Goal: Task Accomplishment & Management: Complete application form

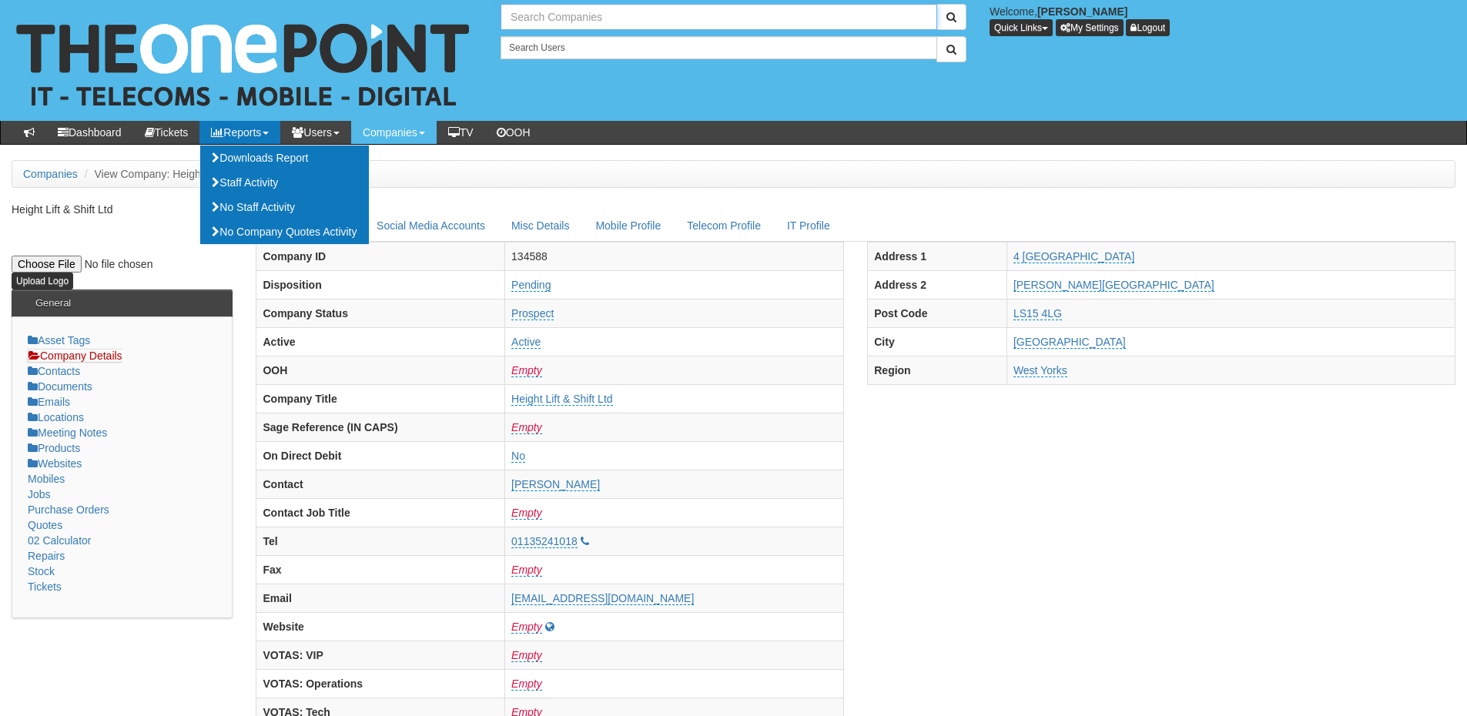
click at [546, 11] on input "text" at bounding box center [719, 17] width 437 height 26
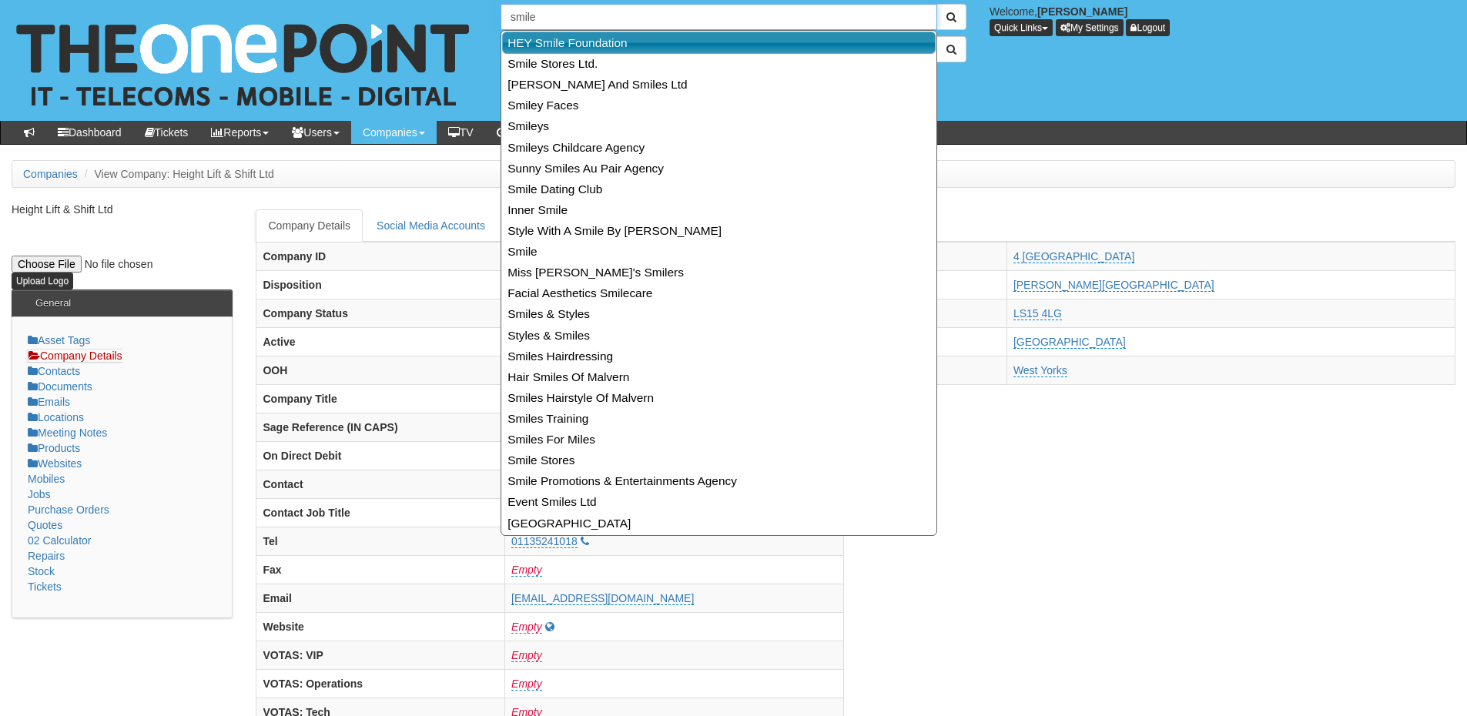
click at [544, 39] on link "HEY Smile Foundation" at bounding box center [719, 43] width 434 height 22
type input "HEY Smile Foundation"
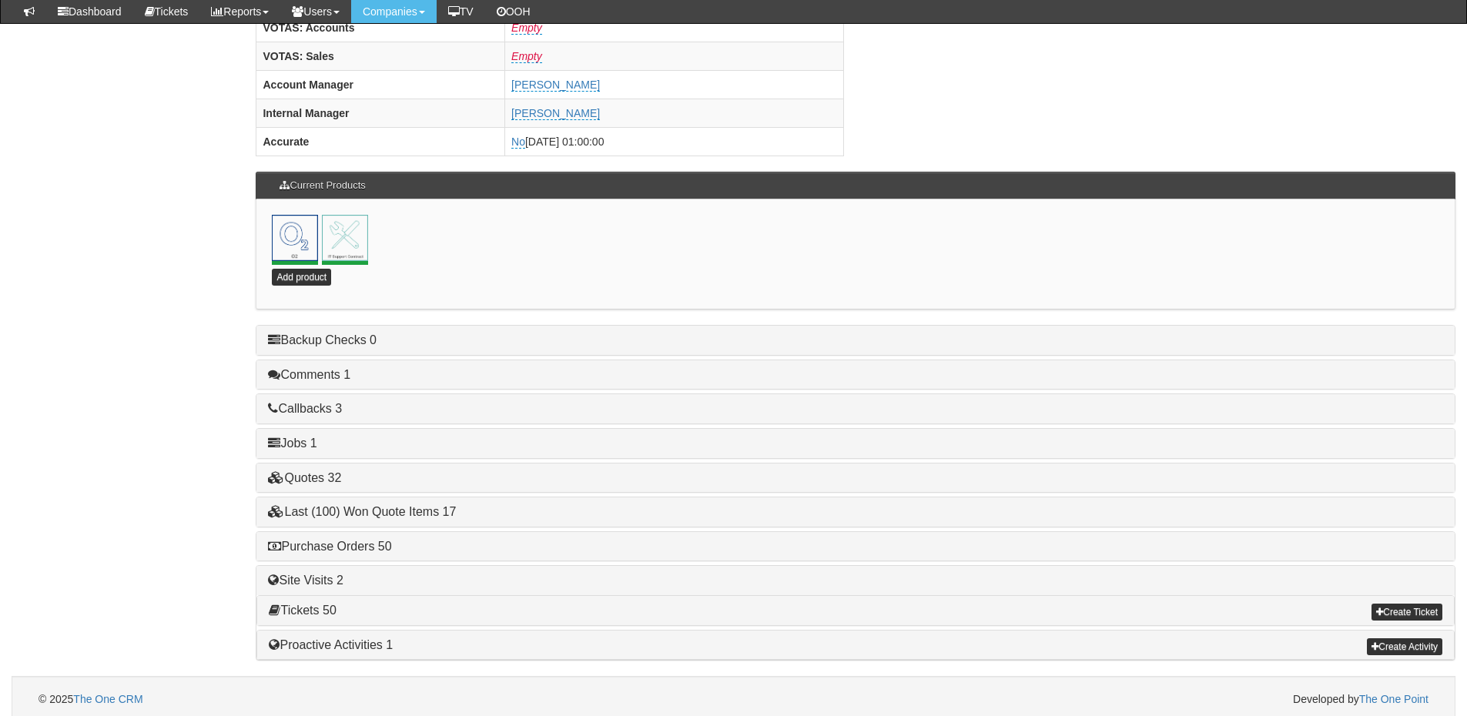
scroll to position [680, 0]
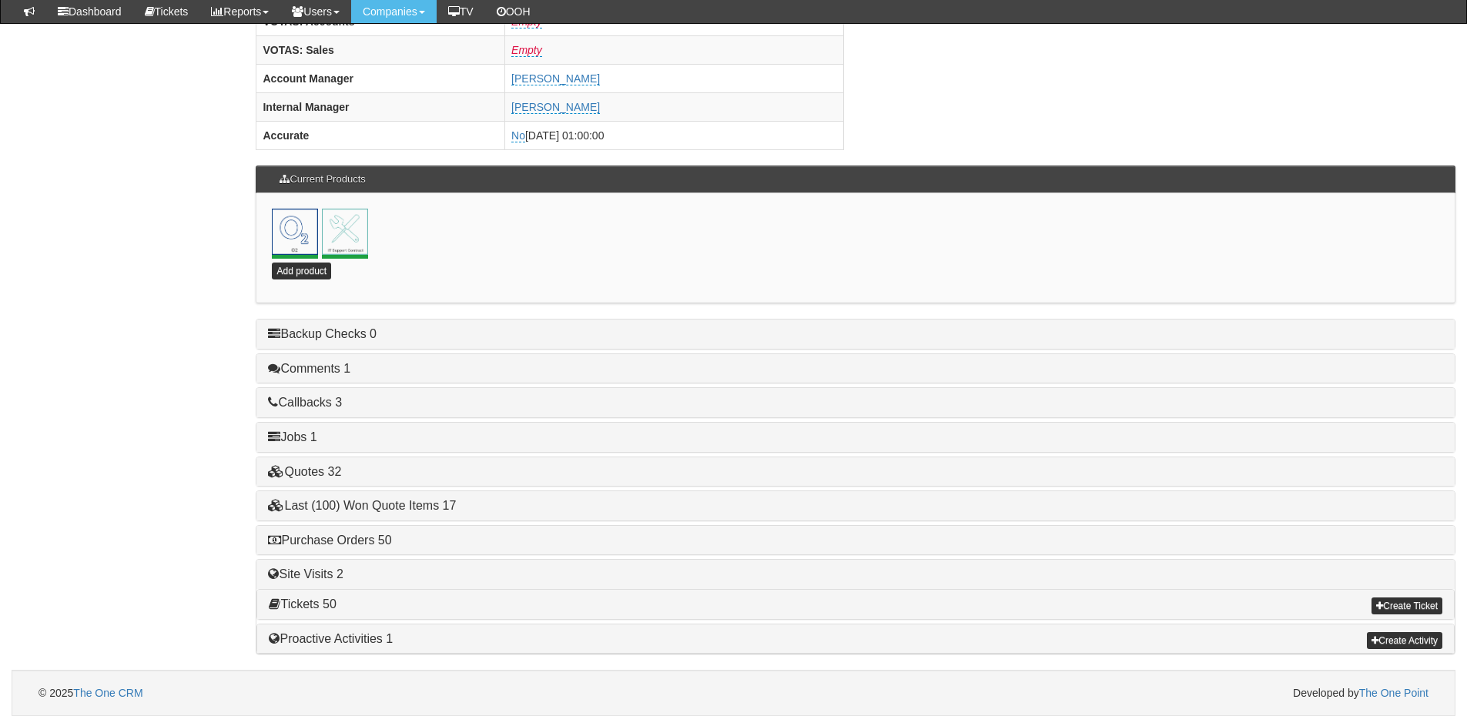
click at [350, 547] on h4 "Purchase Orders 50" at bounding box center [855, 541] width 1175 height 14
click at [351, 538] on link "Purchase Orders 50" at bounding box center [329, 540] width 123 height 13
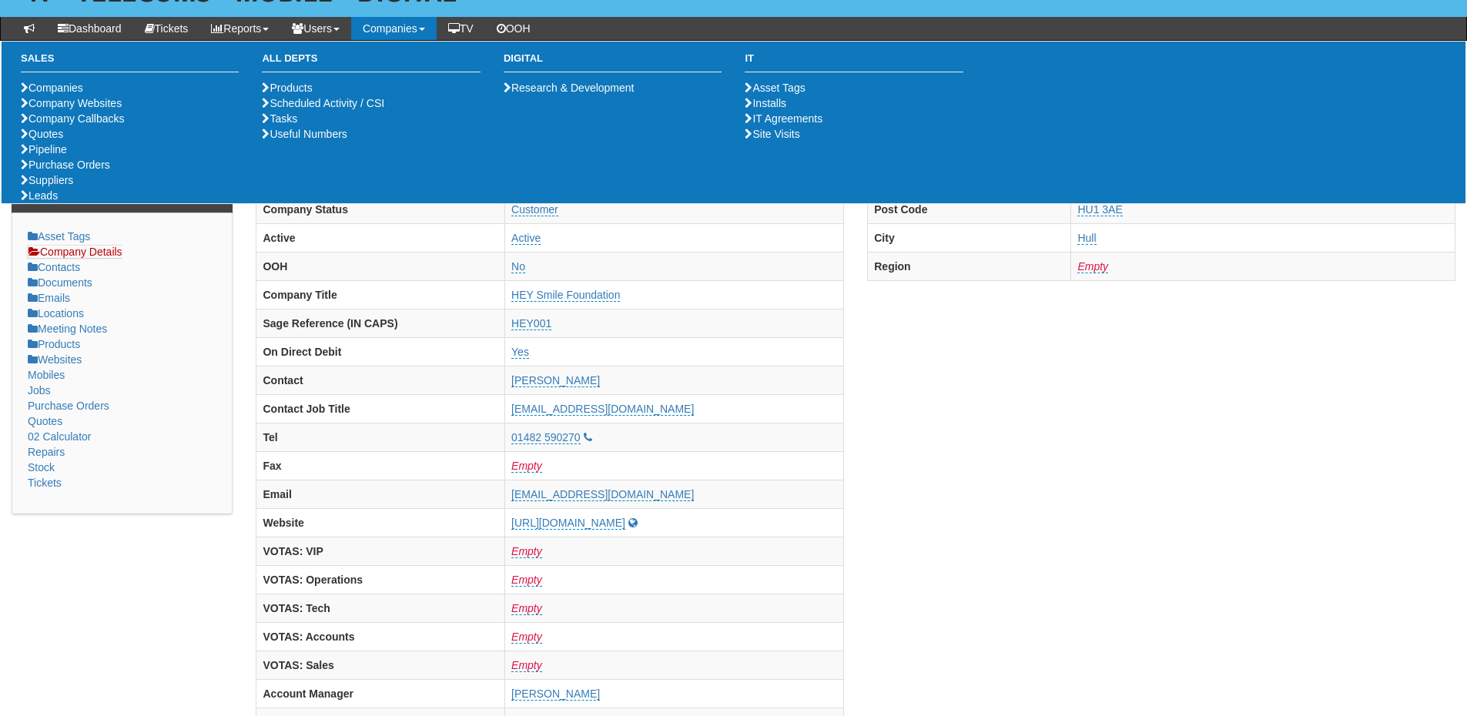
scroll to position [0, 0]
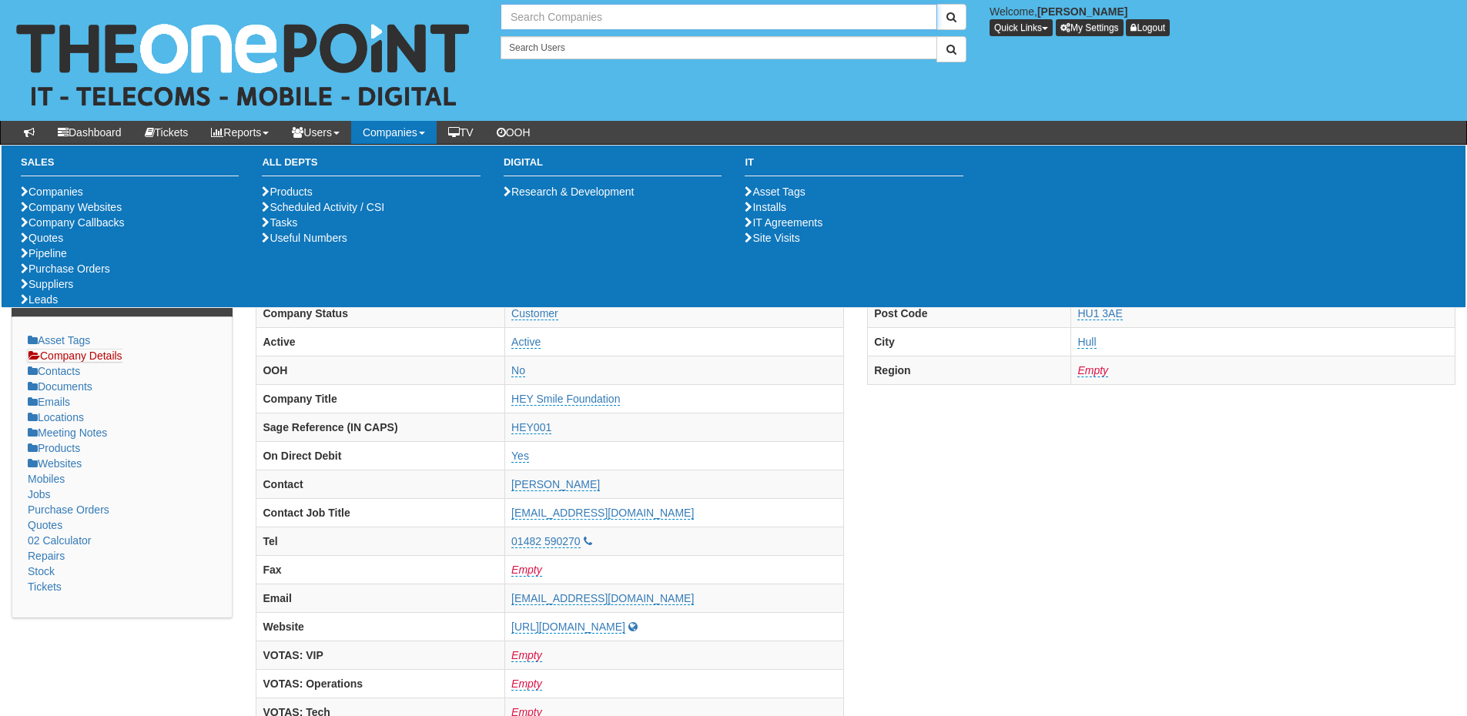
click at [557, 26] on input "text" at bounding box center [719, 17] width 437 height 26
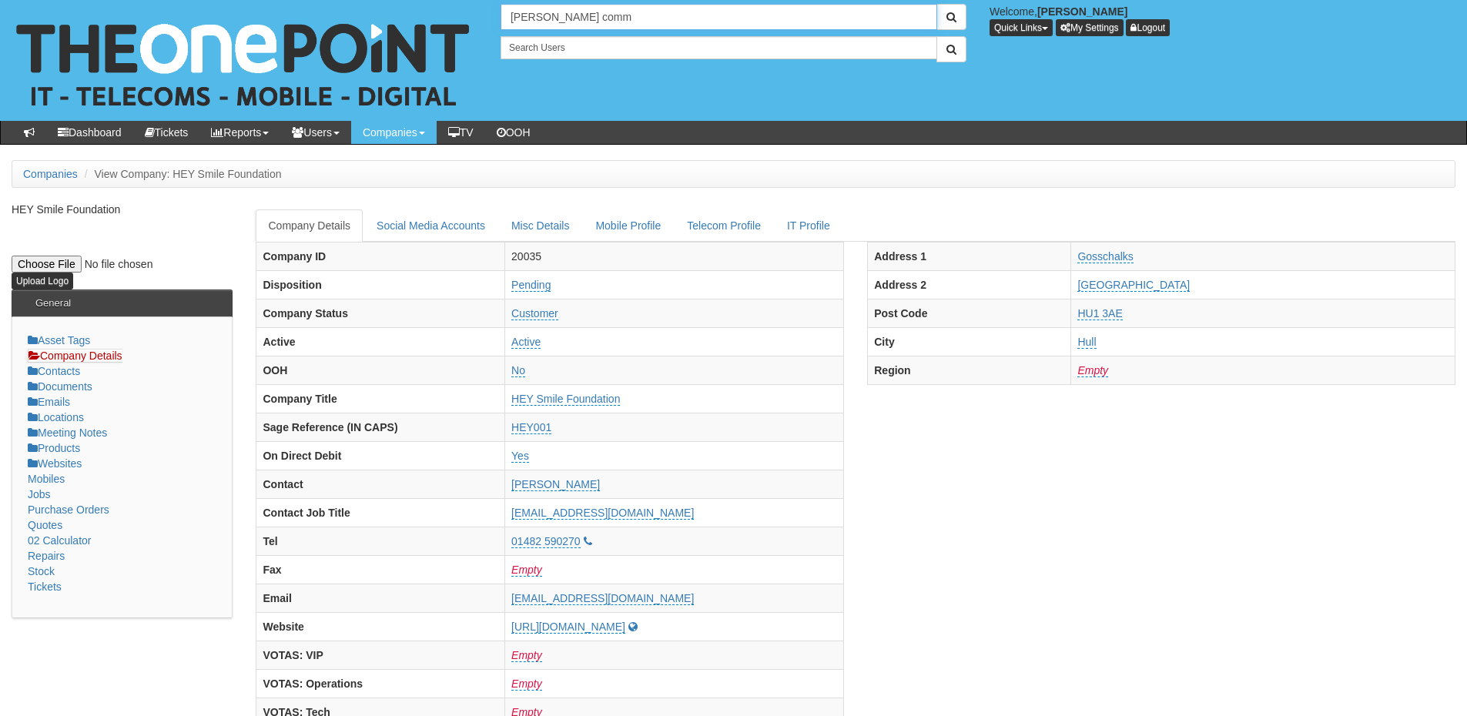
click at [627, 20] on input "Thompson comm" at bounding box center [719, 17] width 437 height 26
click at [621, 41] on link "[PERSON_NAME] Commercials Ltd" at bounding box center [719, 43] width 434 height 22
type input "[PERSON_NAME] Commercials Ltd"
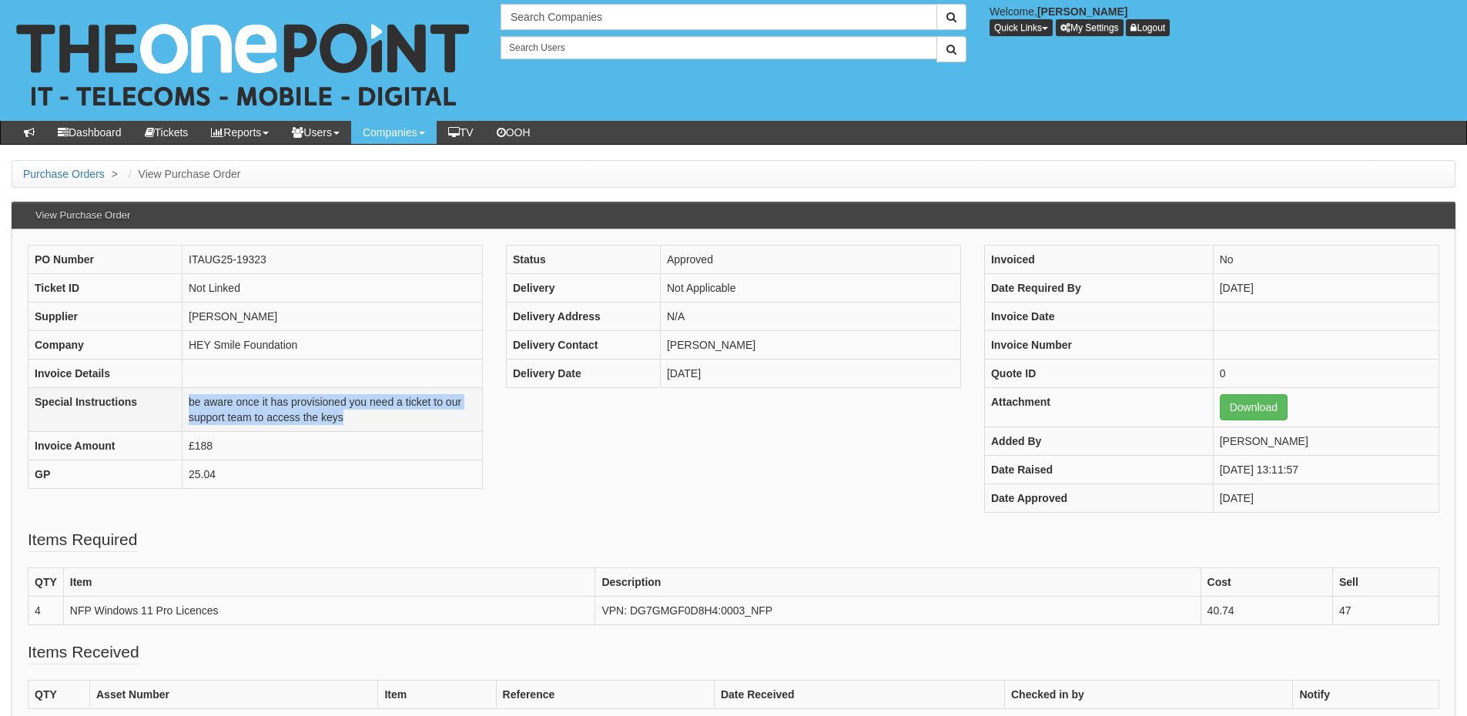
drag, startPoint x: 189, startPoint y: 402, endPoint x: 348, endPoint y: 420, distance: 159.7
click at [348, 420] on td "be aware once it has provisioned you need a ticket to our support team to acces…" at bounding box center [332, 409] width 300 height 44
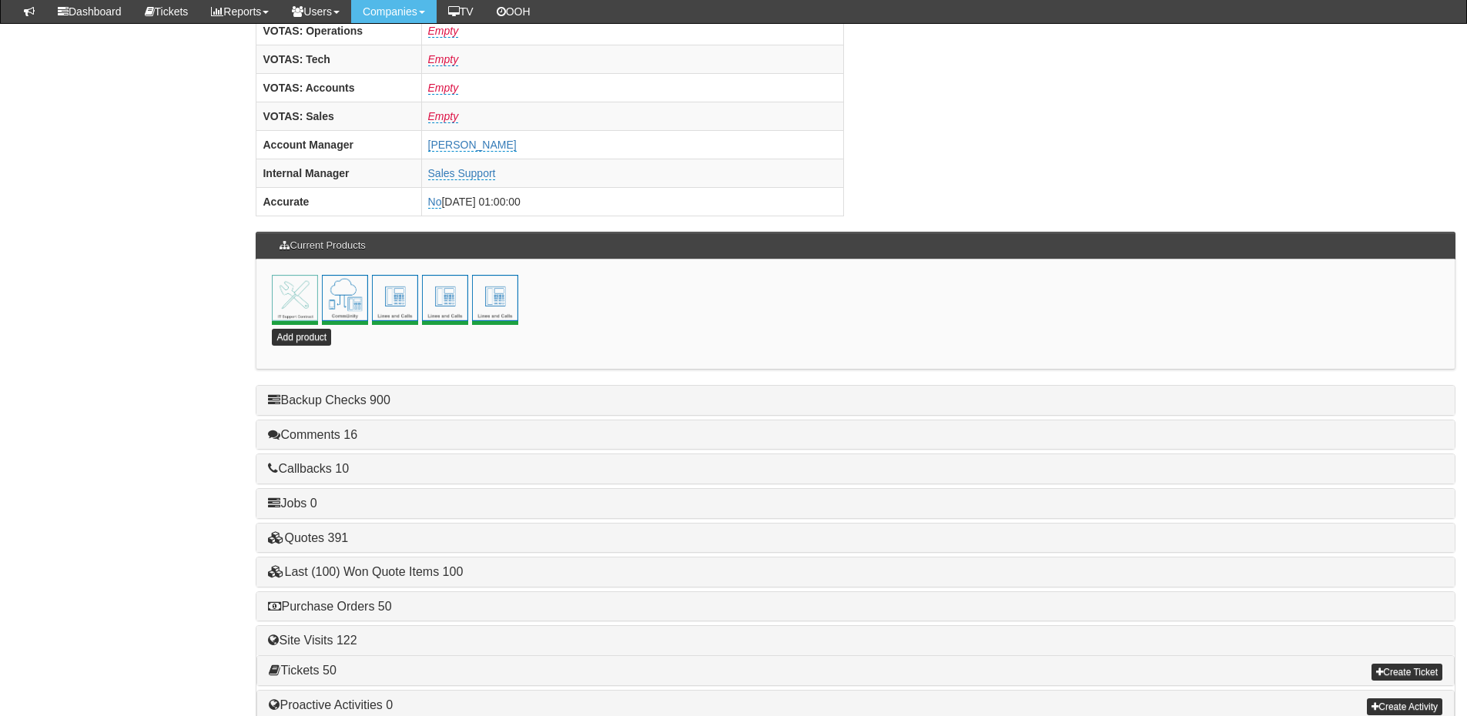
scroll to position [680, 0]
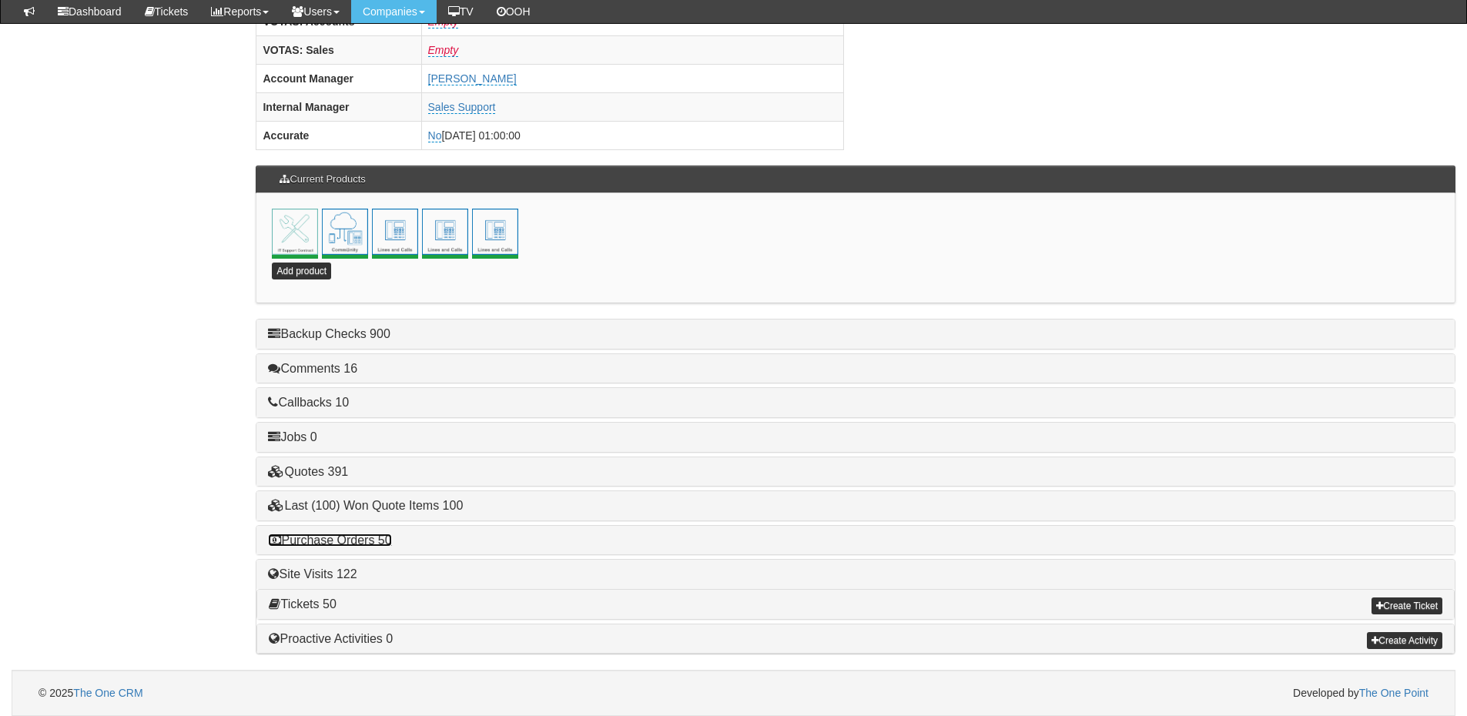
click at [347, 544] on link "Purchase Orders 50" at bounding box center [329, 540] width 123 height 13
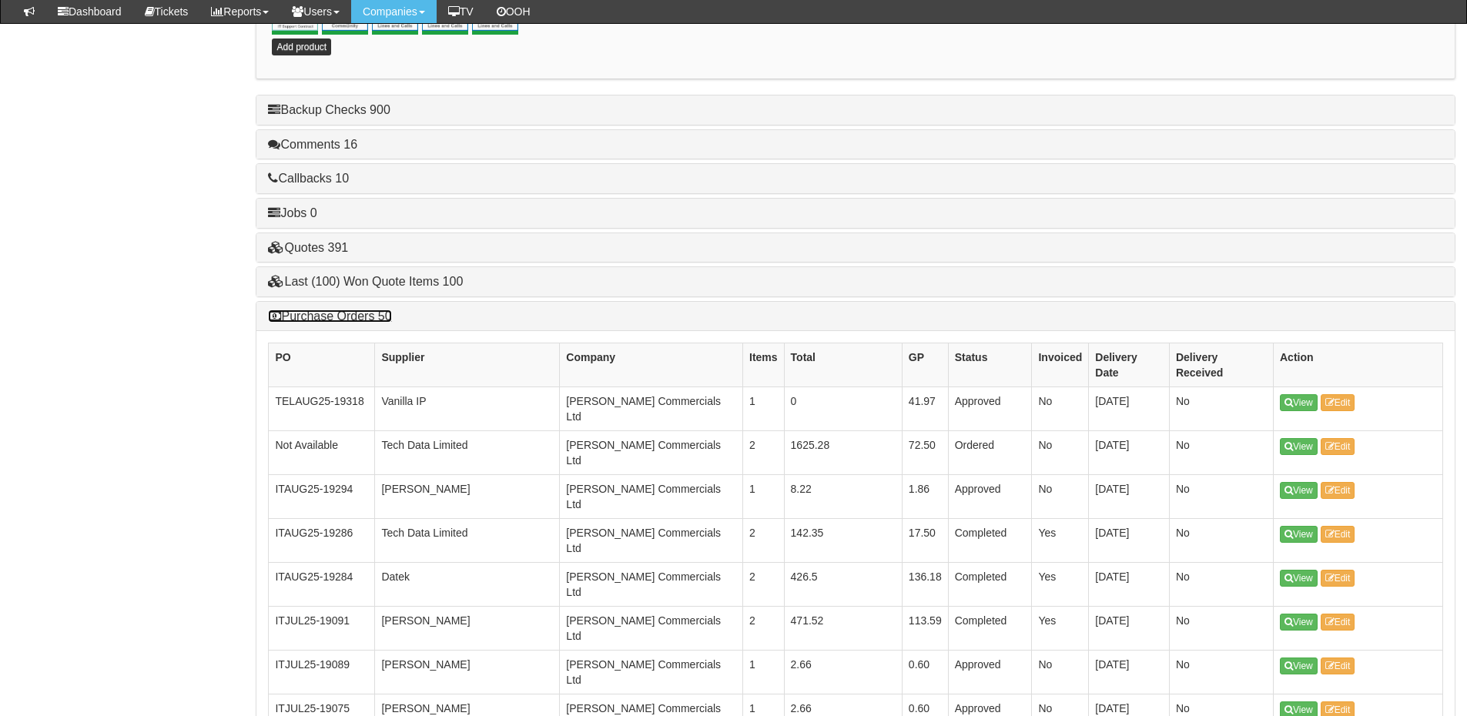
scroll to position [911, 0]
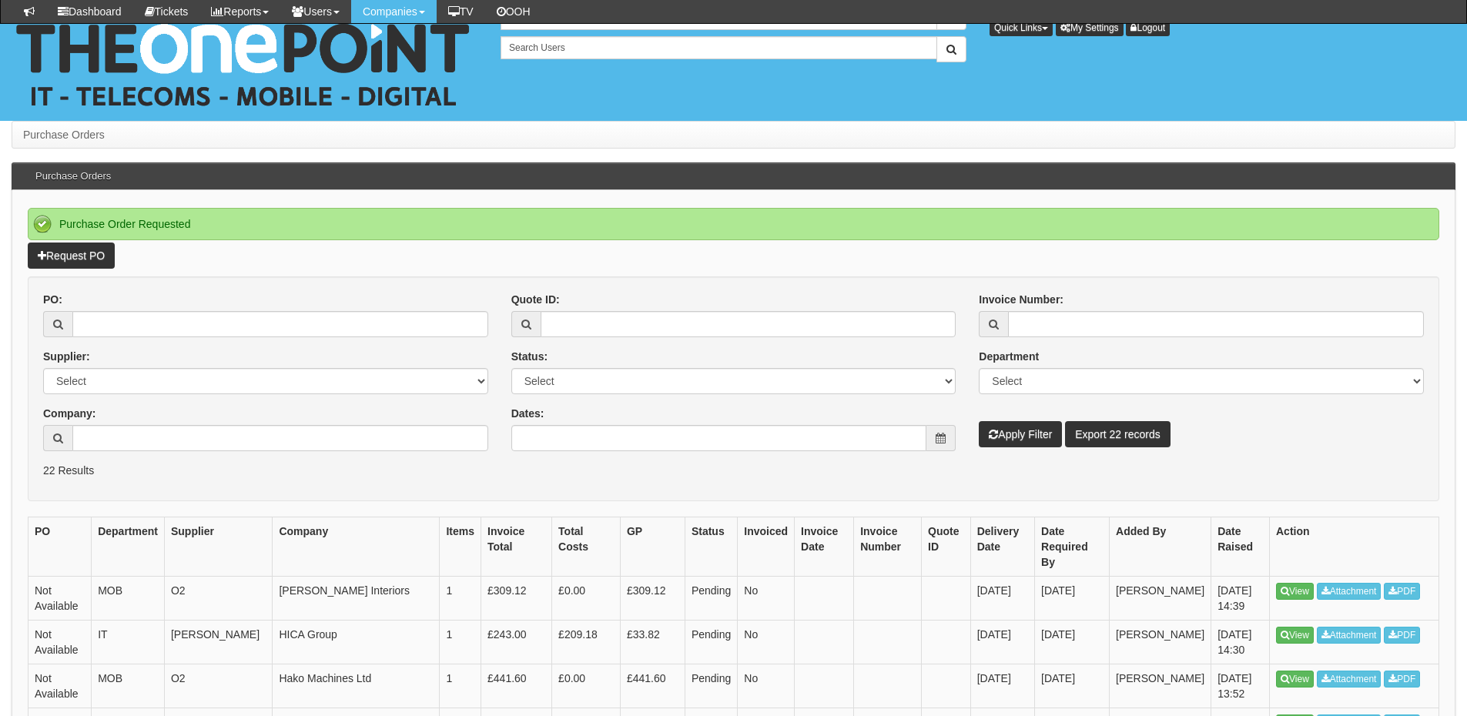
scroll to position [154, 0]
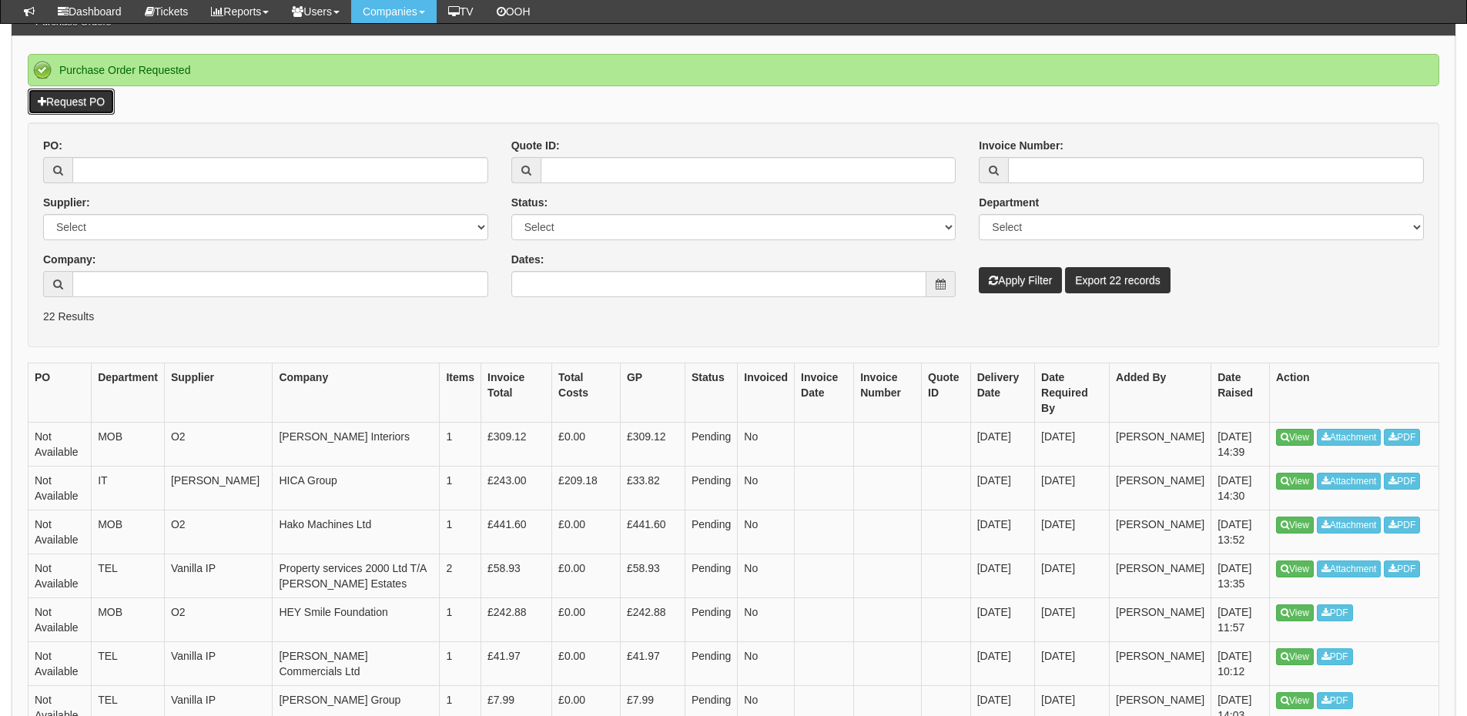
click at [108, 99] on link "Request PO" at bounding box center [71, 102] width 87 height 26
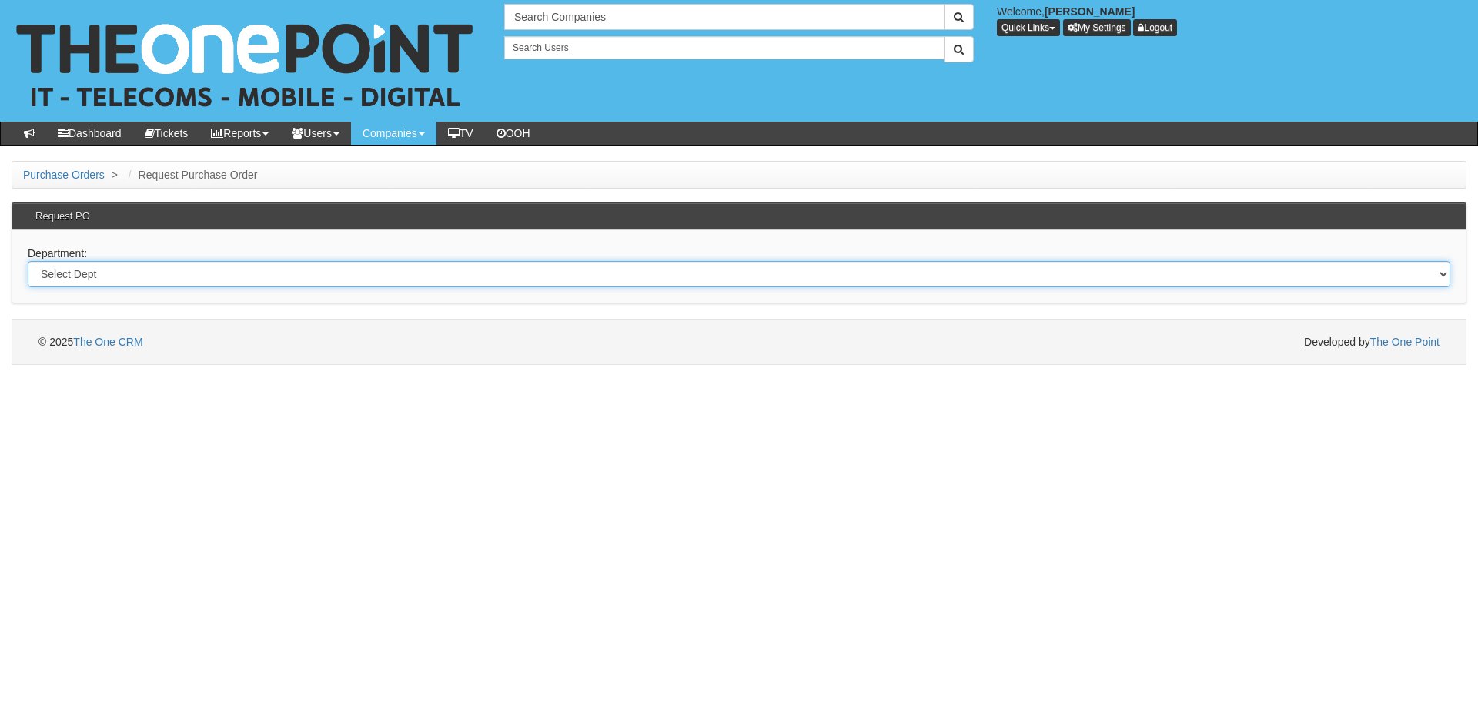
drag, startPoint x: 193, startPoint y: 272, endPoint x: 190, endPoint y: 286, distance: 14.8
click at [193, 272] on select "Select Dept Digital Internal IT Mobiles Marketing Telecoms" at bounding box center [739, 274] width 1423 height 26
select select "?pipeID=&dept=IT"
click at [28, 261] on select "Select Dept Digital Internal IT Mobiles Marketing Telecoms" at bounding box center [739, 274] width 1423 height 26
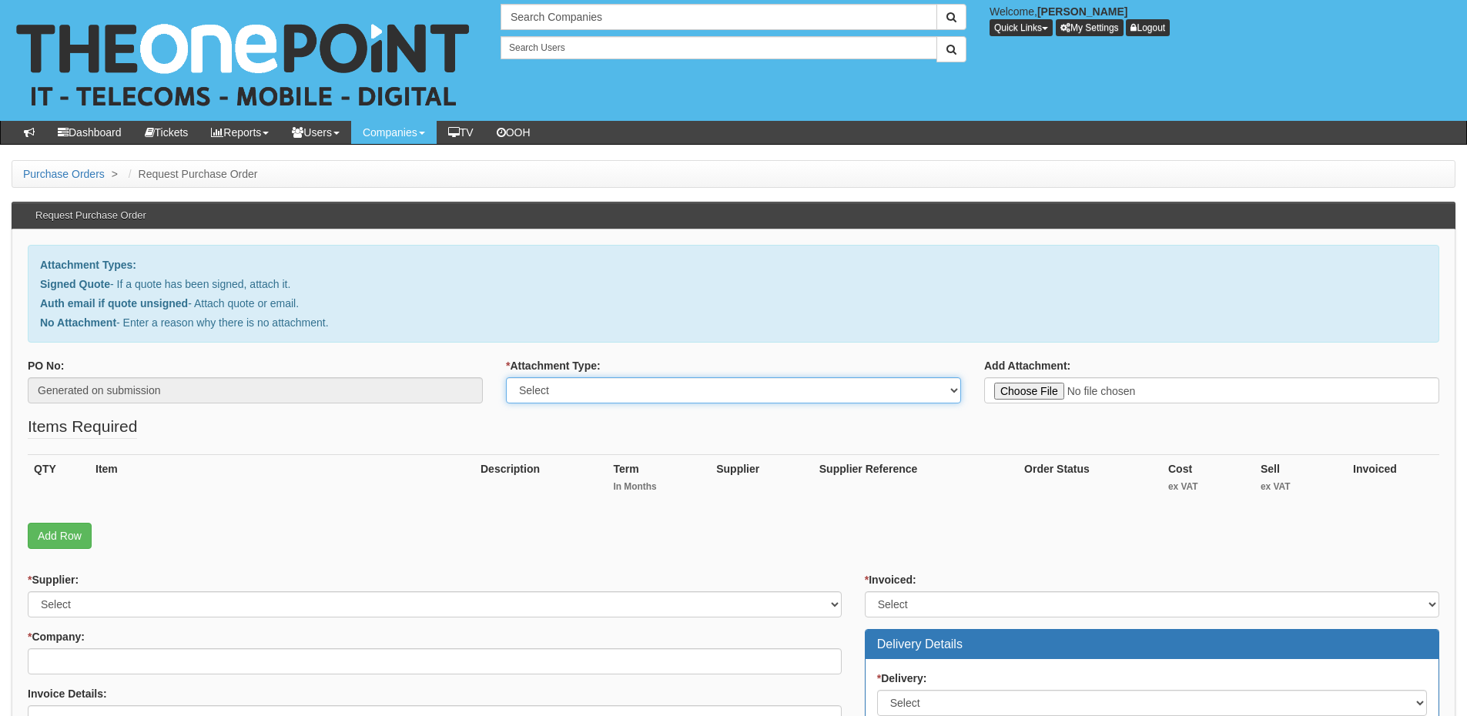
click at [569, 383] on select "Select Signed Quote Auth email with quote if unsigned No Attachment" at bounding box center [733, 390] width 455 height 26
select select "Signed Quote"
click at [506, 377] on select "Select Signed Quote Auth email with quote if unsigned No Attachment" at bounding box center [733, 390] width 455 height 26
type input "C:\fakepath\House of Light - New Site.pdf"
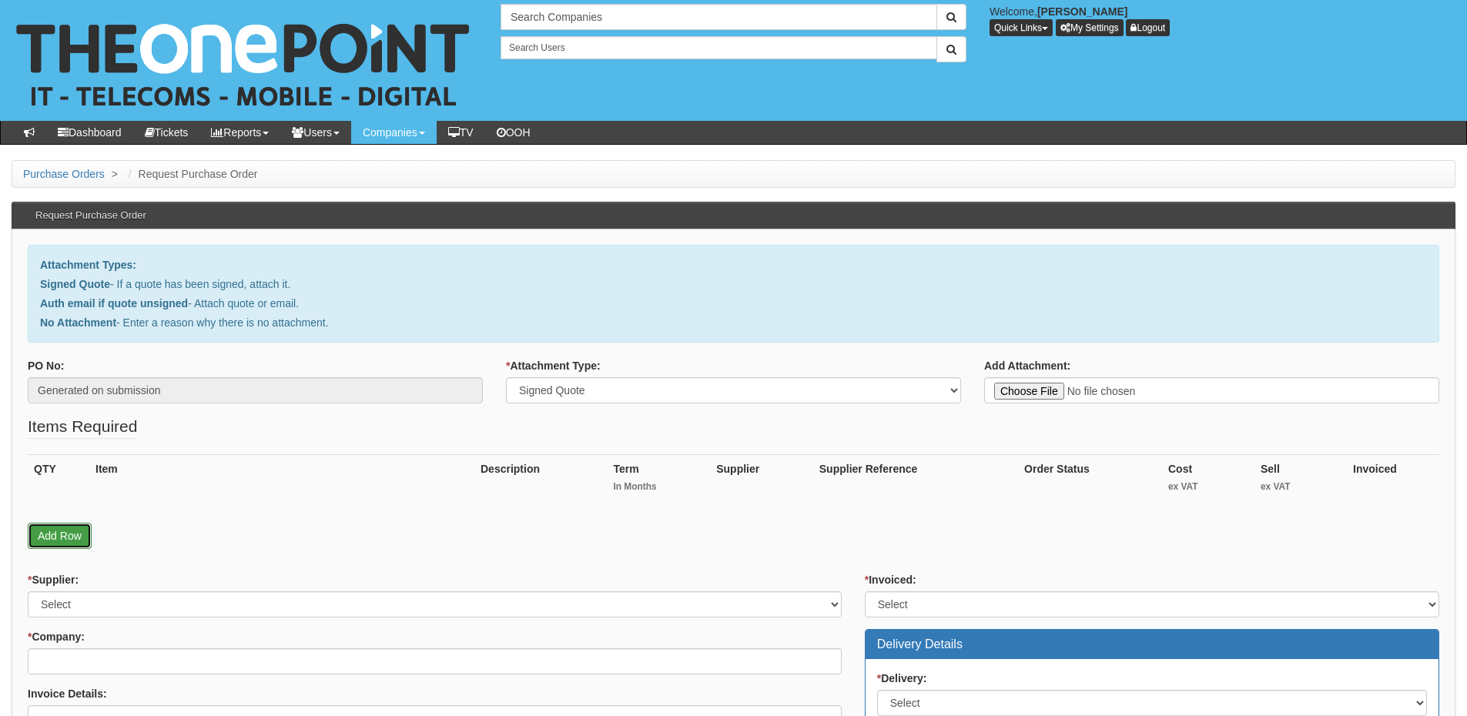
click at [66, 541] on link "Add Row" at bounding box center [60, 536] width 64 height 26
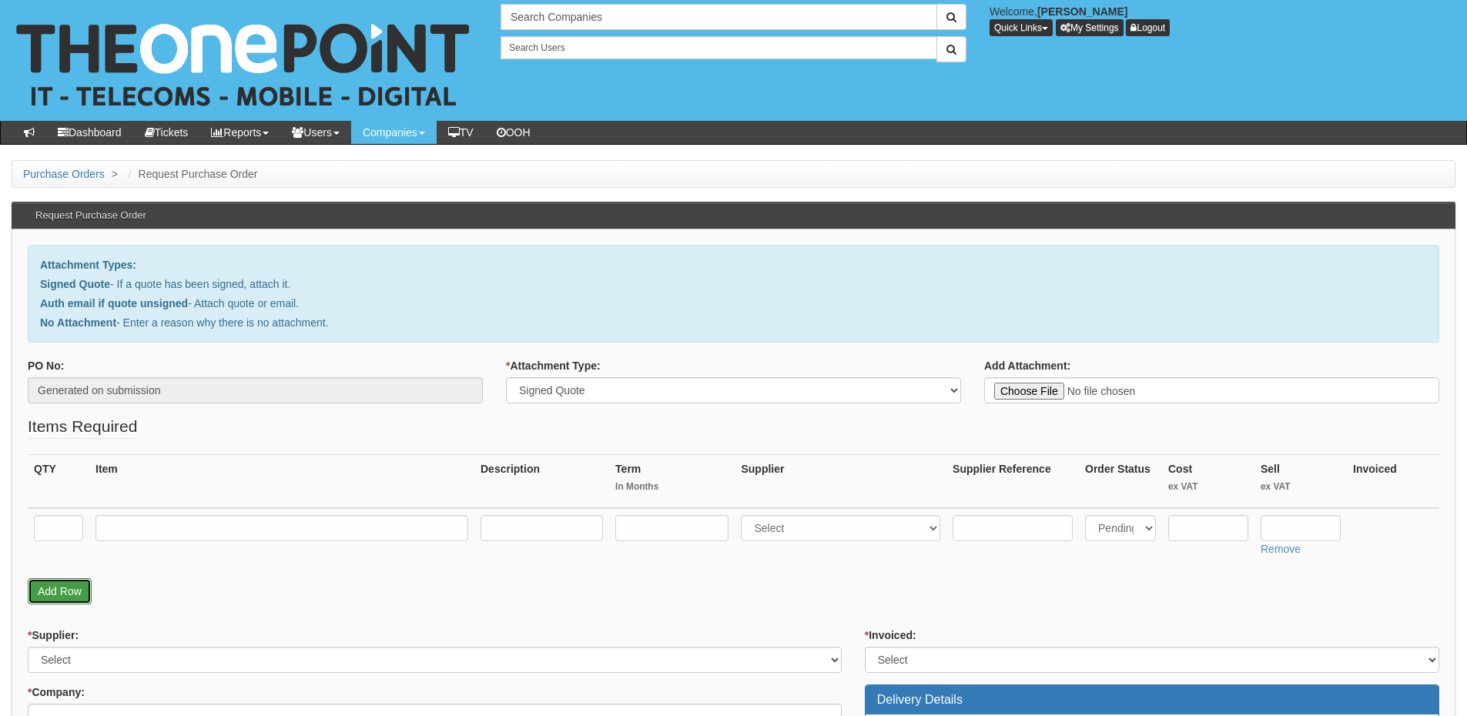
click at [61, 588] on link "Add Row" at bounding box center [60, 591] width 64 height 26
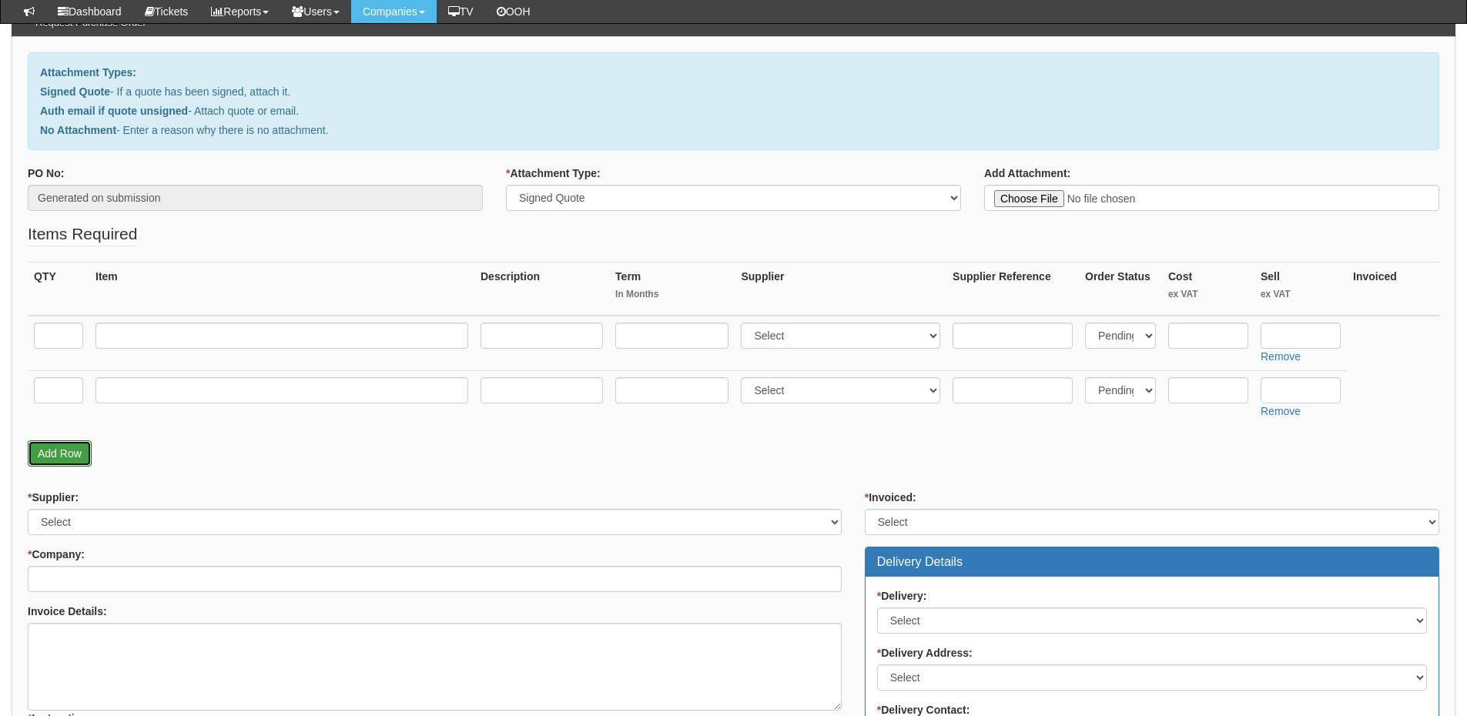
scroll to position [154, 0]
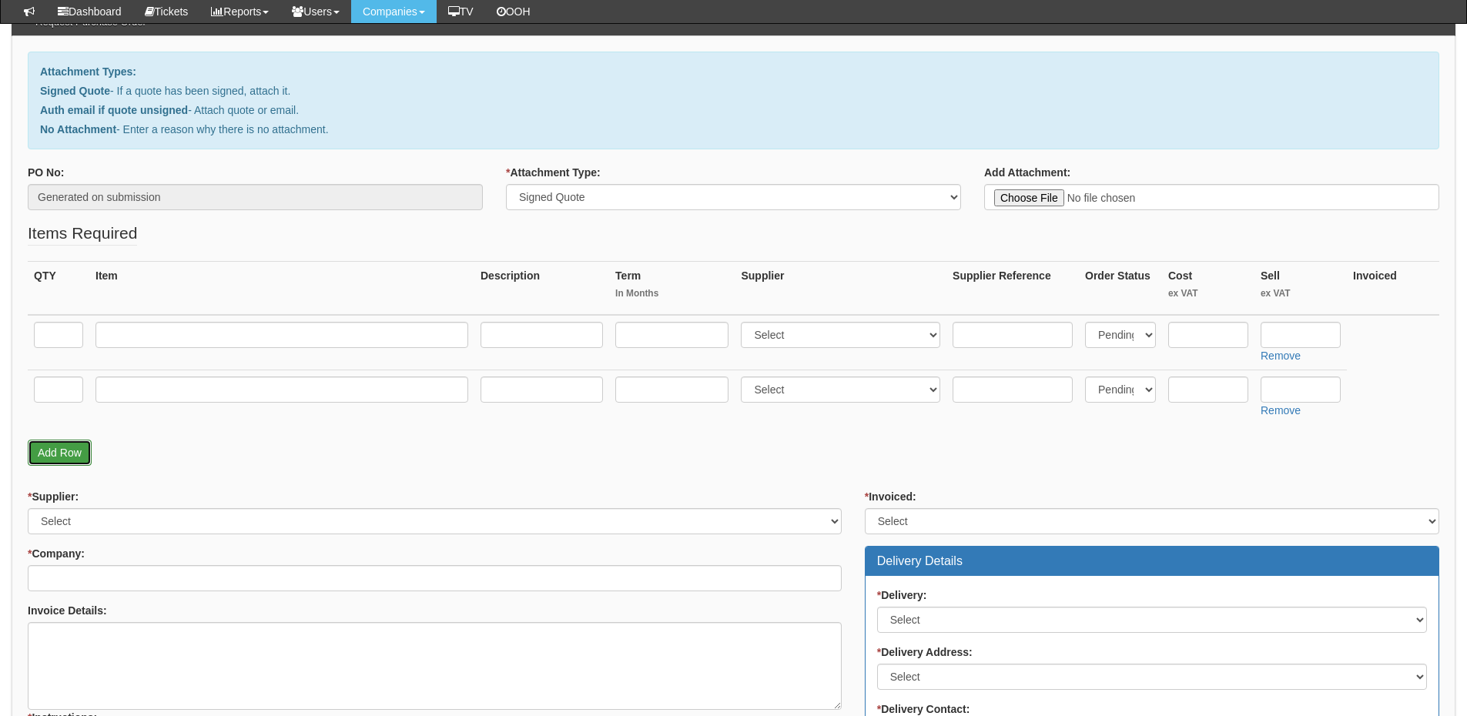
click at [57, 451] on link "Add Row" at bounding box center [60, 453] width 64 height 26
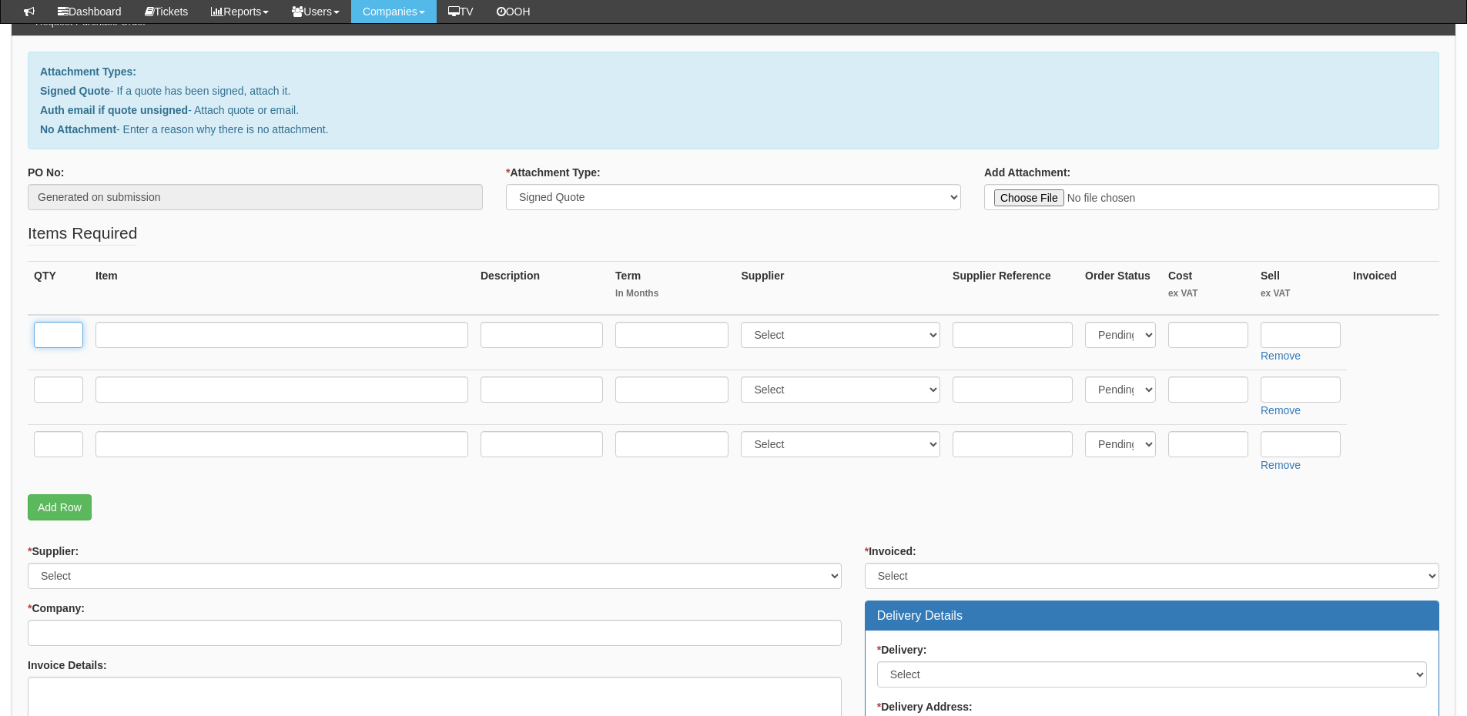
click at [71, 337] on input "text" at bounding box center [58, 335] width 49 height 26
type input "1"
click at [62, 379] on input "text" at bounding box center [58, 390] width 49 height 26
type input "5"
click at [57, 448] on input "text" at bounding box center [58, 444] width 49 height 26
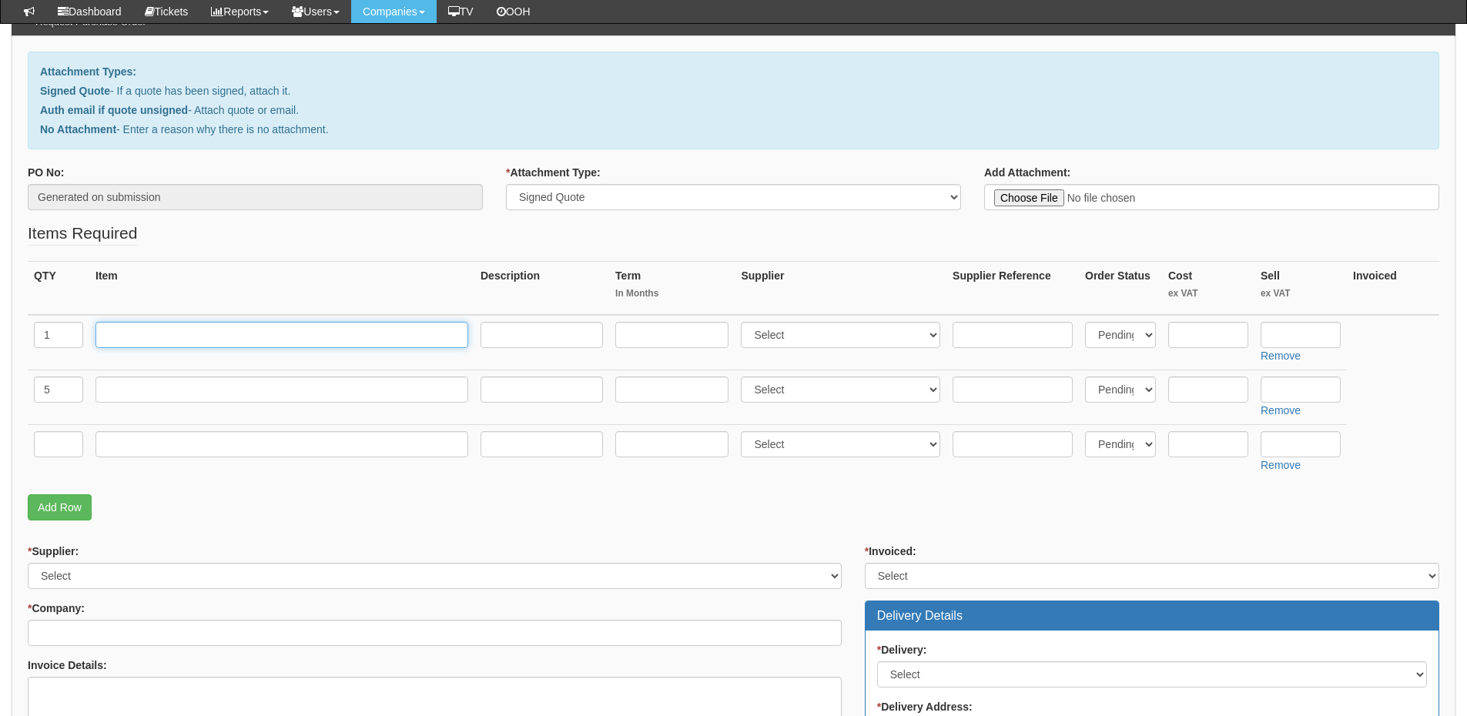
click at [115, 334] on input "text" at bounding box center [281, 335] width 373 height 26
paste input "Standard 48 PoE"
type input "Standard 48 PoE"
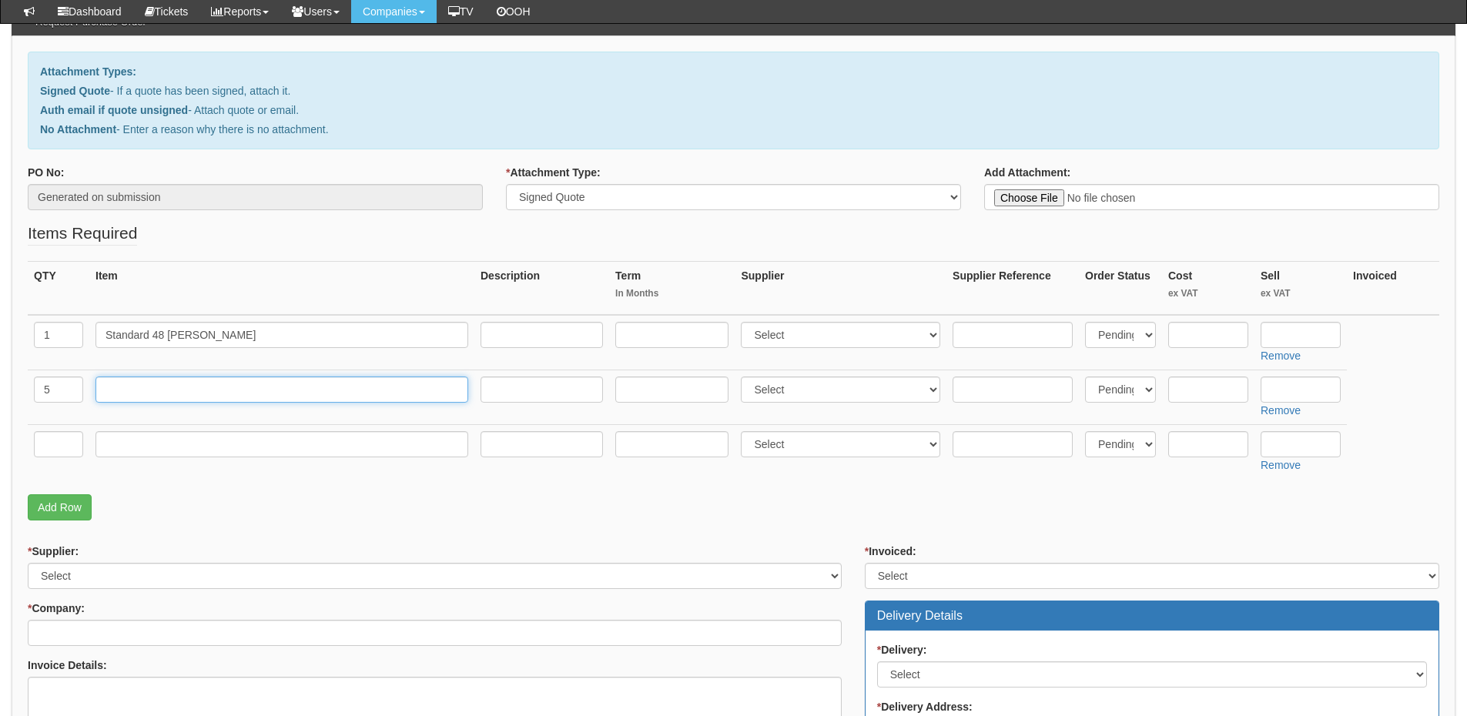
click at [142, 397] on input "text" at bounding box center [281, 390] width 373 height 26
click at [180, 393] on input "text" at bounding box center [281, 390] width 373 height 26
paste input "U7 Access Points"
type input "U7 Access Points"
click at [45, 441] on input "text" at bounding box center [58, 444] width 49 height 26
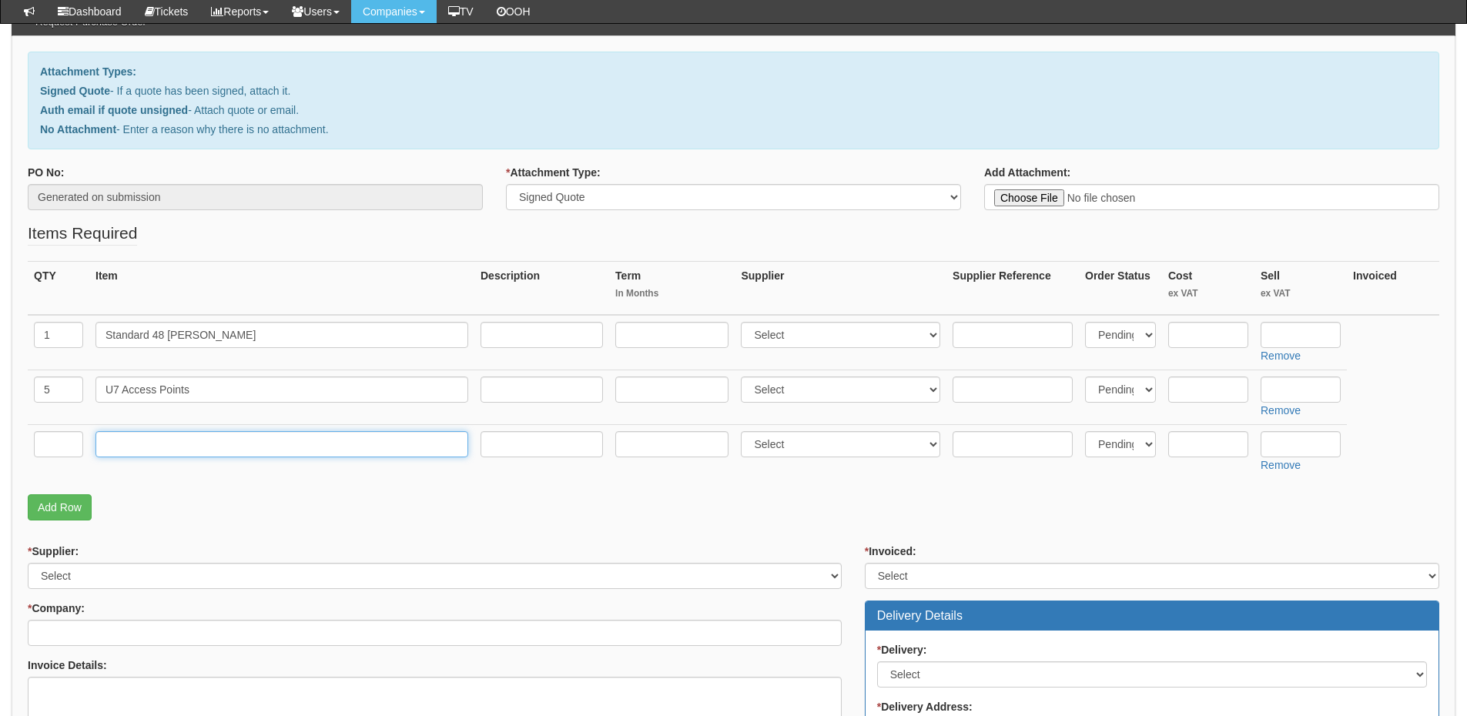
click at [176, 450] on input "text" at bounding box center [281, 444] width 373 height 26
paste input "SONICWALL TZ370SECURE UPGRADE ADVANCED EDITION 3-Year (INCLUDES 1-Year CSE)"
type input "SONICWALL TZ370SECURE UPGRADE ADVANCED EDITION 3-Year (INCLUDES 1-Year CSE)"
click at [69, 450] on input "text" at bounding box center [58, 444] width 49 height 26
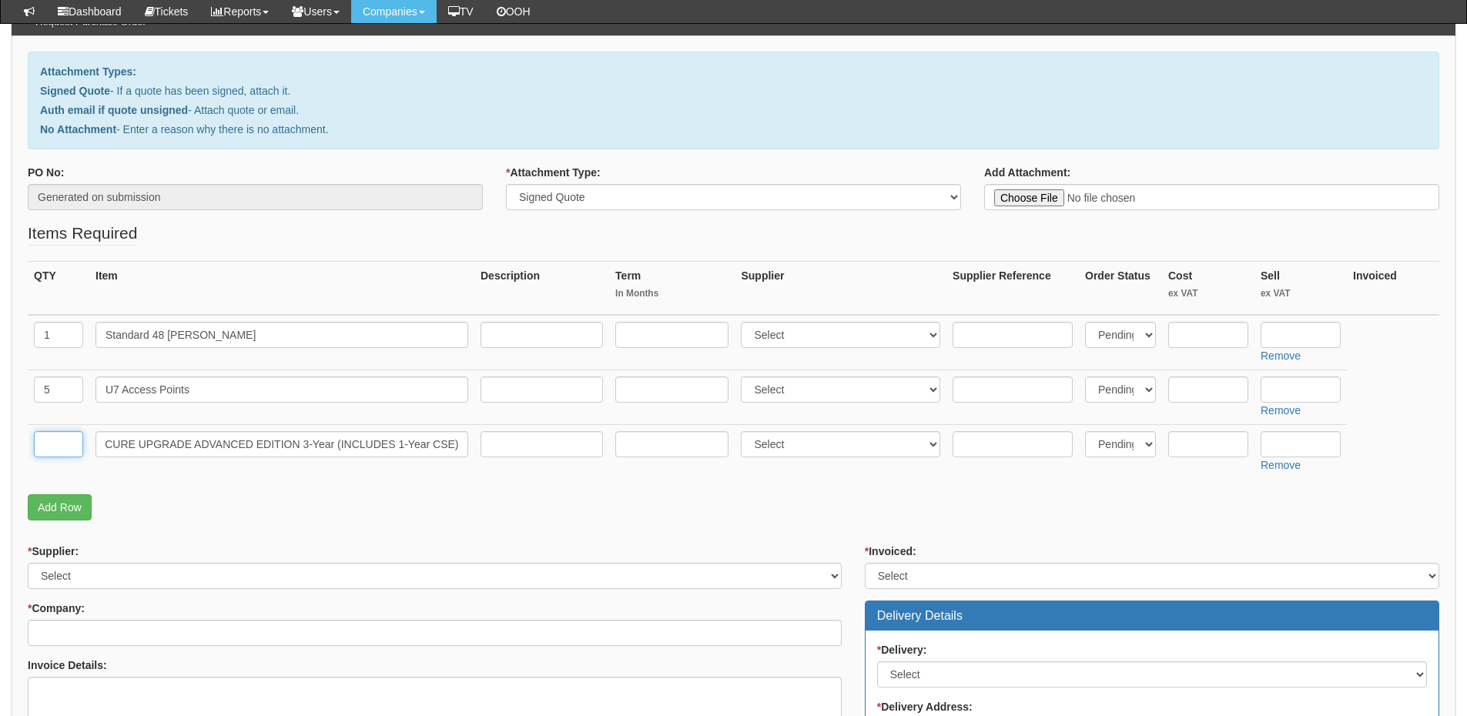
scroll to position [0, 0]
type input "1"
click at [59, 500] on link "Add Row" at bounding box center [60, 507] width 64 height 26
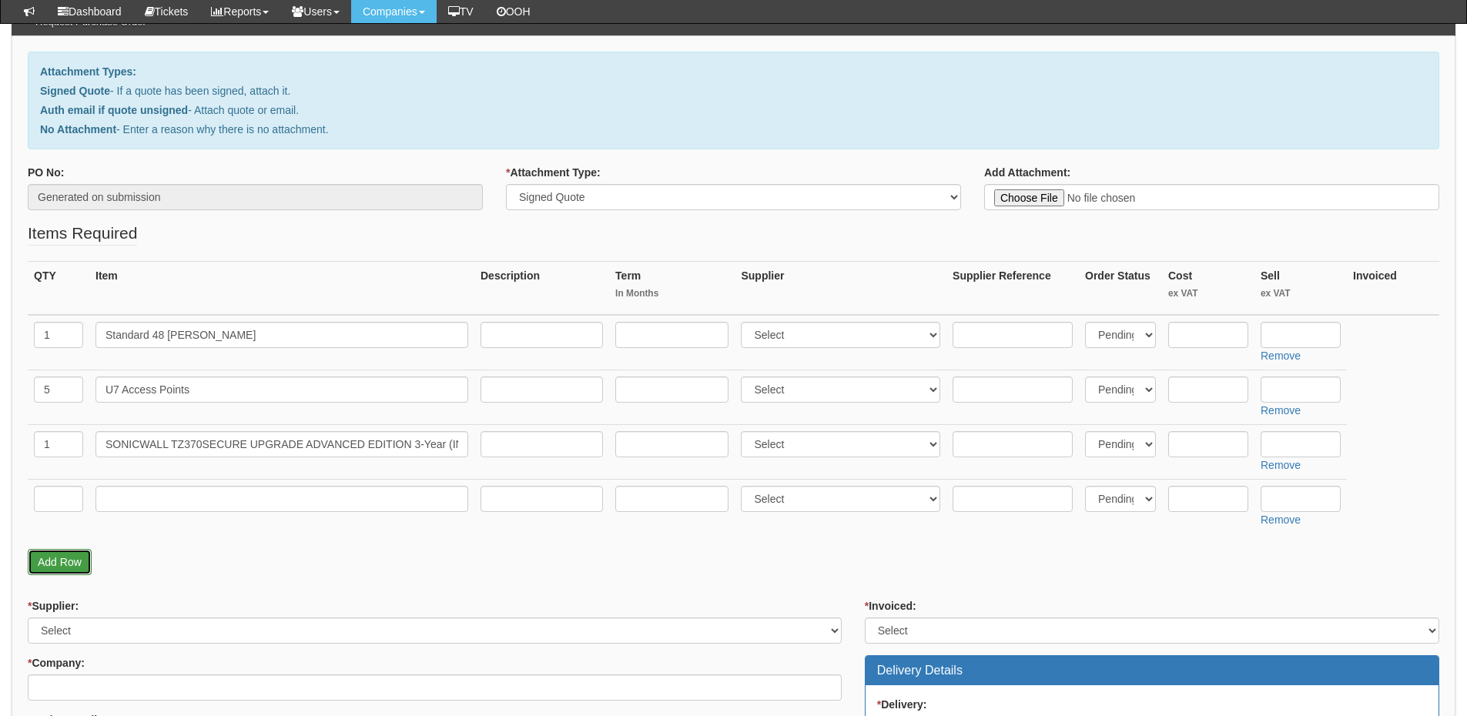
click at [66, 561] on link "Add Row" at bounding box center [60, 562] width 64 height 26
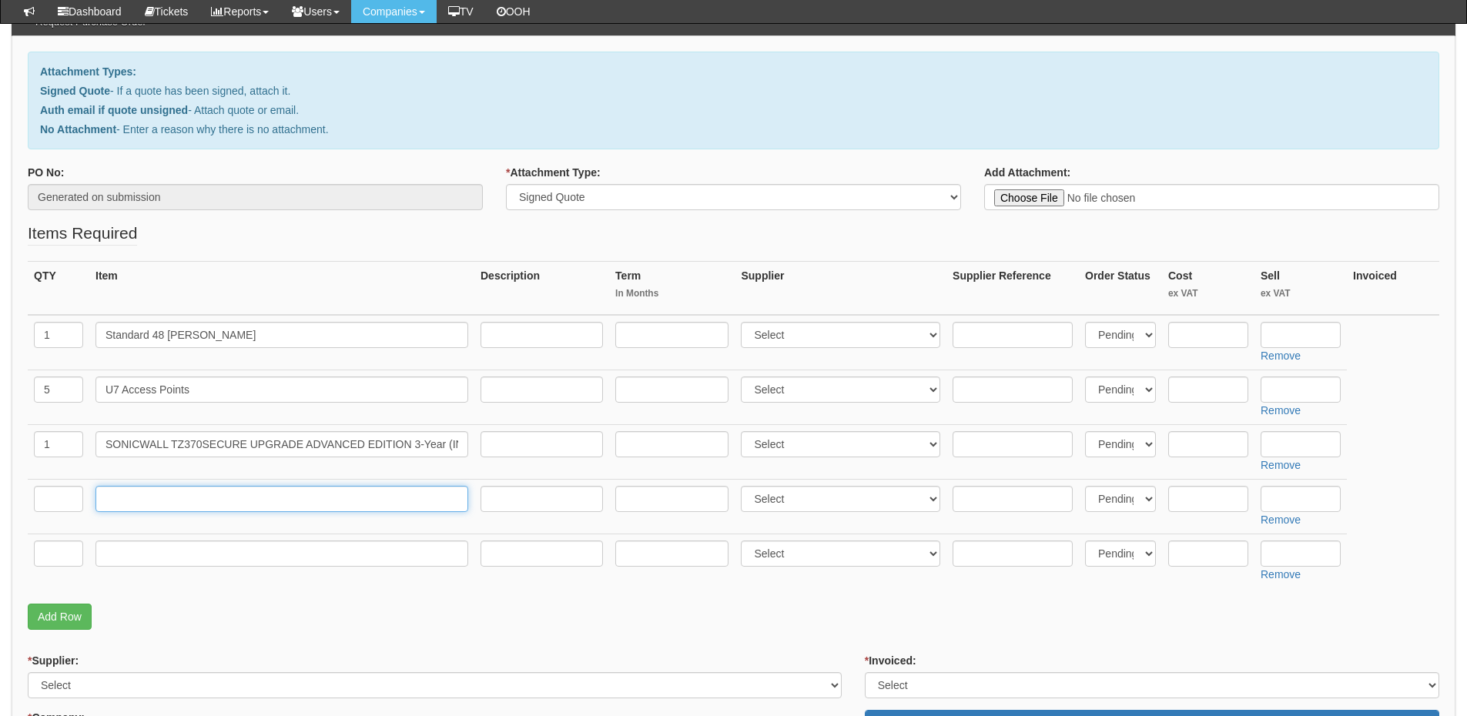
click at [270, 509] on input "text" at bounding box center [281, 499] width 373 height 26
paste input "SONICWALL RACKMOUNT KIT"
type input "SONICWALL RACKMOUNT KIT"
click at [39, 499] on input "text" at bounding box center [58, 499] width 49 height 26
type input "1"
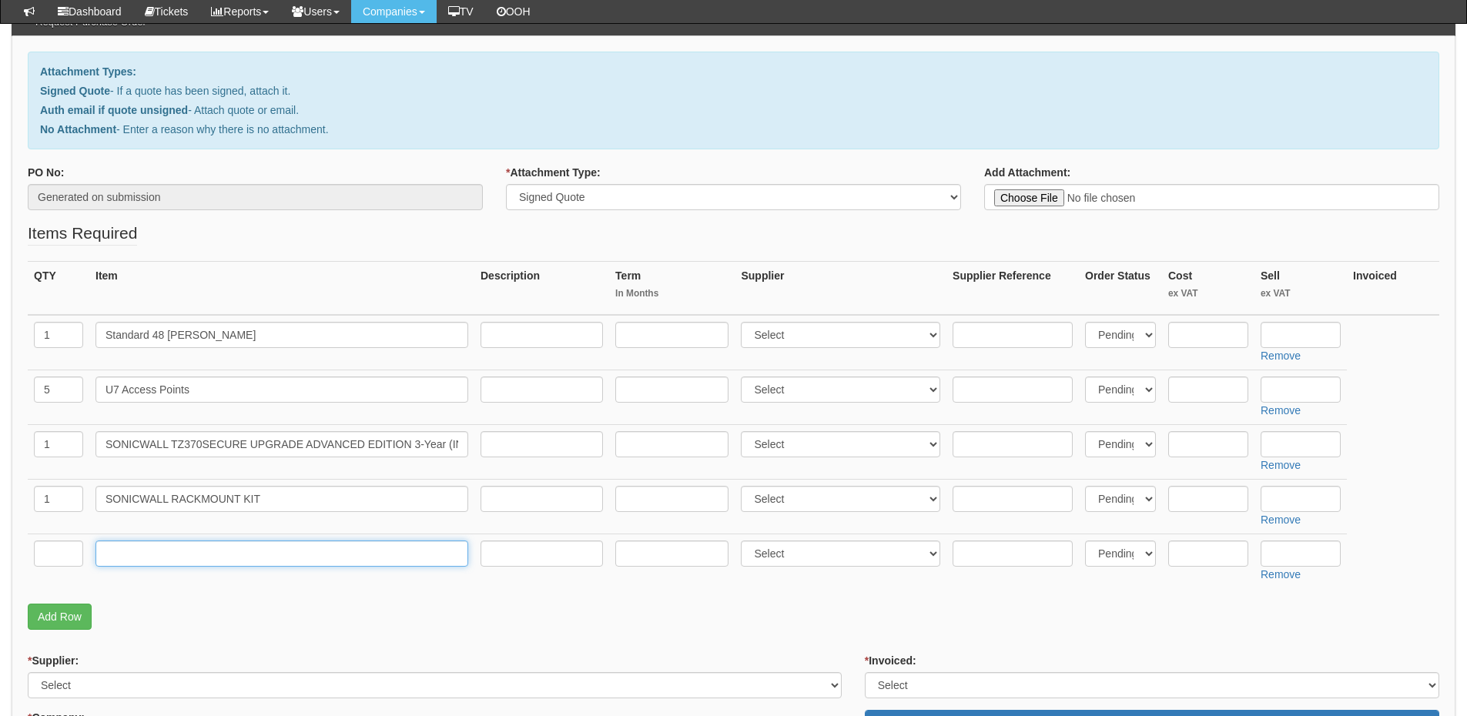
click at [249, 551] on input "text" at bounding box center [281, 554] width 373 height 26
paste input "SONICWALL FIREWALL SSL VPN 25 USERLICENSE"
type input "SONICWALL FIREWALL SSL VPN 25 USERLICENSE"
click at [36, 552] on input "text" at bounding box center [58, 554] width 49 height 26
type input "1"
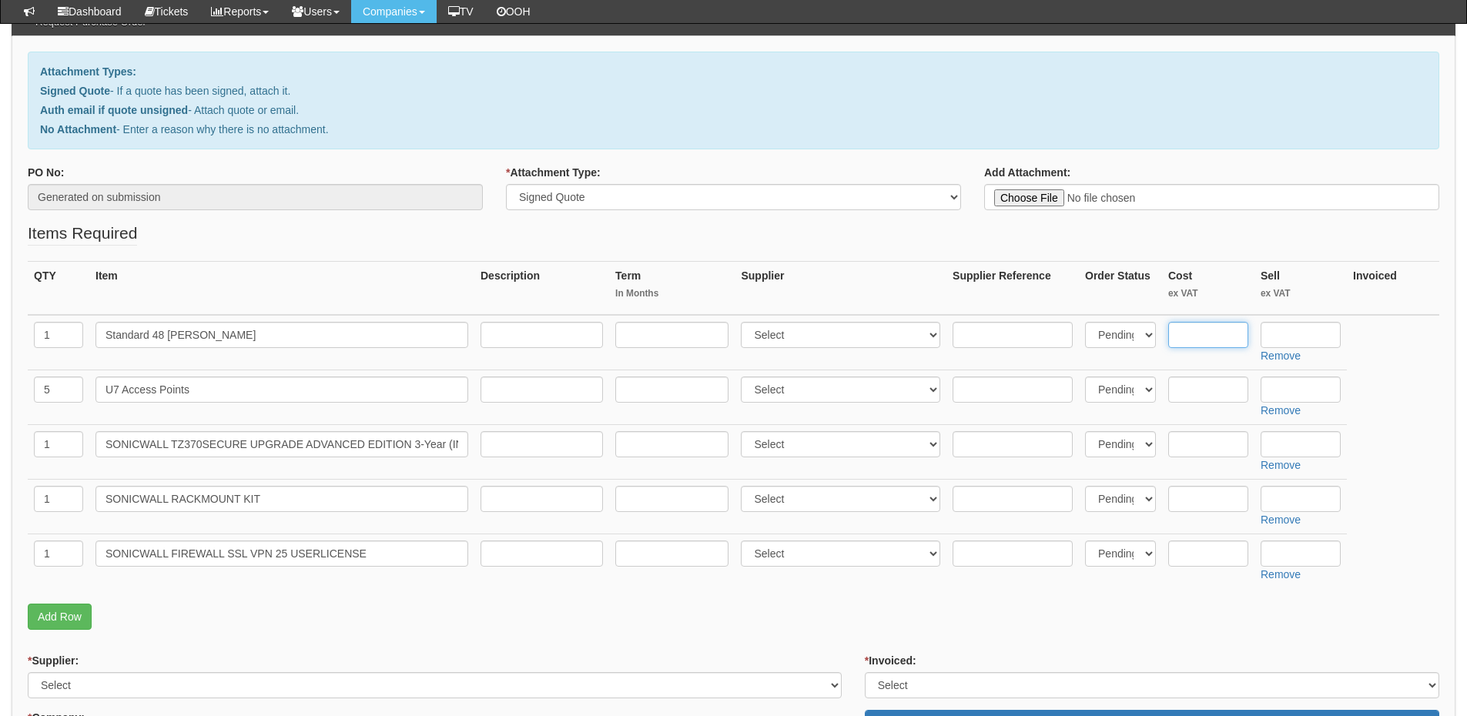
click at [1181, 340] on input "text" at bounding box center [1208, 335] width 80 height 26
type input "469"
click at [758, 336] on select "Select 123 REG.co.uk 1Password 3 4Gon AA Jones Electric Ltd Abzorb Access Group…" at bounding box center [840, 335] width 199 height 26
select select "247"
click at [745, 322] on select "Select 123 REG.co.uk 1Password 3 4Gon AA Jones Electric Ltd Abzorb Access Group…" at bounding box center [840, 335] width 199 height 26
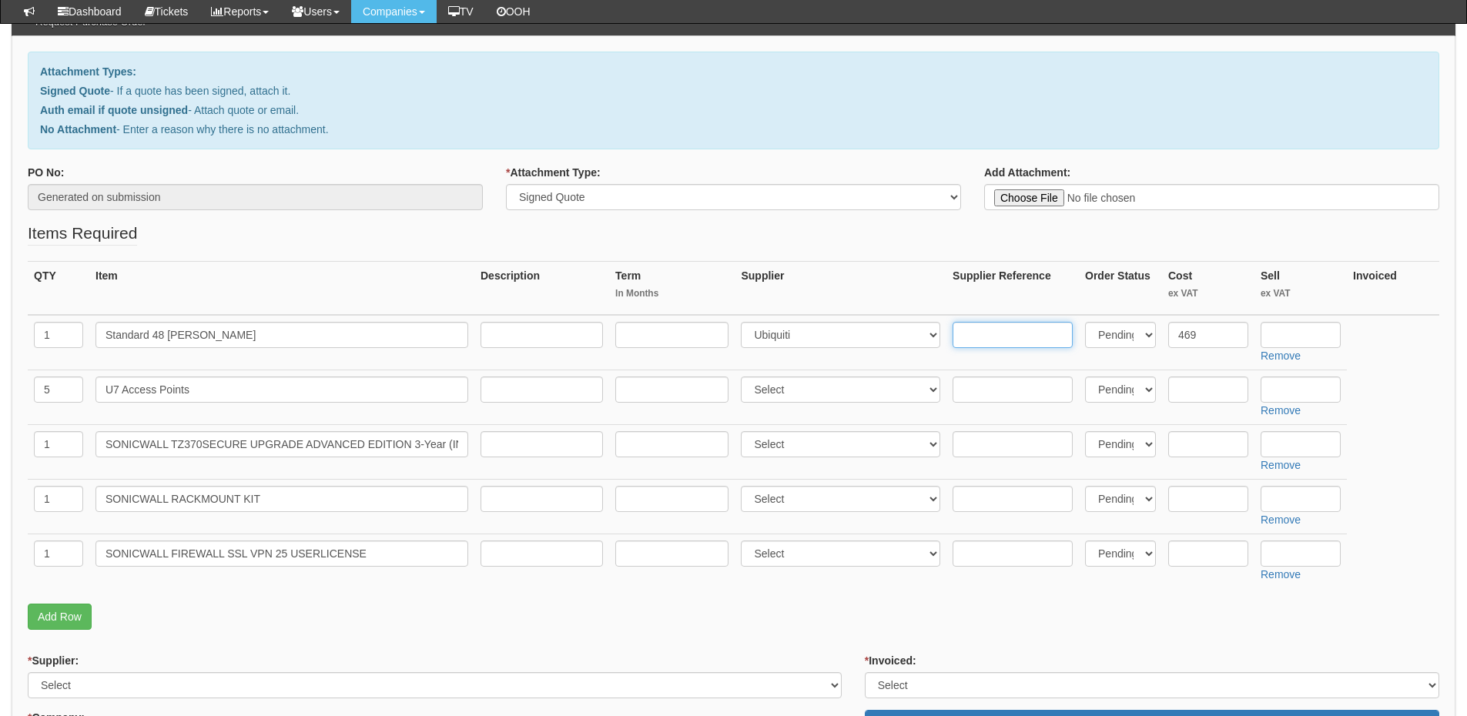
click at [989, 326] on input "text" at bounding box center [1013, 335] width 120 height 26
paste input "USW-48-POE (195W)"
type input "USW-48-POE (195W)"
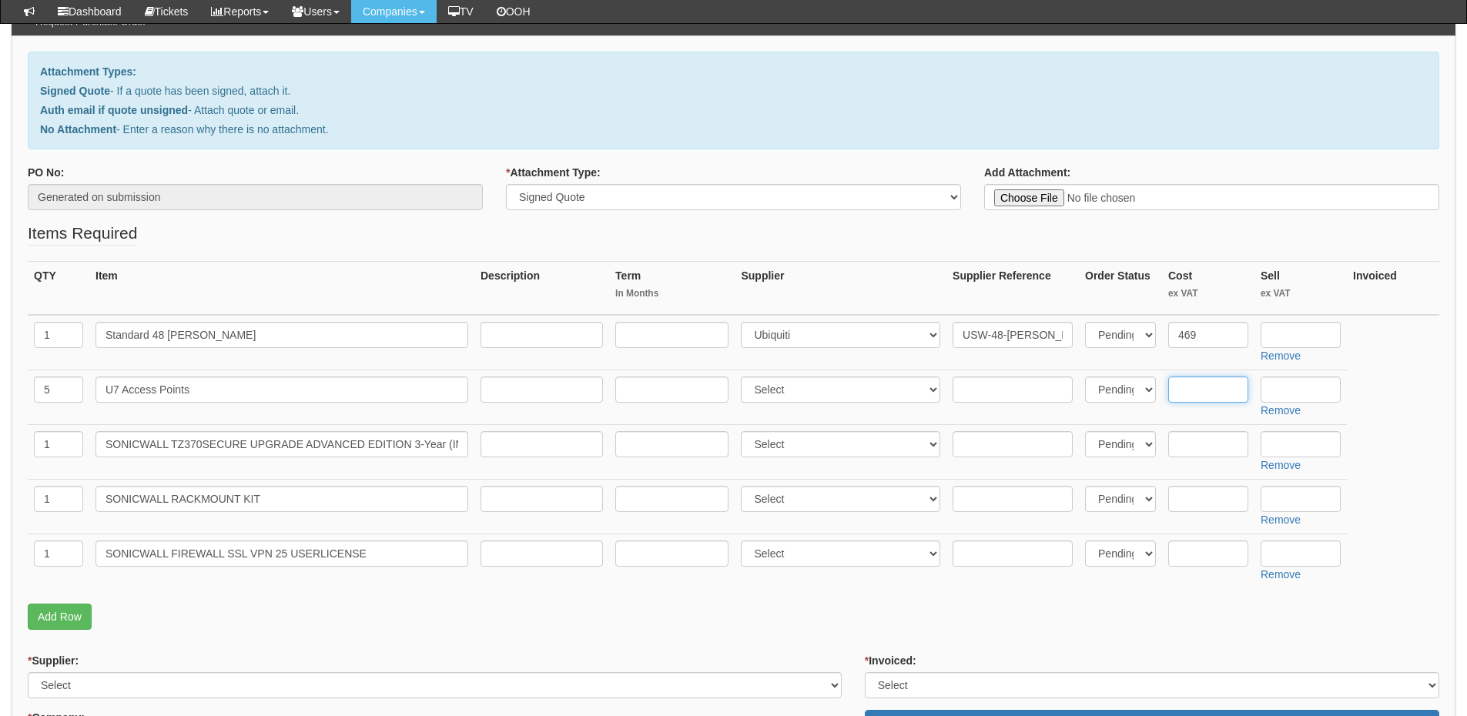
click at [1184, 397] on input "text" at bounding box center [1208, 390] width 80 height 26
type input "140"
click at [1012, 387] on input "text" at bounding box center [1013, 390] width 120 height 26
paste input "U7-Pro"
type input "U7-Pro"
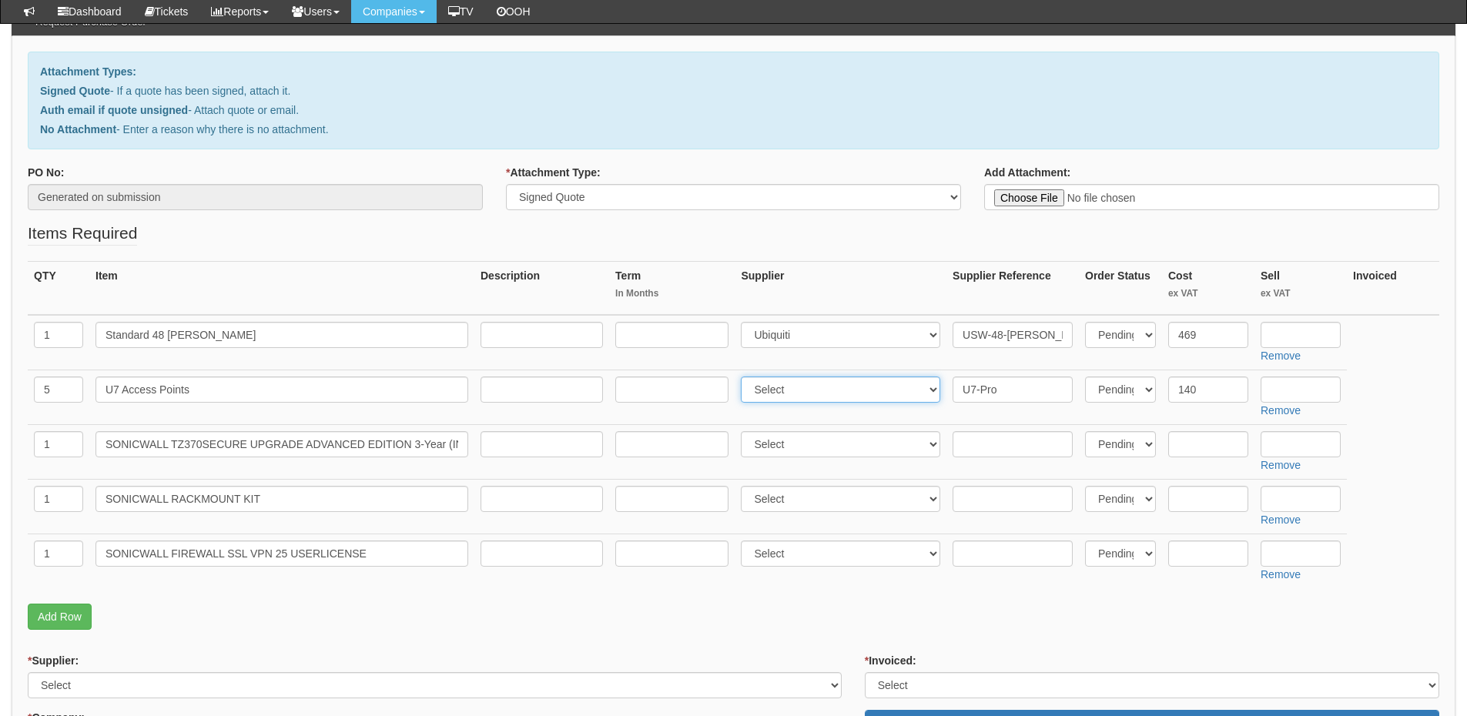
click at [845, 394] on select "Select 123 REG.co.uk 1Password 3 4Gon AA Jones Electric Ltd Abzorb Access Group…" at bounding box center [840, 390] width 199 height 26
select select "247"
click at [745, 377] on select "Select 123 REG.co.uk 1Password 3 4Gon AA Jones Electric Ltd Abzorb Access Group…" at bounding box center [840, 390] width 199 height 26
click at [1202, 444] on input "text" at bounding box center [1208, 444] width 80 height 26
type input "1037.04"
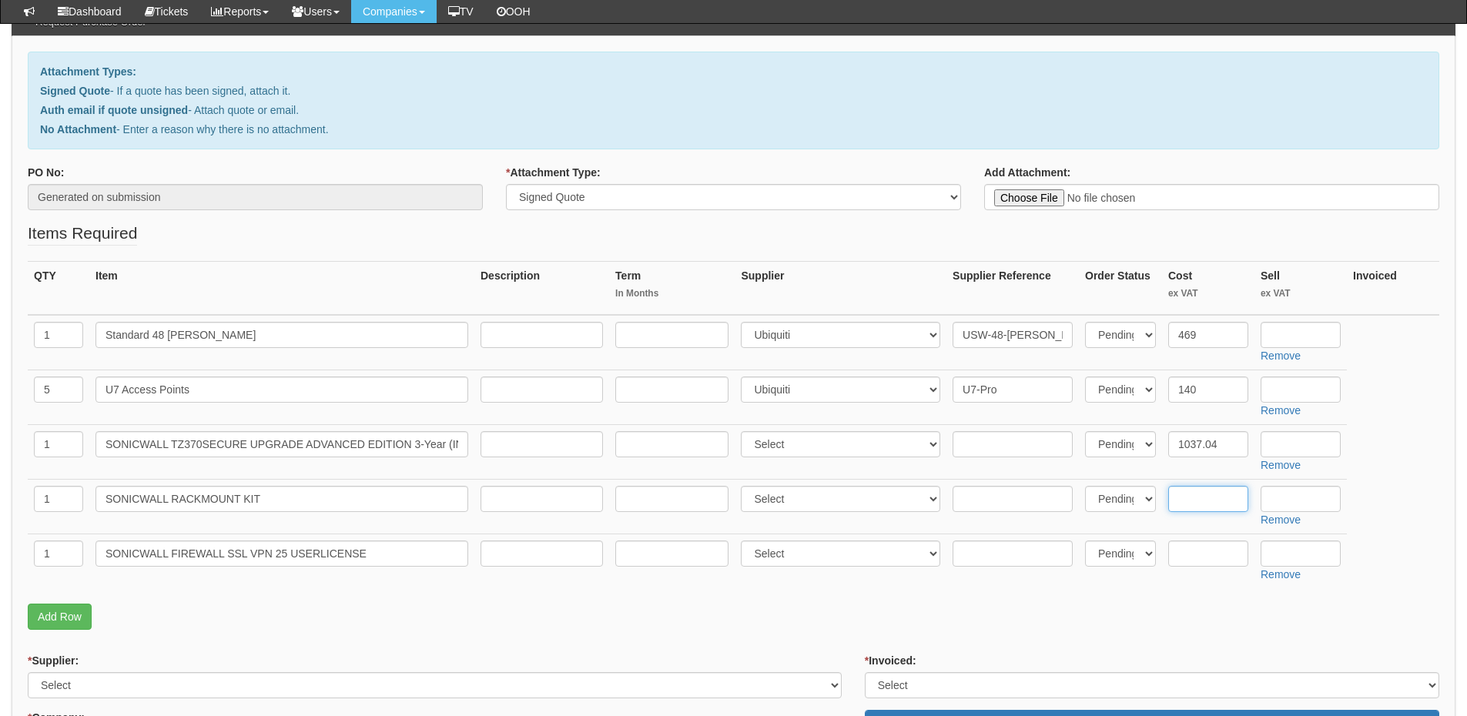
click at [1209, 497] on input "text" at bounding box center [1208, 499] width 80 height 26
type input "105.96"
click at [1210, 548] on input "text" at bounding box center [1208, 554] width 80 height 26
type input "244.52"
click at [981, 442] on input "text" at bounding box center [1013, 444] width 120 height 26
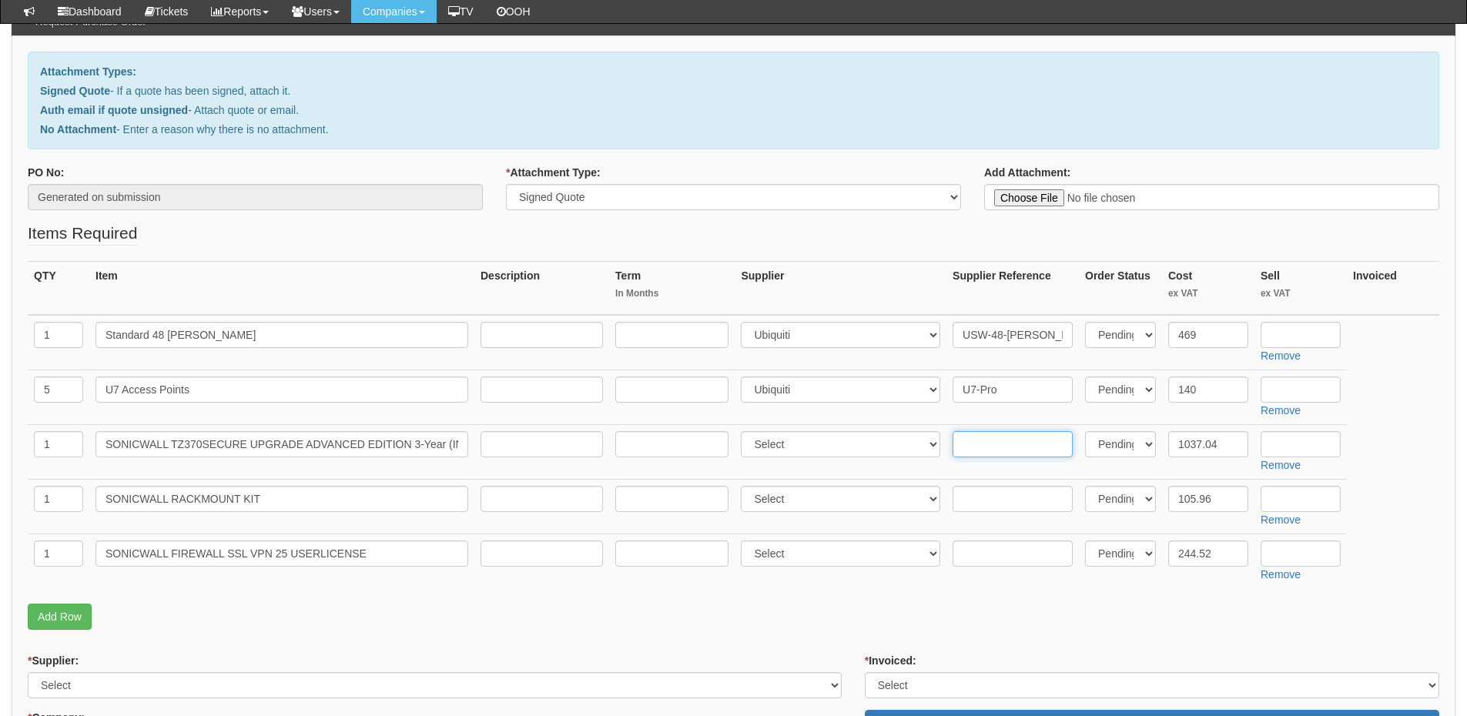
paste input "03-SSC-3004"
type input "03-SSC-3004"
click at [1008, 500] on input "text" at bounding box center [1013, 499] width 120 height 26
paste input "02-SSC-3113"
type input "02-SSC-3113"
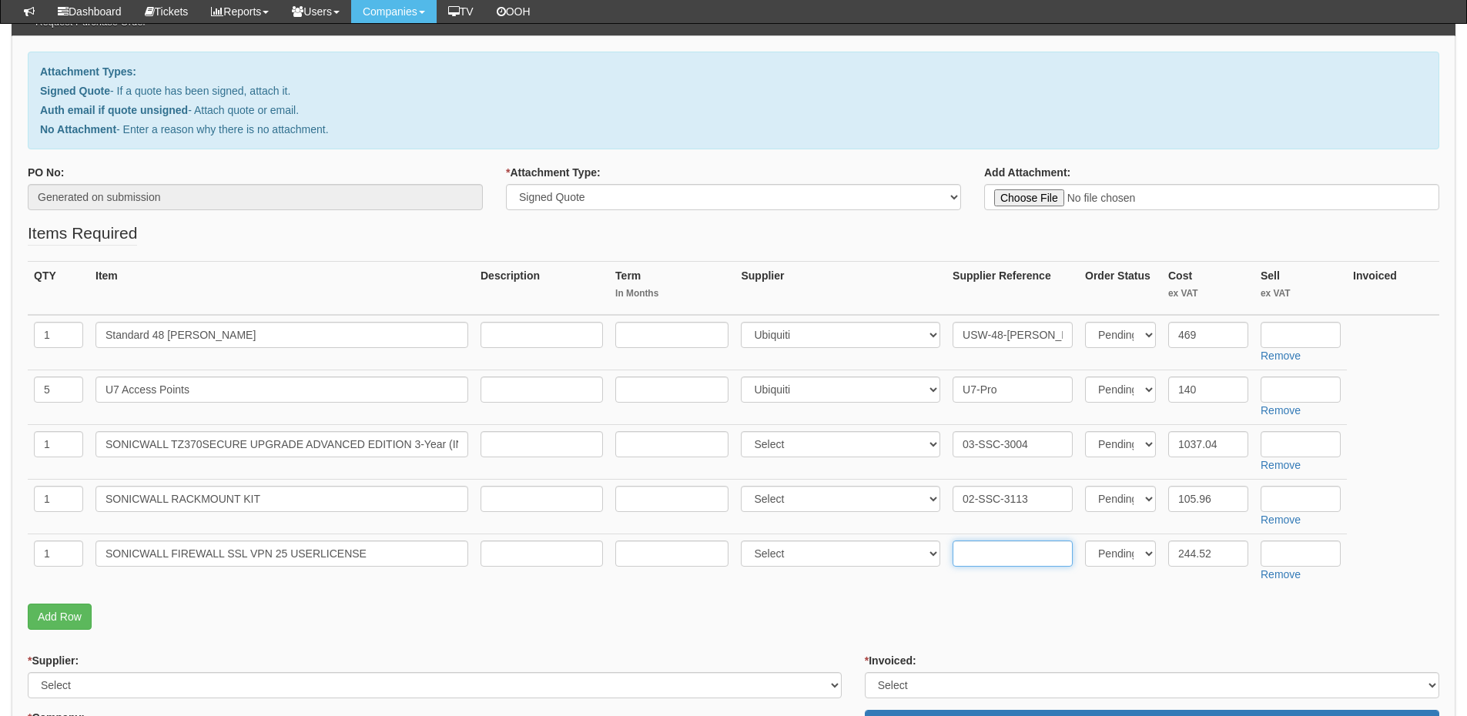
click at [1039, 564] on input "text" at bounding box center [1013, 554] width 120 height 26
paste input "01-SSC-8632"
type input "01-SSC-8632"
click at [826, 444] on select "Select 123 REG.co.uk 1Password 3 4Gon AA Jones Electric Ltd Abzorb Access Group…" at bounding box center [840, 444] width 199 height 26
select select "124"
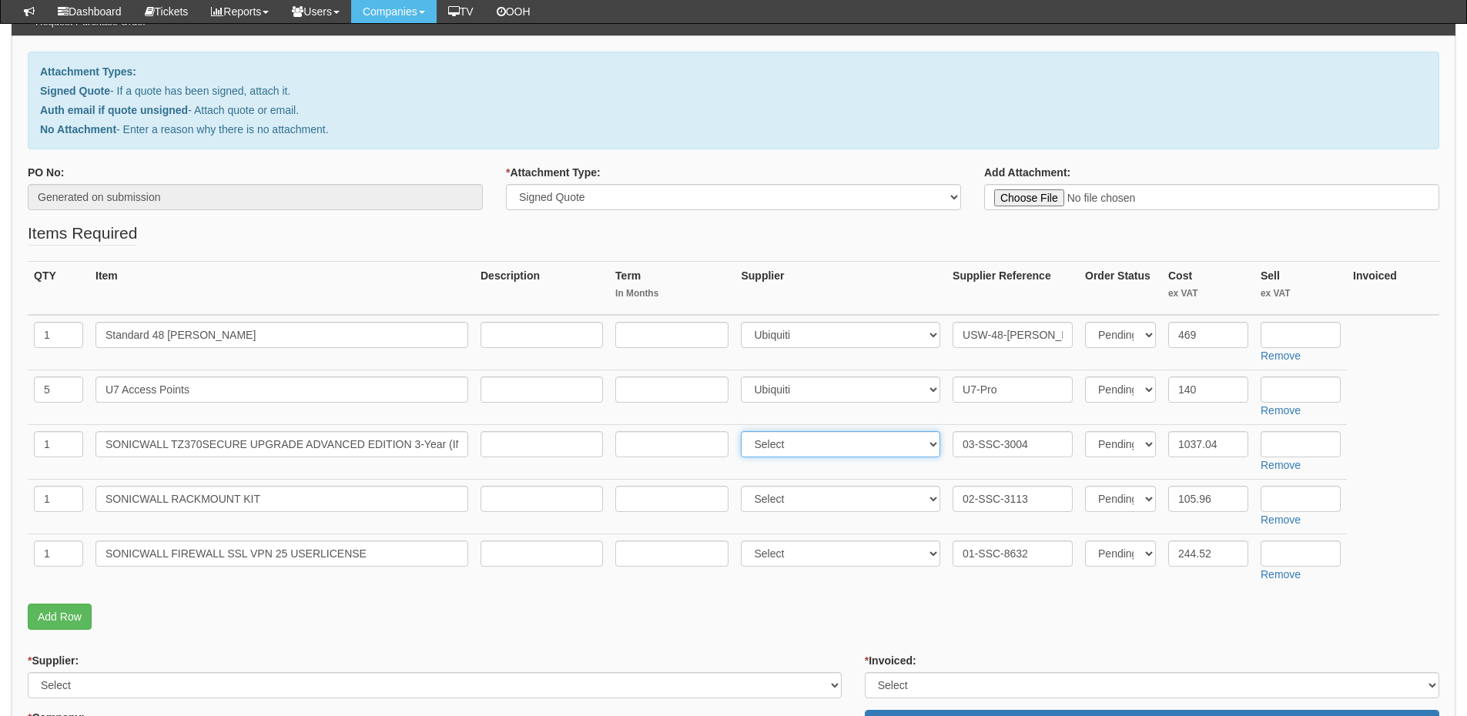
click at [745, 431] on select "Select 123 REG.co.uk 1Password 3 4Gon AA Jones Electric Ltd Abzorb Access Group…" at bounding box center [840, 444] width 199 height 26
click at [809, 499] on select "Select 123 REG.co.uk 1Password 3 4Gon AA Jones Electric Ltd Abzorb Access Group…" at bounding box center [840, 499] width 199 height 26
select select "124"
click at [745, 486] on select "Select 123 REG.co.uk 1Password 3 4Gon AA Jones Electric Ltd Abzorb Access Group…" at bounding box center [840, 499] width 199 height 26
click at [789, 551] on select "Select 123 REG.co.uk 1Password 3 4Gon AA Jones Electric Ltd Abzorb Access Group…" at bounding box center [840, 554] width 199 height 26
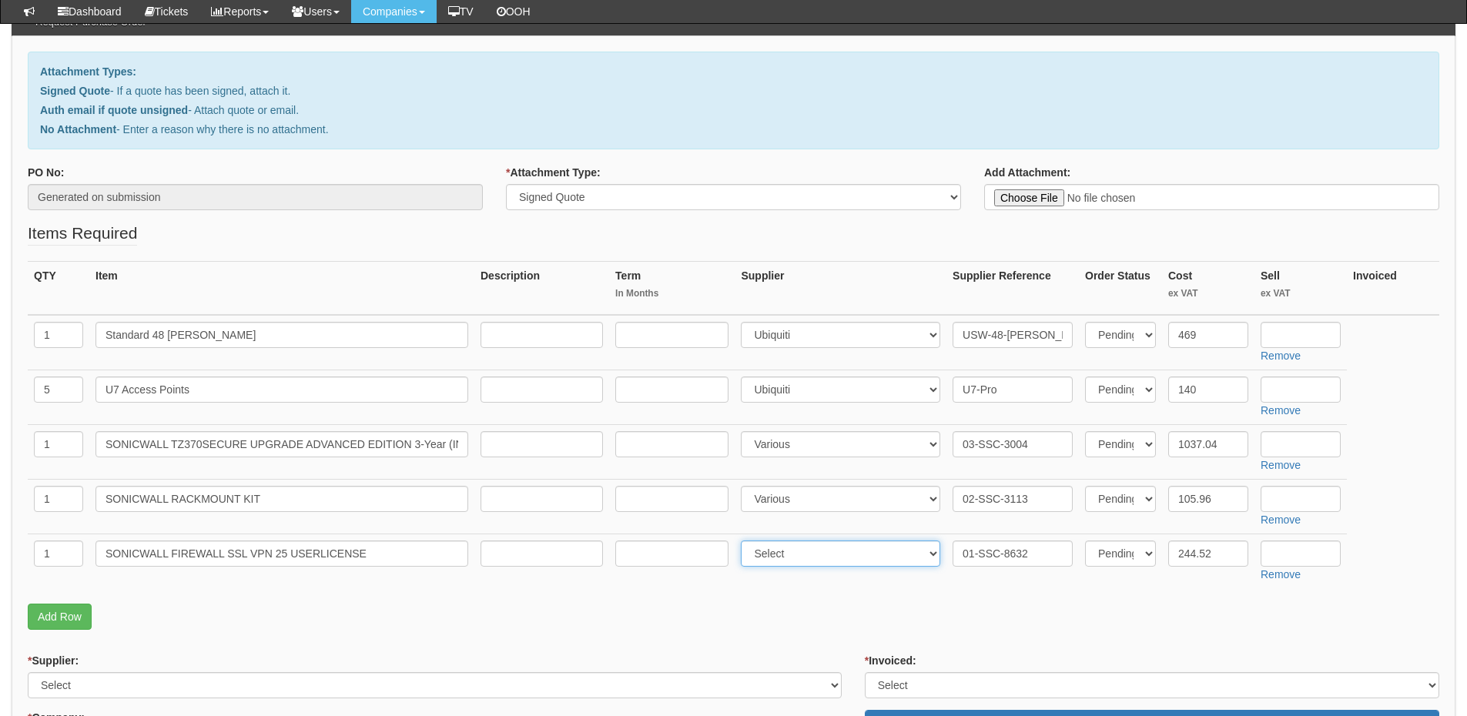
select select "124"
click at [745, 541] on select "Select 123 REG.co.uk 1Password 3 4Gon AA Jones Electric Ltd Abzorb Access Group…" at bounding box center [840, 554] width 199 height 26
click at [1301, 385] on input "text" at bounding box center [1301, 390] width 80 height 26
type input "160"
click at [1293, 451] on input "text" at bounding box center [1301, 444] width 80 height 26
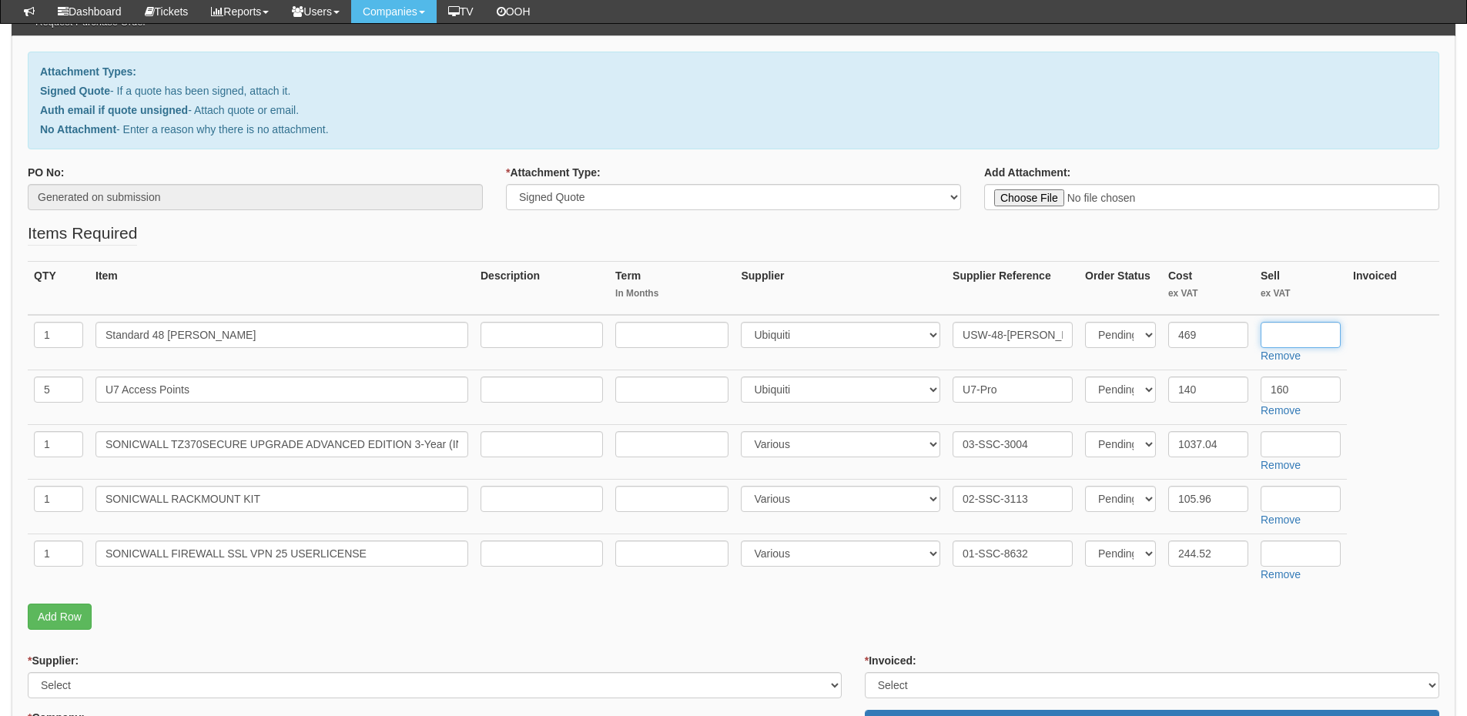
click at [1295, 334] on input "text" at bounding box center [1301, 335] width 80 height 26
type input "540.80"
click at [1287, 437] on input "text" at bounding box center [1301, 444] width 80 height 26
click at [1287, 503] on input "text" at bounding box center [1301, 499] width 80 height 26
type input "156.98"
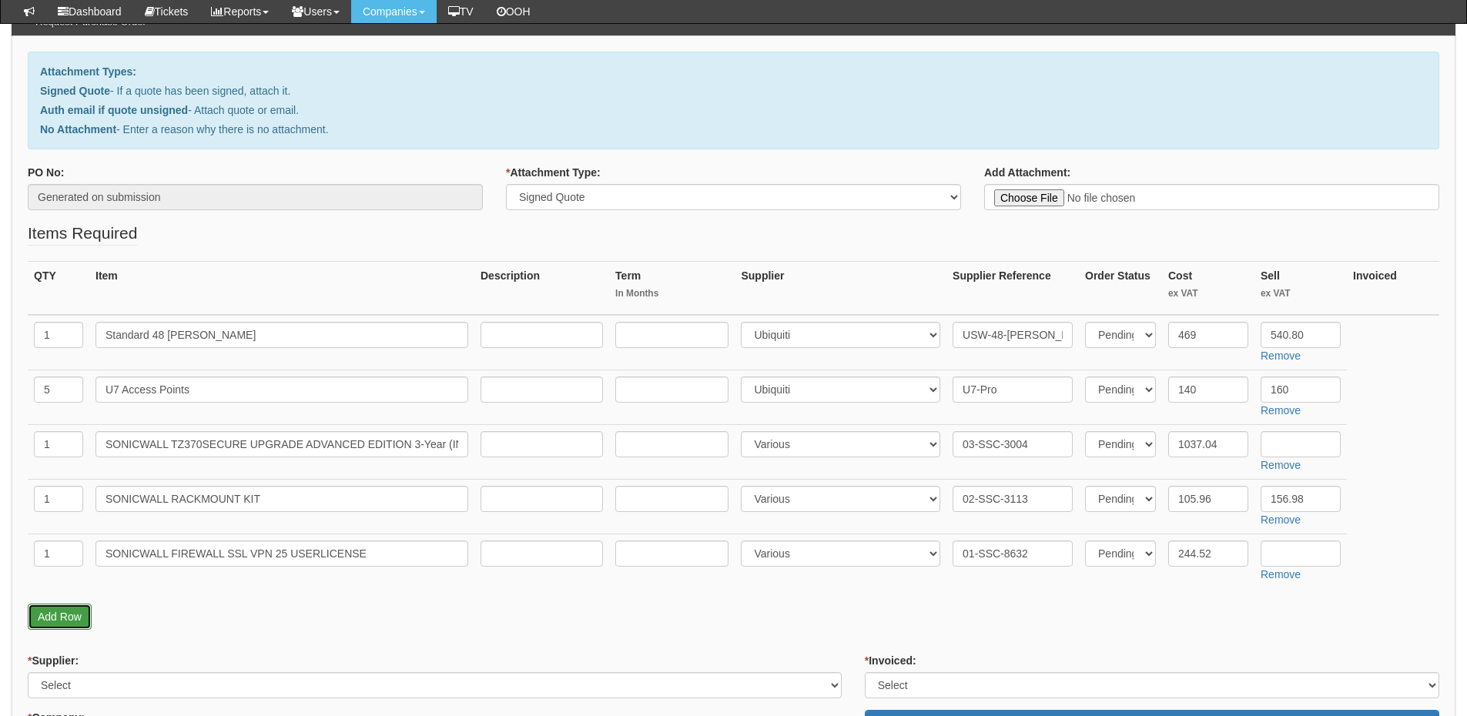
click at [68, 611] on link "Add Row" at bounding box center [60, 617] width 64 height 26
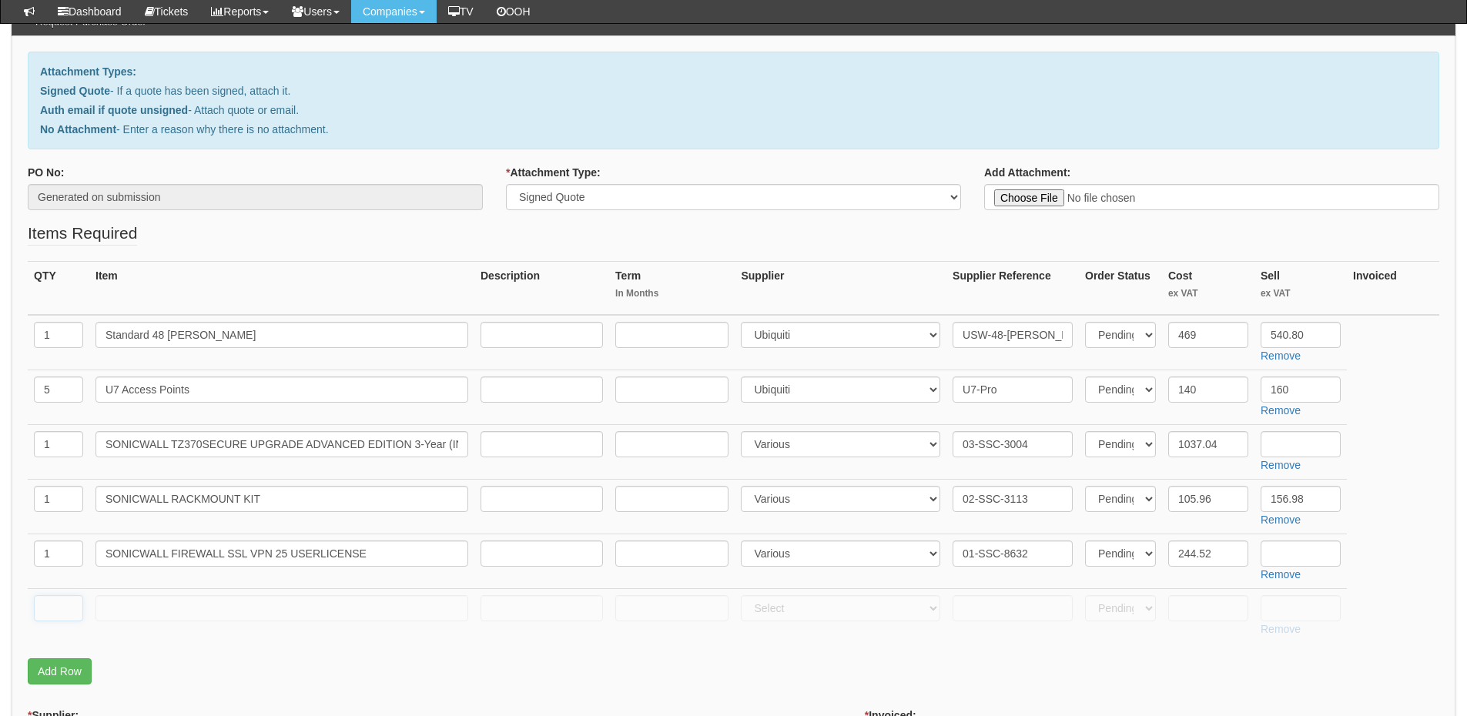
click at [66, 608] on input "text" at bounding box center [58, 608] width 49 height 26
type input "1"
click at [133, 605] on input "text" at bounding box center [281, 608] width 373 height 26
type input "Delivery"
click at [1291, 609] on input "text" at bounding box center [1301, 608] width 80 height 26
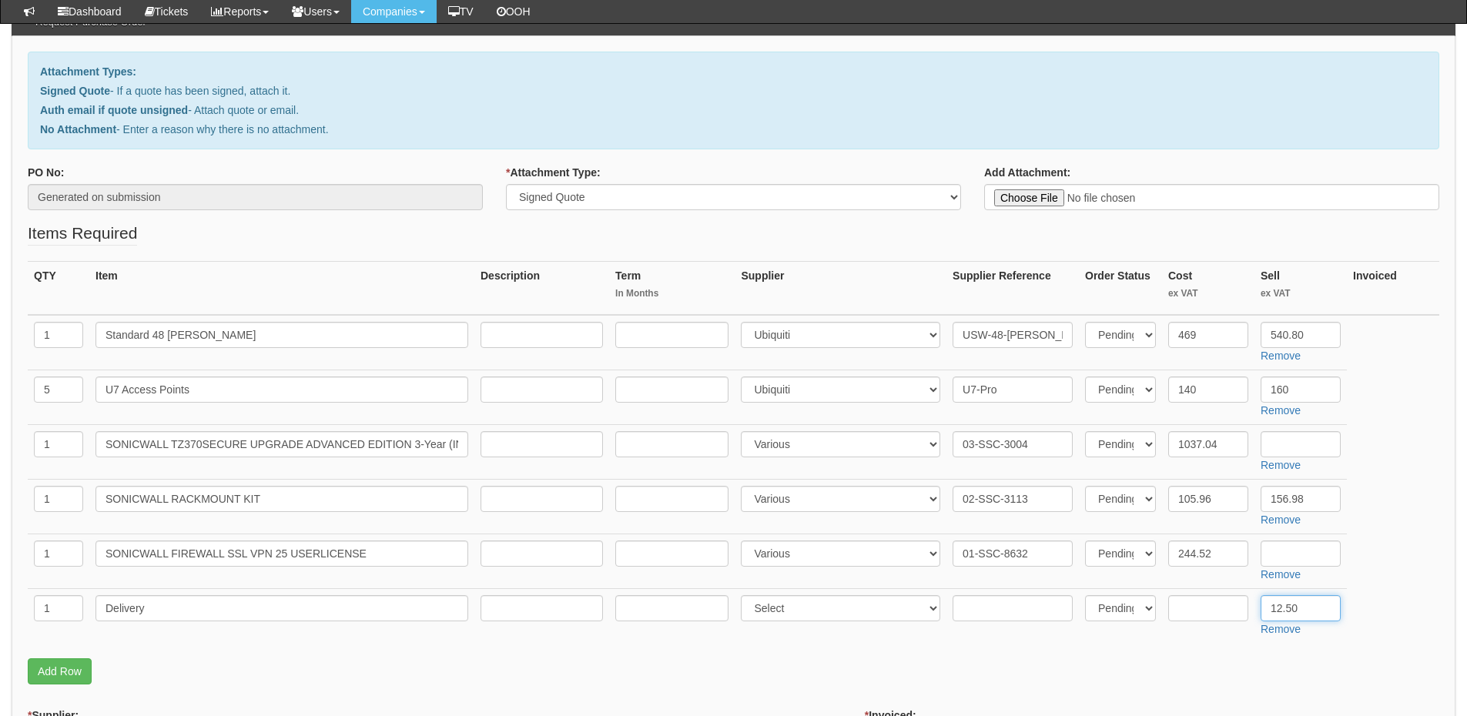
type input "12.50"
click at [1301, 440] on input "text" at bounding box center [1301, 444] width 80 height 26
click at [1287, 555] on input "text" at bounding box center [1301, 554] width 80 height 26
type input "342.25"
click at [1290, 444] on input "text" at bounding box center [1301, 444] width 80 height 26
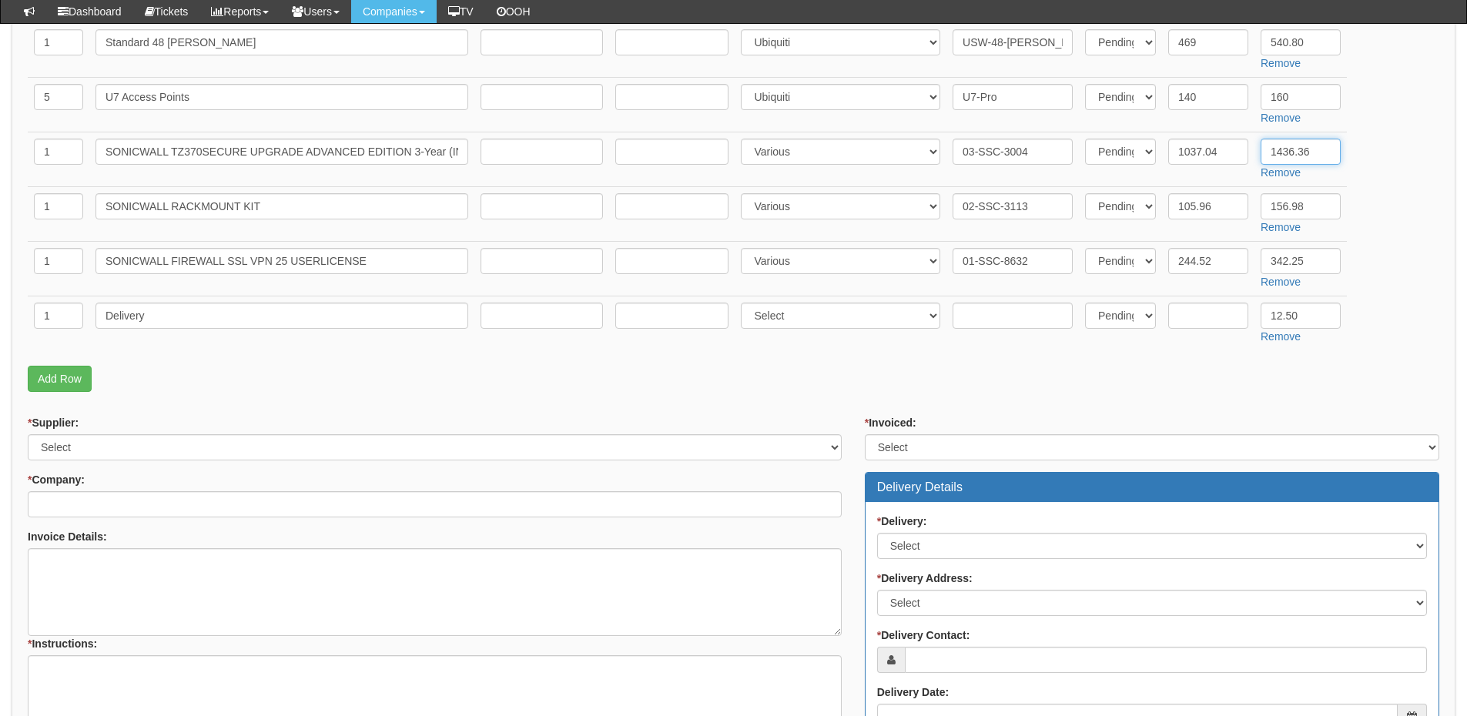
scroll to position [462, 0]
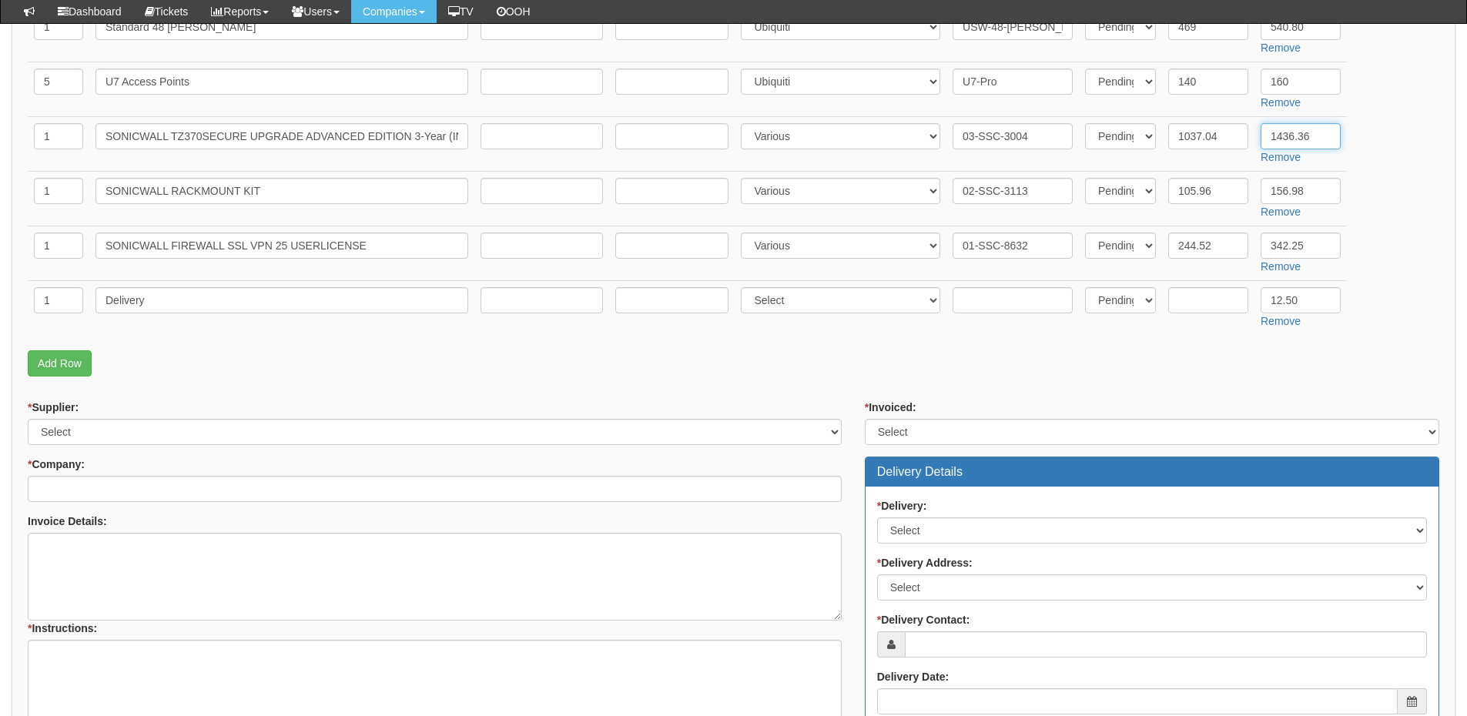
type input "1436.36"
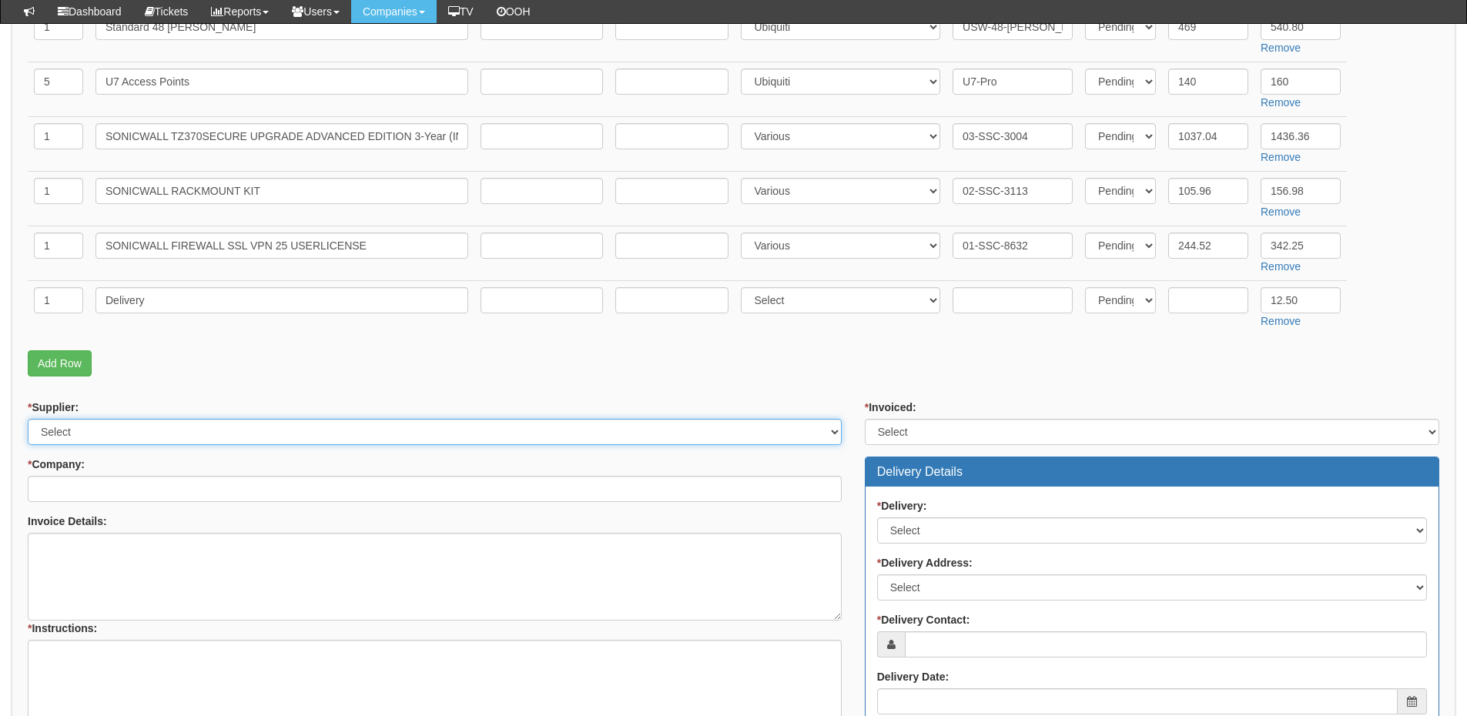
click at [177, 437] on select "Select 123 REG.co.uk 1Password 3 4Gon AA Jones Electric Ltd Abzorb Access Group…" at bounding box center [435, 432] width 814 height 26
select select "124"
click at [28, 419] on select "Select 123 REG.co.uk 1Password 3 4Gon AA Jones Electric Ltd Abzorb Access Group…" at bounding box center [435, 432] width 814 height 26
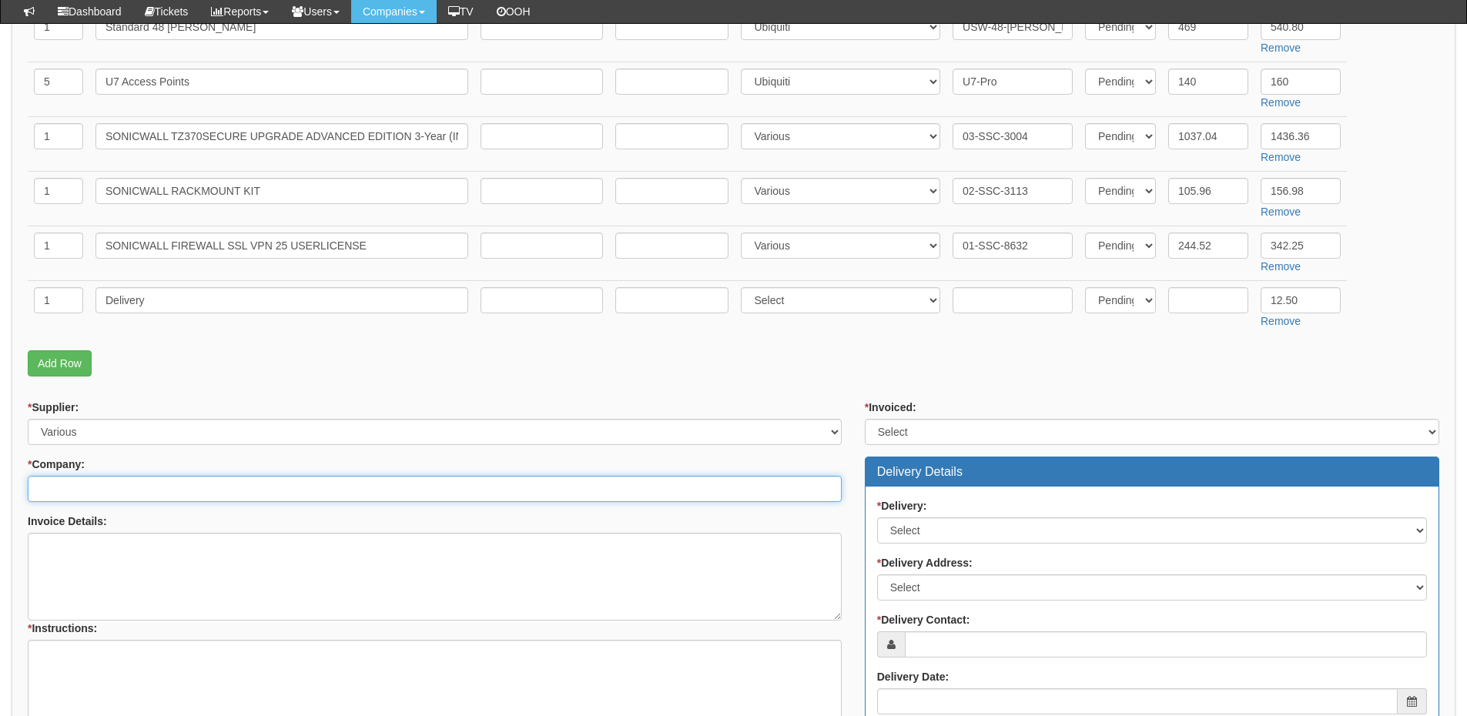
click at [151, 488] on input "* Company:" at bounding box center [435, 489] width 814 height 26
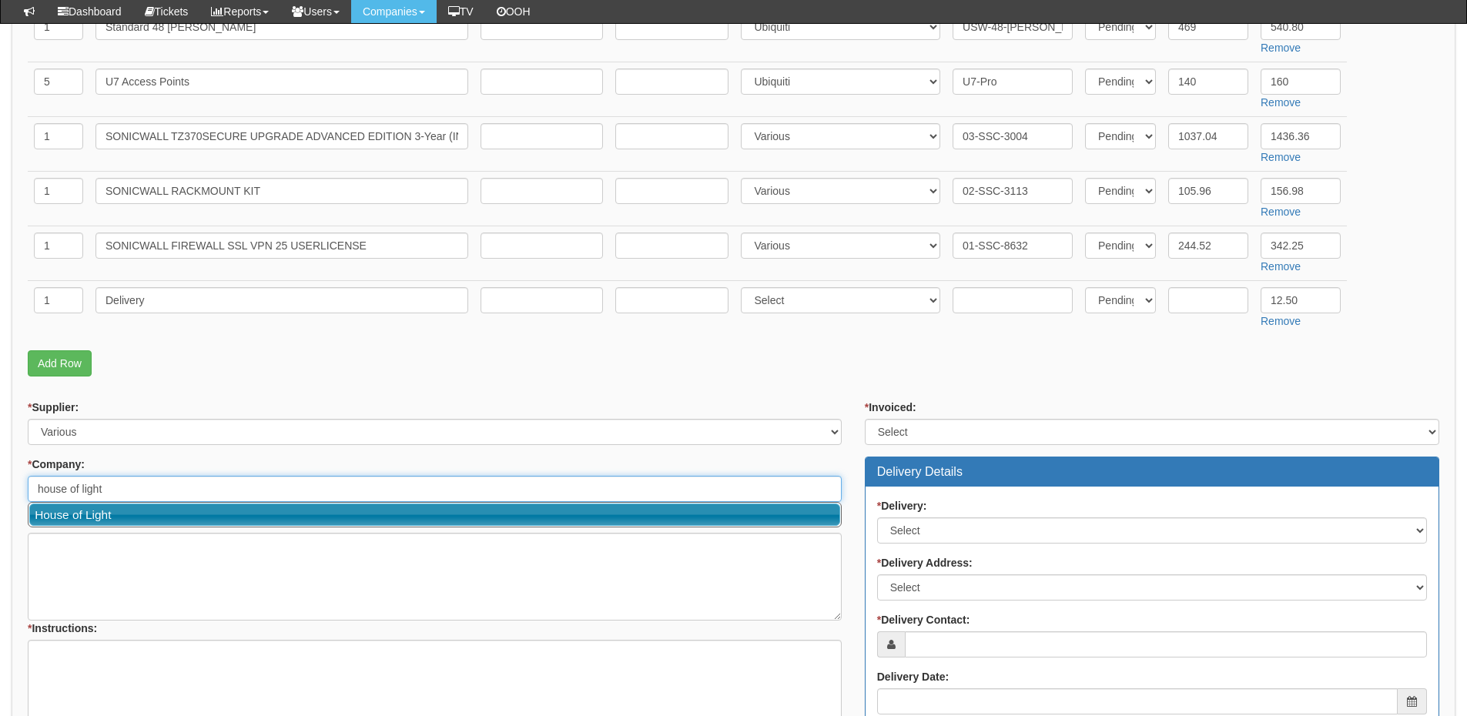
click at [135, 520] on link "House of Light" at bounding box center [434, 515] width 811 height 22
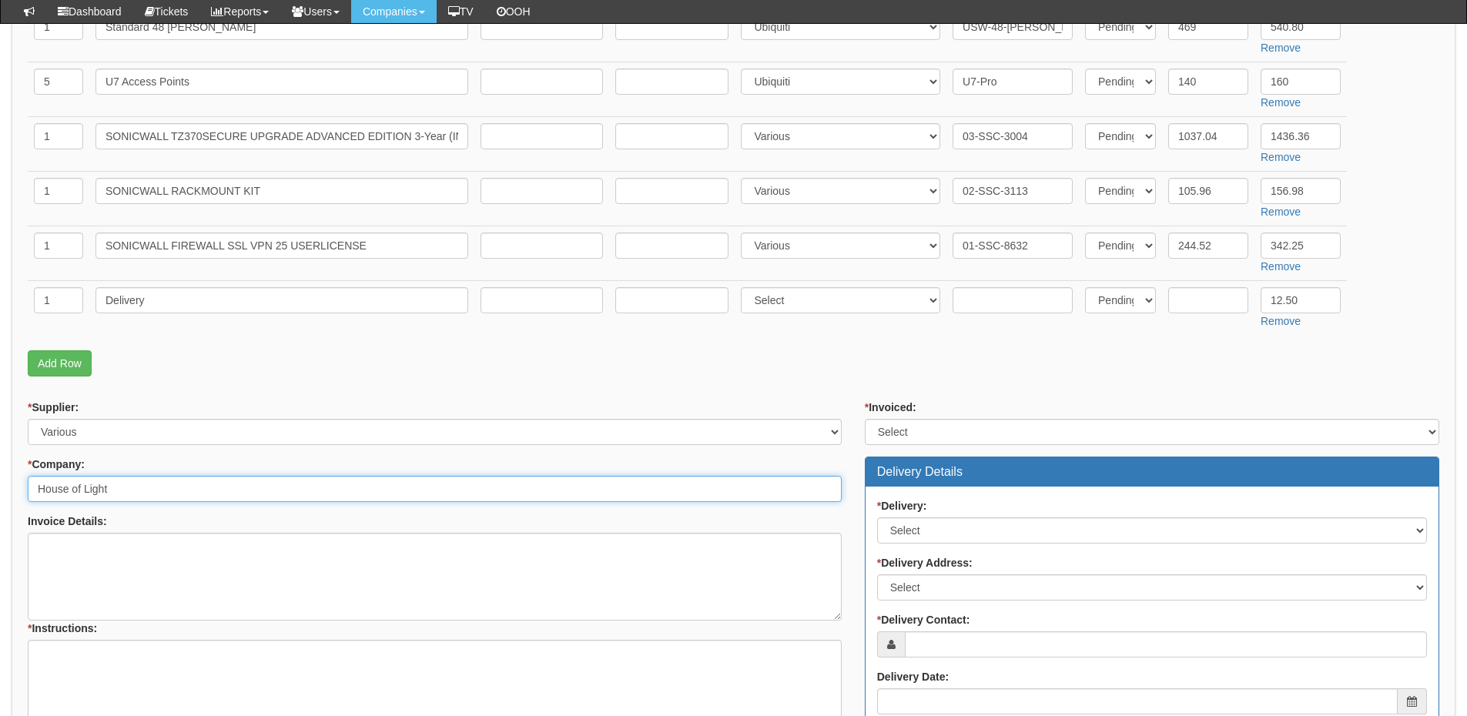
type input "House of Light"
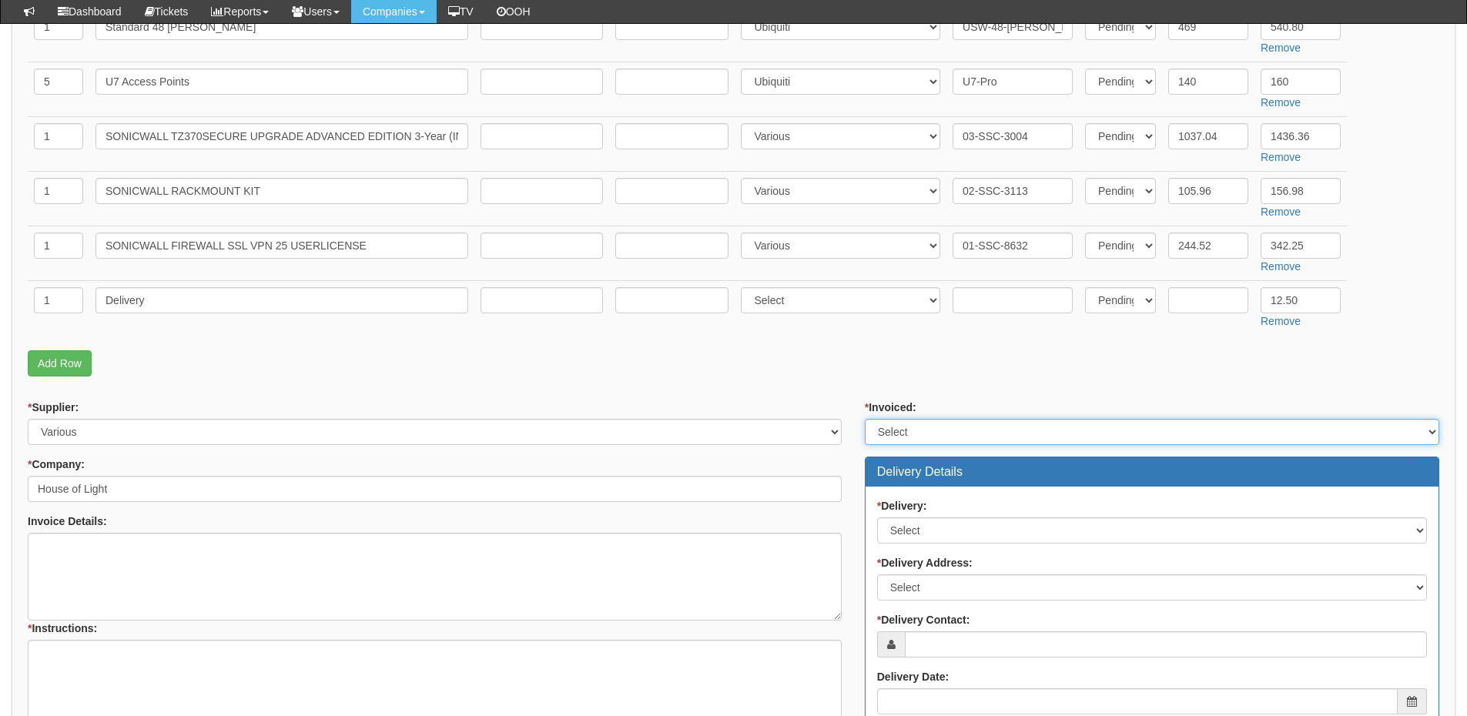
click at [928, 434] on select "Select Yes No N/A STB (part of order)" at bounding box center [1152, 432] width 574 height 26
select select "2"
click at [865, 419] on select "Select Yes No N/A STB (part of order)" at bounding box center [1152, 432] width 574 height 26
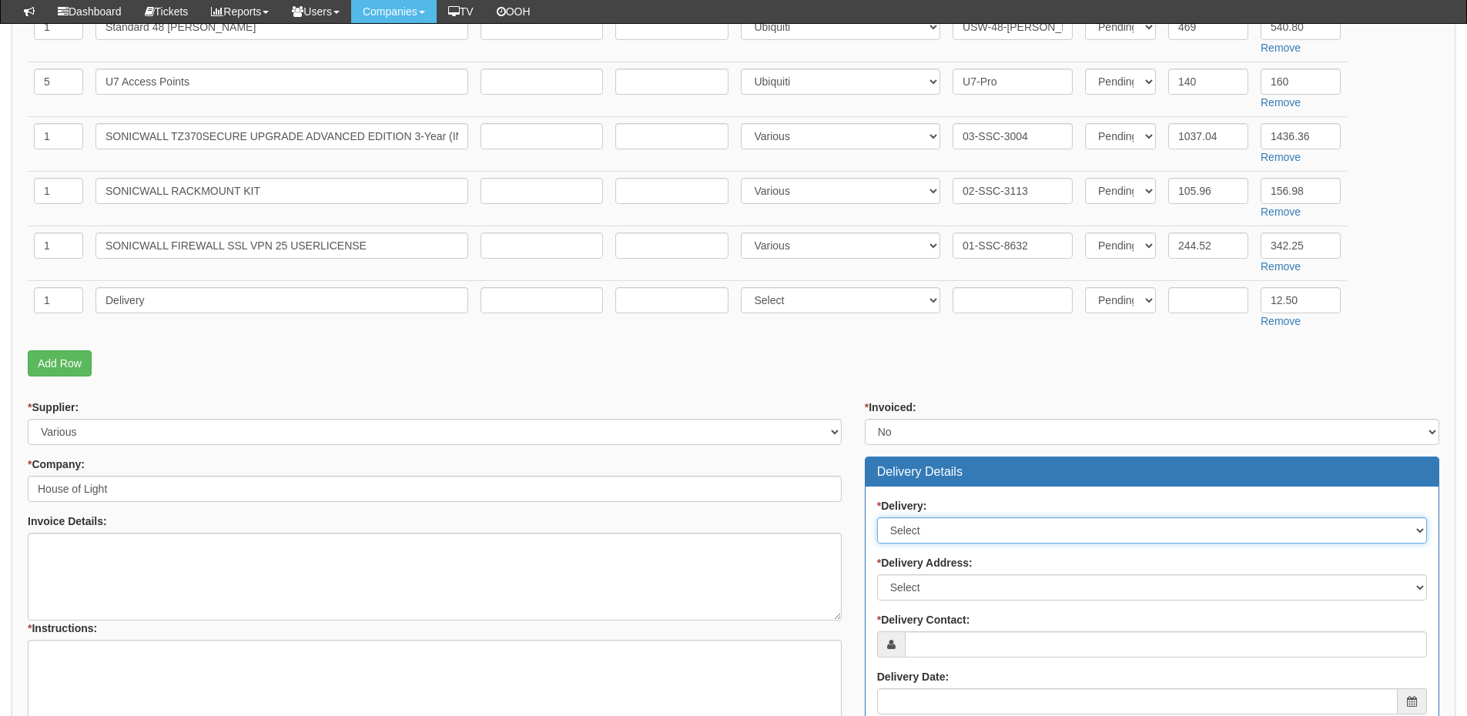
click at [917, 541] on select "Select No Not Applicable Yes" at bounding box center [1152, 530] width 550 height 26
select select "1"
click at [877, 517] on select "Select No Not Applicable Yes" at bounding box center [1152, 530] width 550 height 26
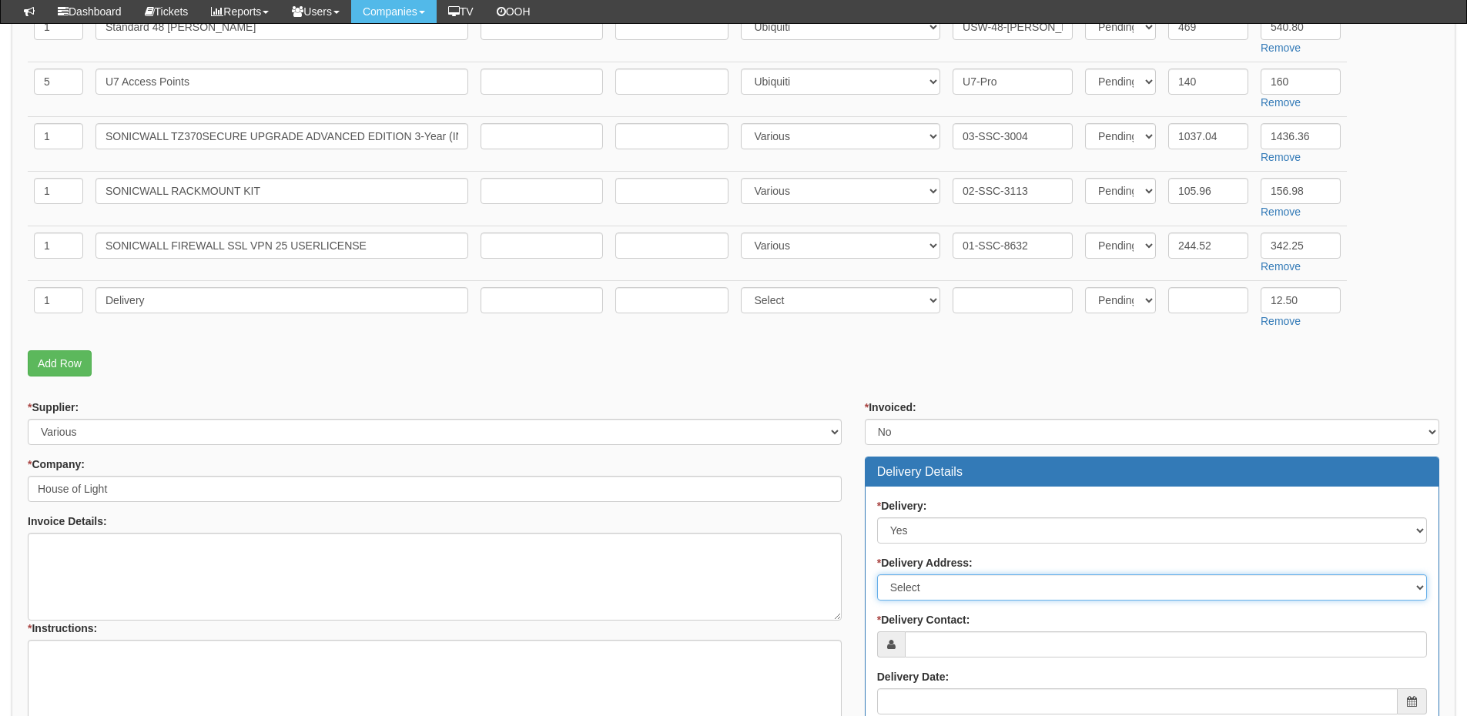
click at [921, 580] on select "Select Not Applicable Main Address - HU3 2QA Other" at bounding box center [1152, 587] width 550 height 26
select select "other"
click at [877, 574] on select "Select Not Applicable Main Address - HU3 2QA Other" at bounding box center [1152, 587] width 550 height 26
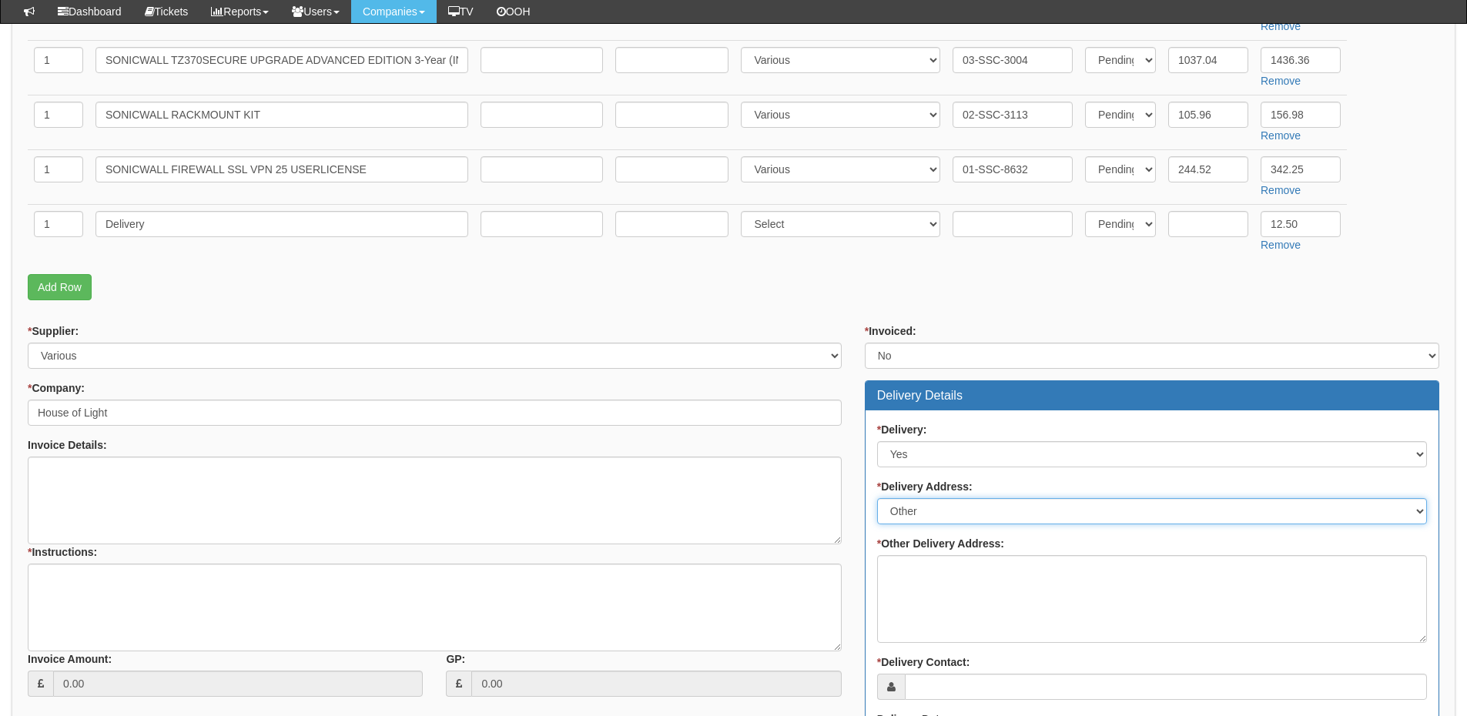
scroll to position [693, 0]
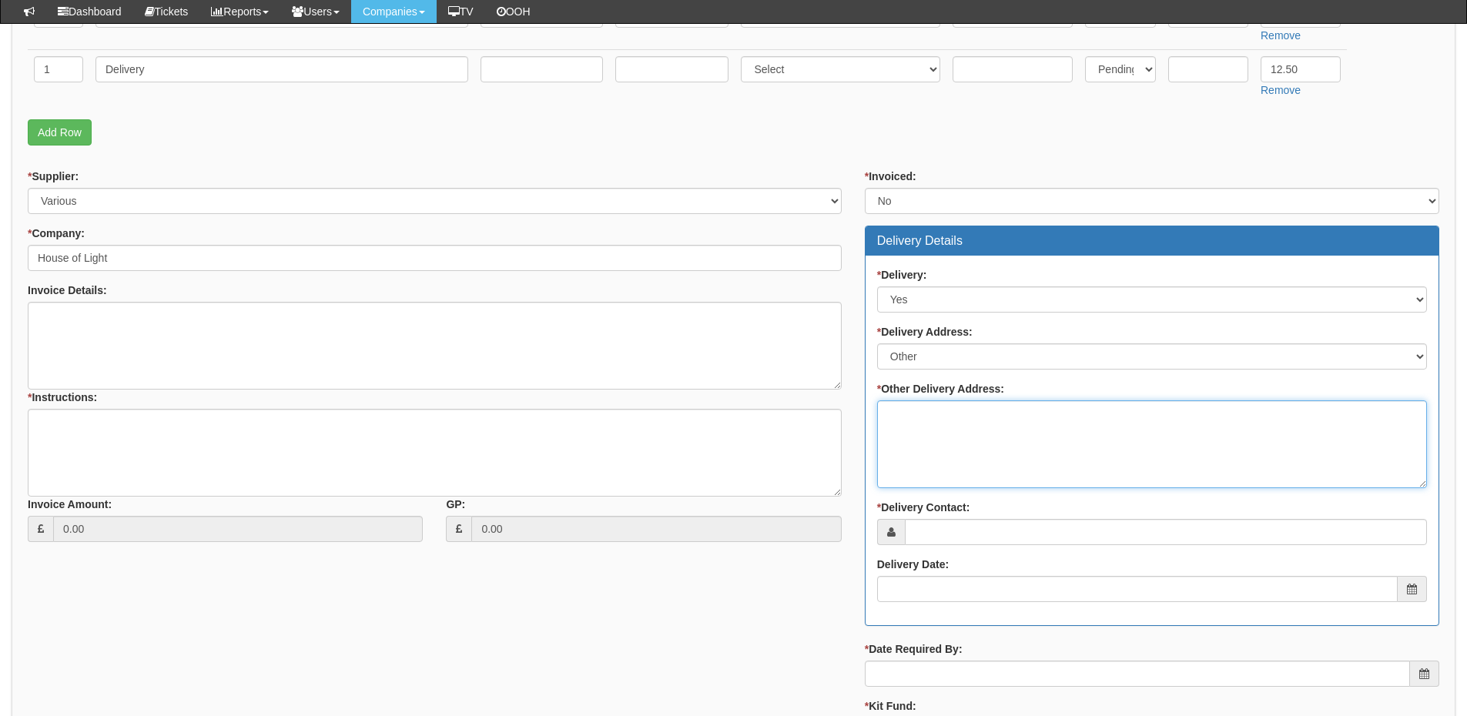
click at [933, 458] on textarea "* Other Delivery Address:" at bounding box center [1152, 444] width 550 height 88
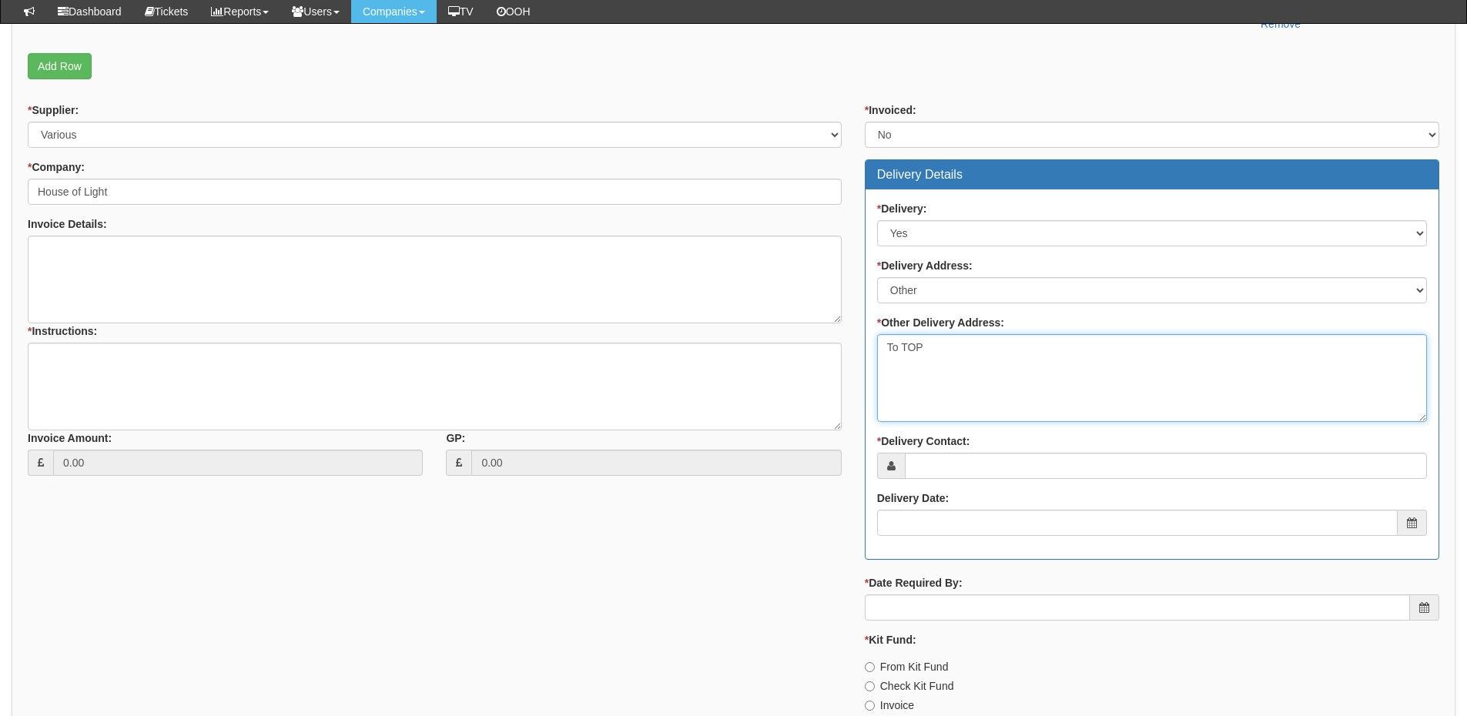
scroll to position [847, 0]
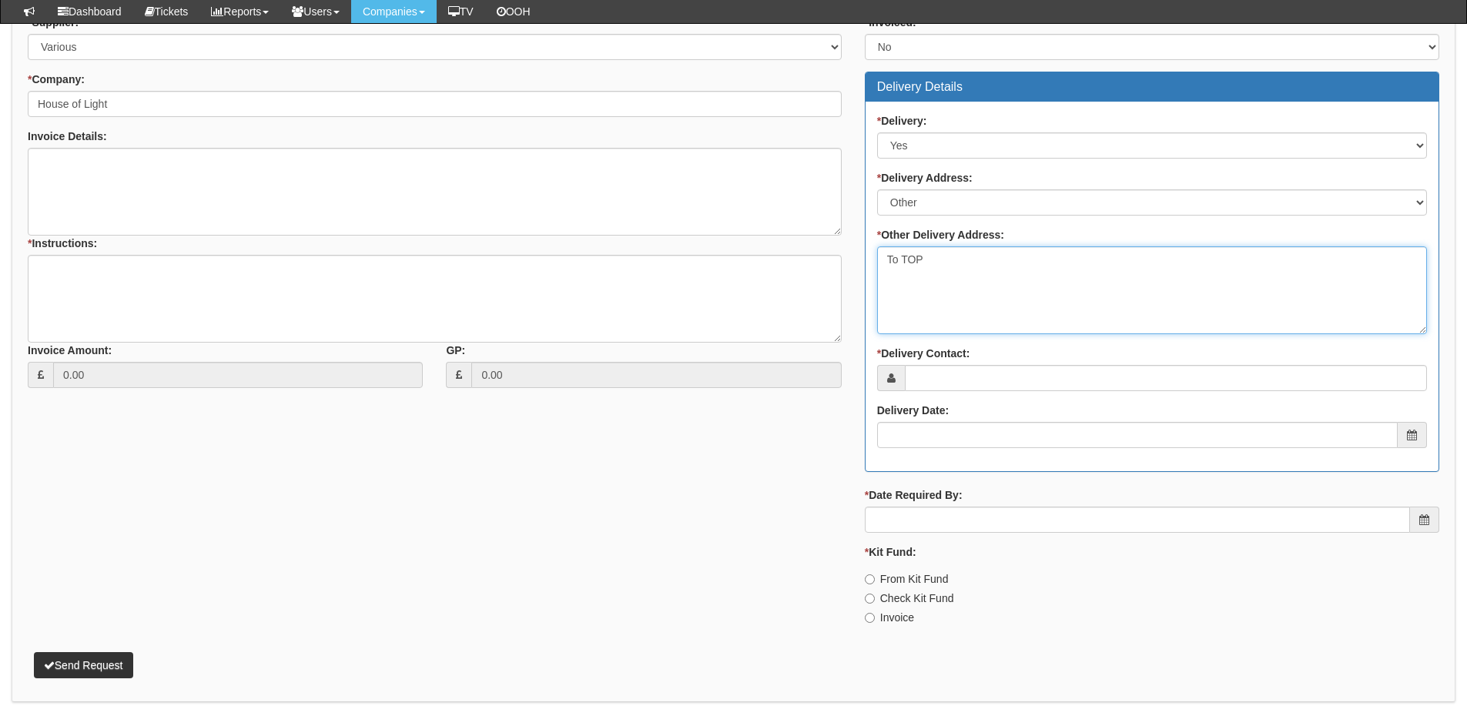
type textarea "To TOP"
click at [950, 383] on input "* Delivery Contact:" at bounding box center [1166, 378] width 522 height 26
click at [909, 377] on input "* Delivery Contact:" at bounding box center [1166, 378] width 522 height 26
paste input "Sarah Straker"
type input "Sarah Straker"
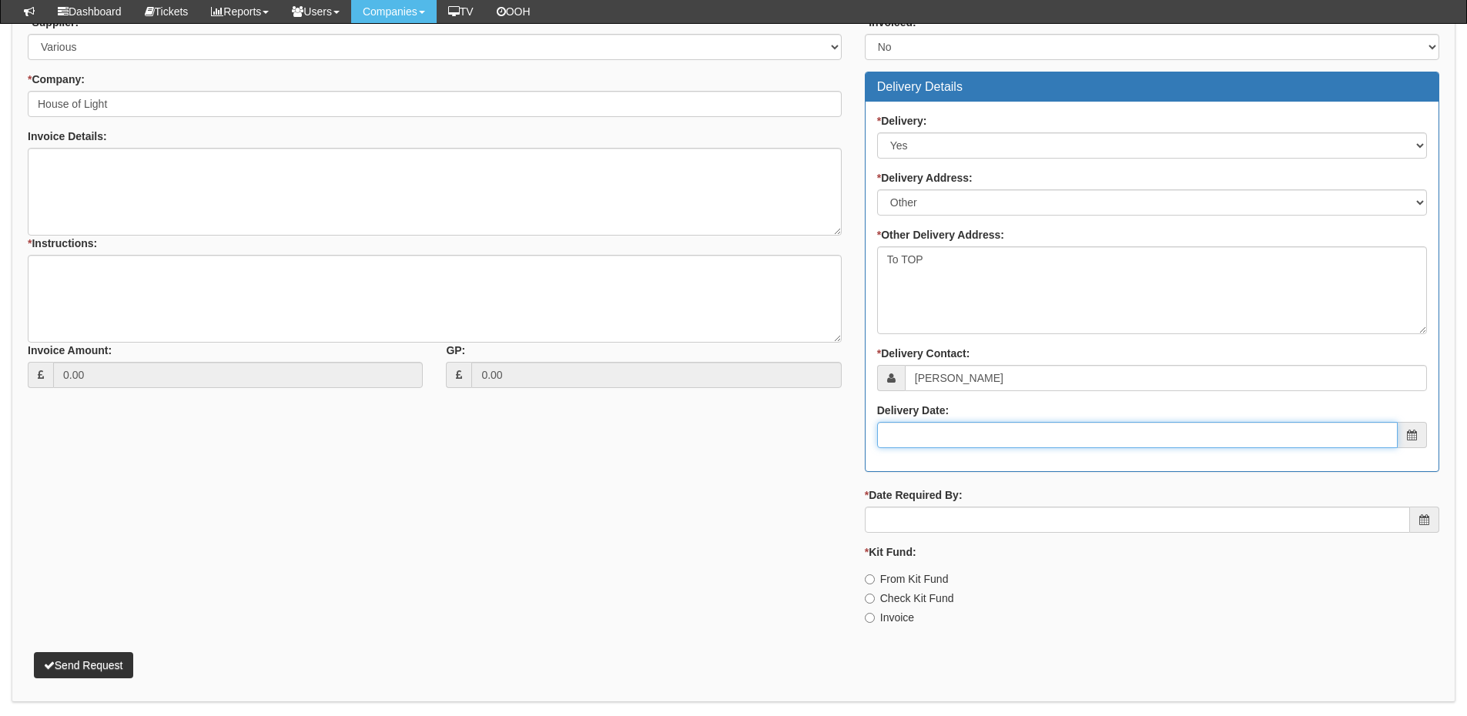
click at [937, 424] on input "Delivery Date:" at bounding box center [1137, 435] width 521 height 26
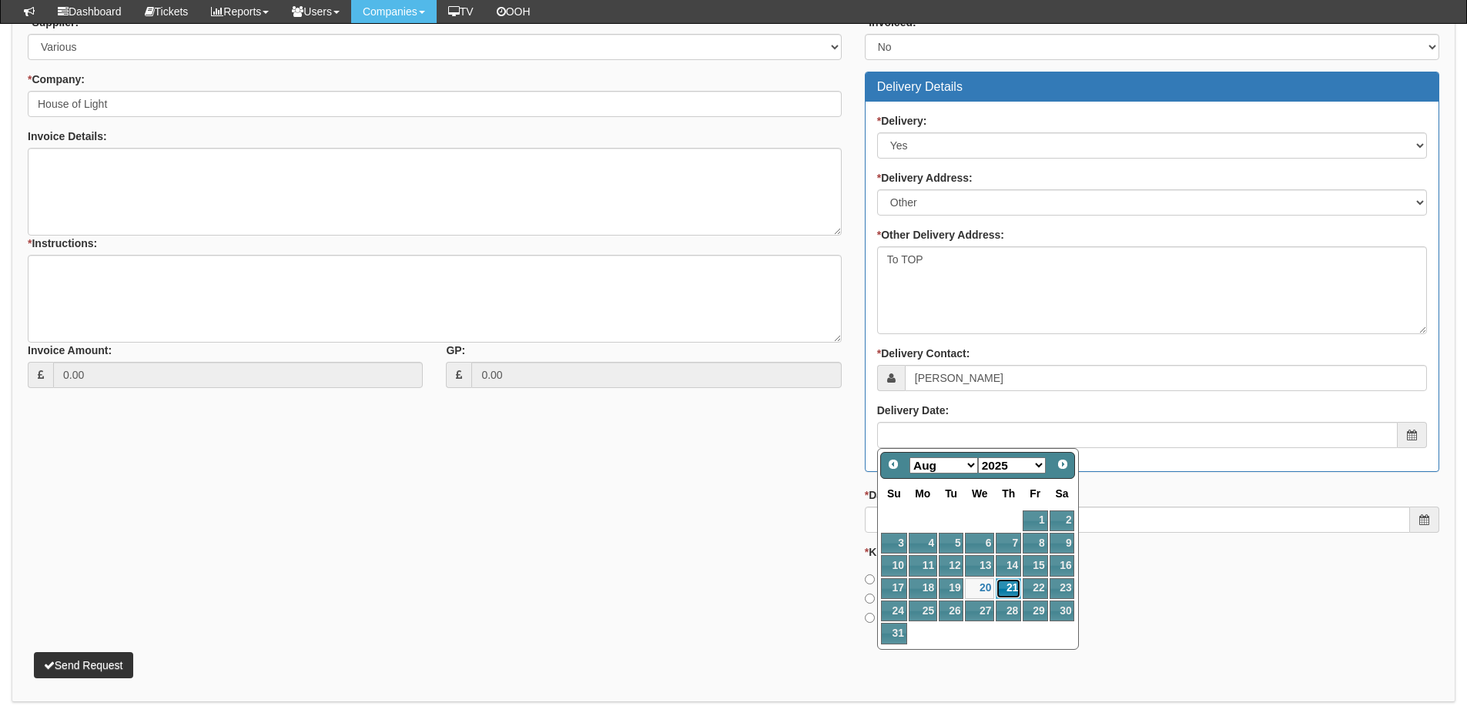
click at [1002, 591] on link "21" at bounding box center [1008, 588] width 25 height 21
type input "2025-08-21"
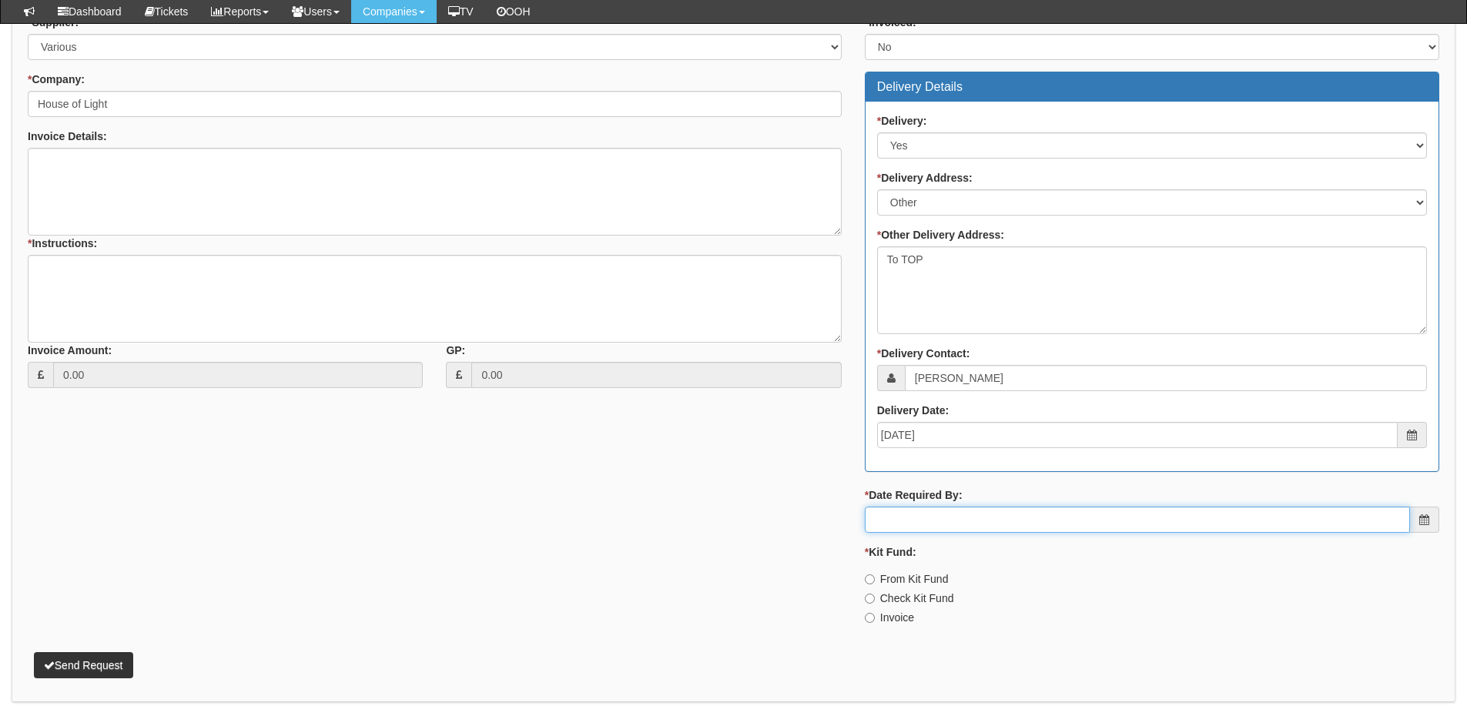
click at [996, 521] on input "* Date Required By:" at bounding box center [1137, 520] width 545 height 26
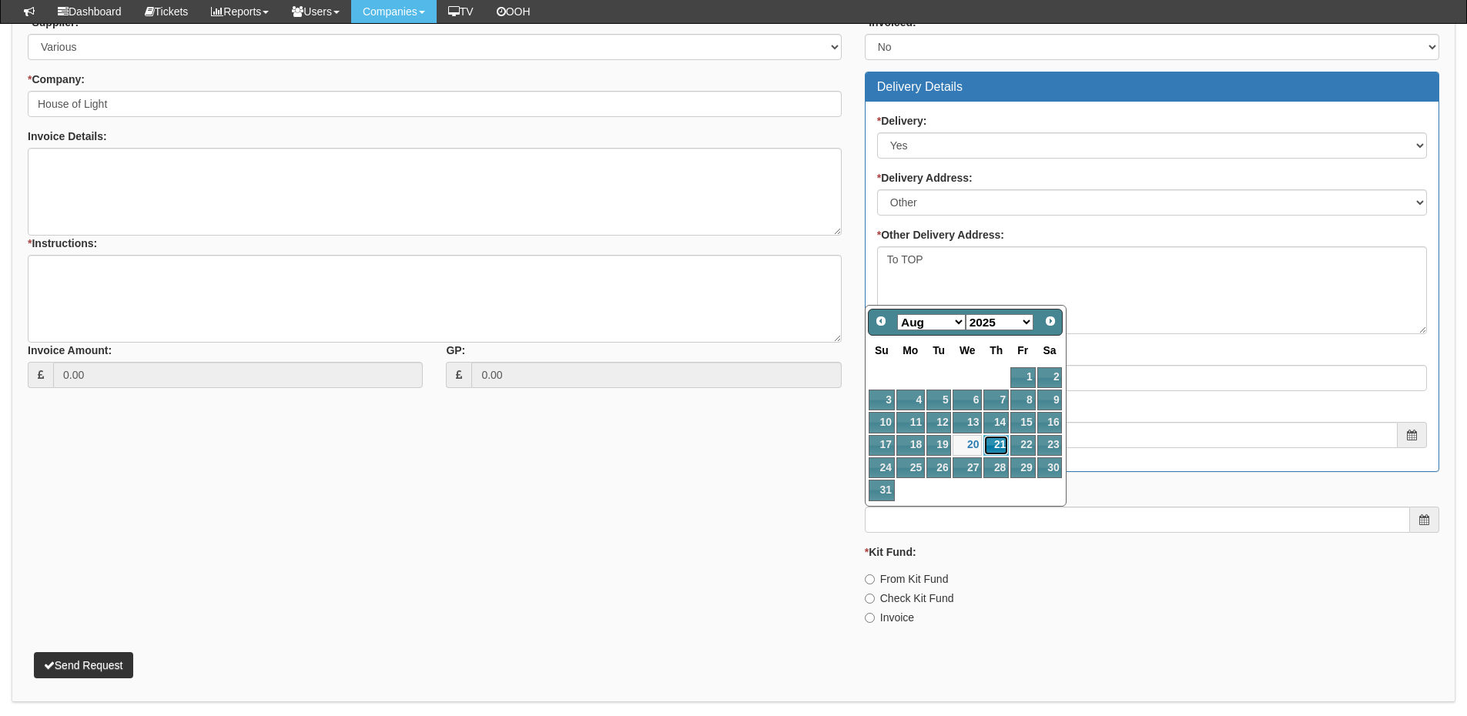
click at [997, 449] on link "21" at bounding box center [995, 445] width 25 height 21
type input "2025-08-21"
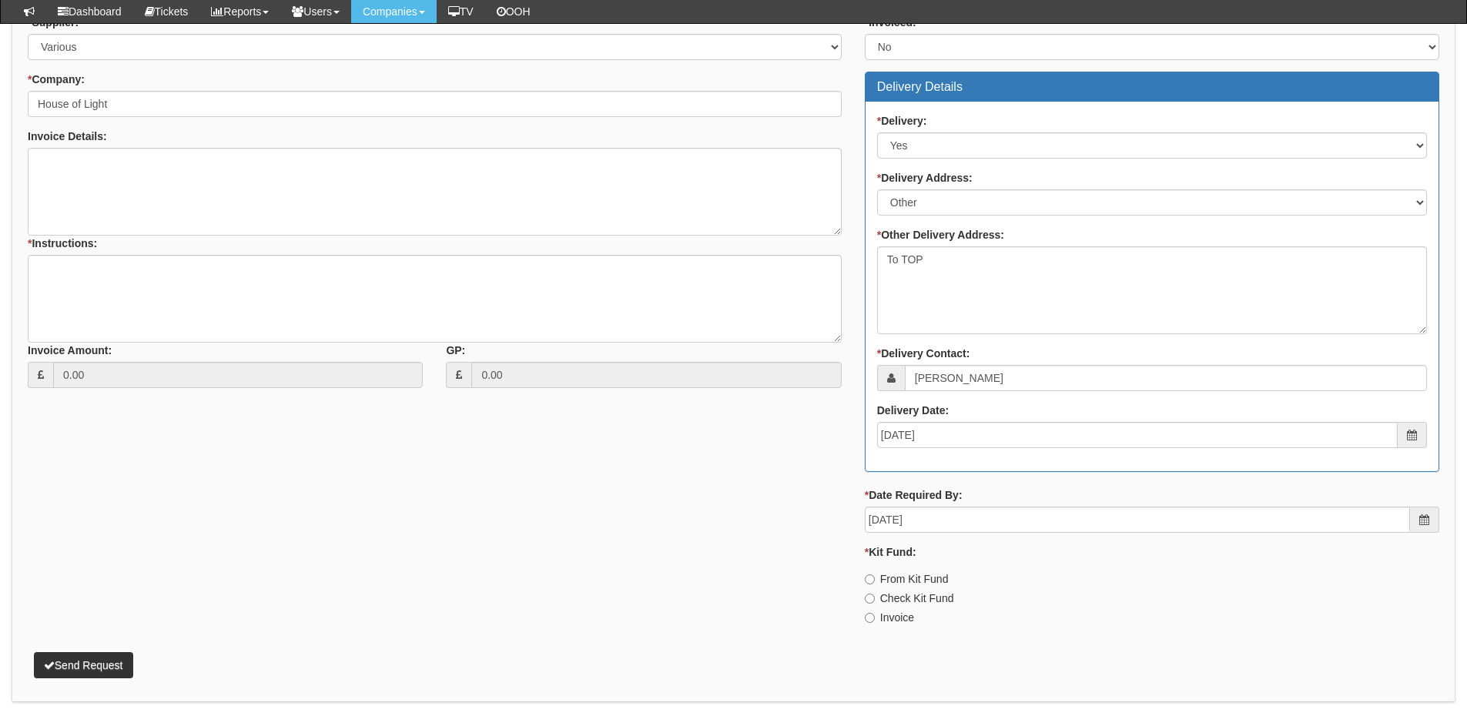
click at [897, 613] on label "Invoice" at bounding box center [889, 617] width 49 height 15
click at [875, 584] on input "Invoice" at bounding box center [870, 579] width 10 height 10
radio input "true"
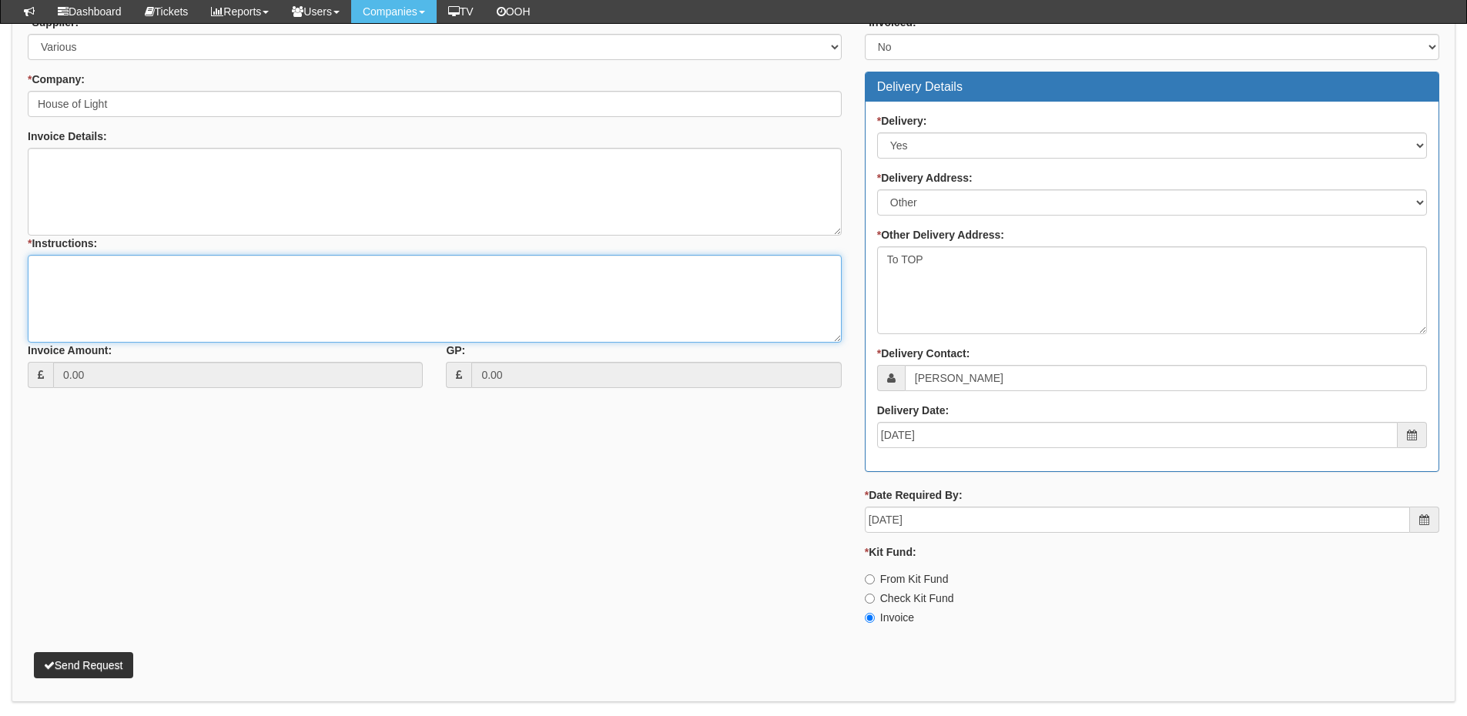
click at [284, 283] on textarea "* Instructions:" at bounding box center [435, 299] width 814 height 88
type textarea "Hardware for the new site"
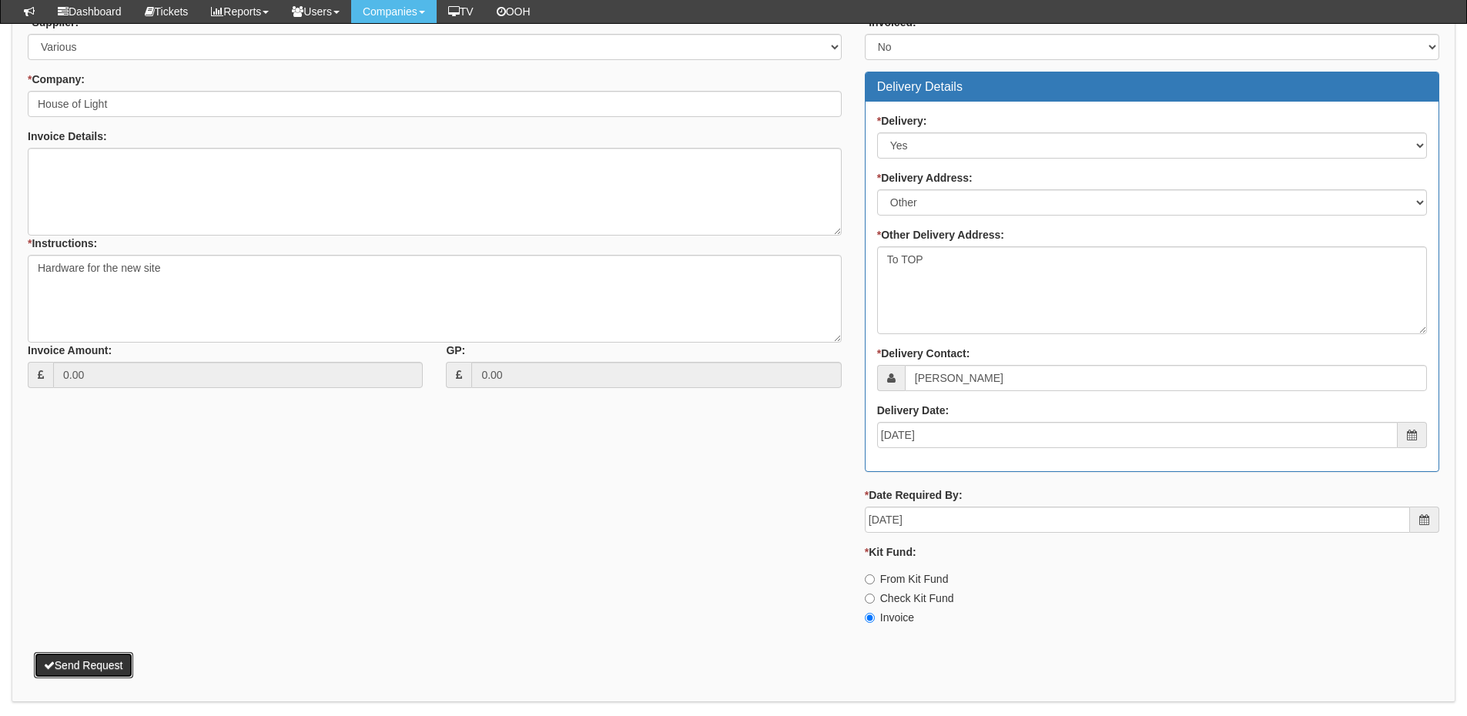
click at [98, 660] on button "Send Request" at bounding box center [83, 665] width 99 height 26
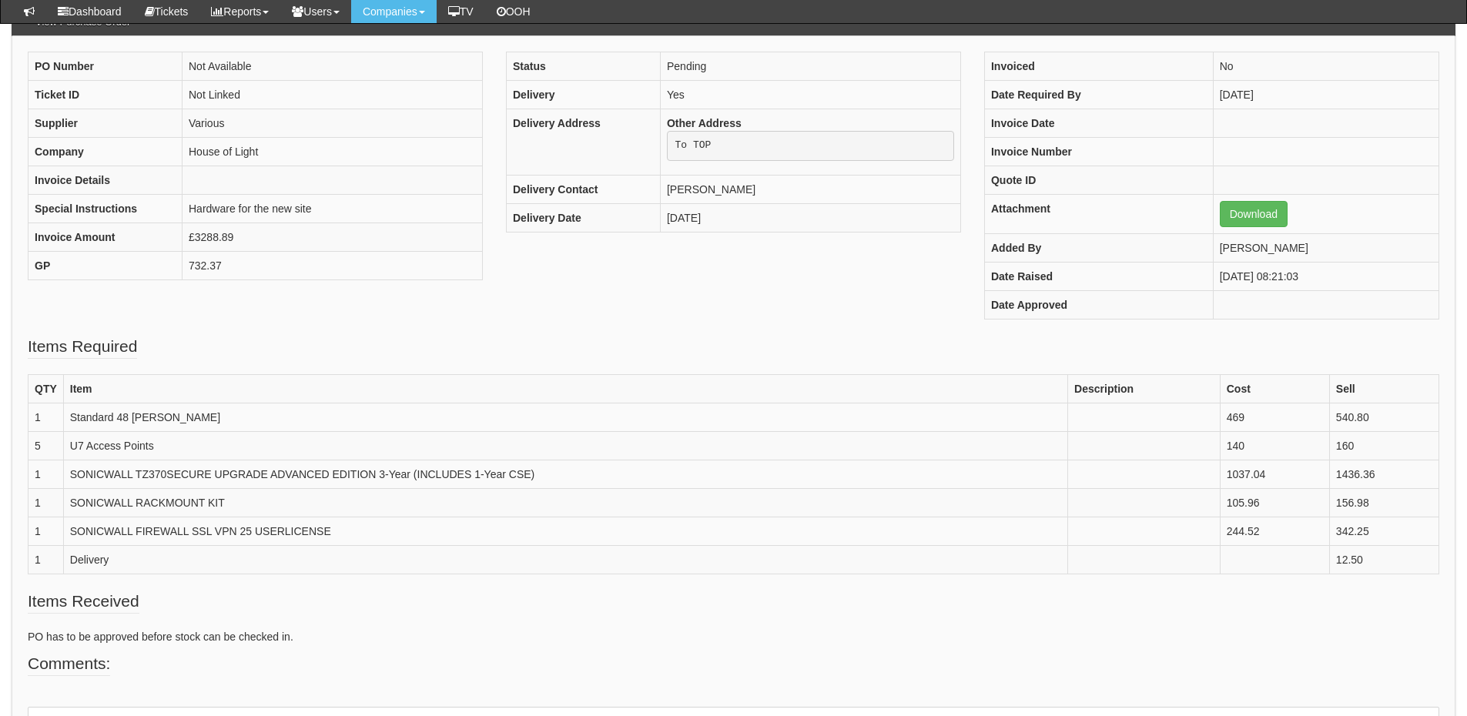
scroll to position [153, 0]
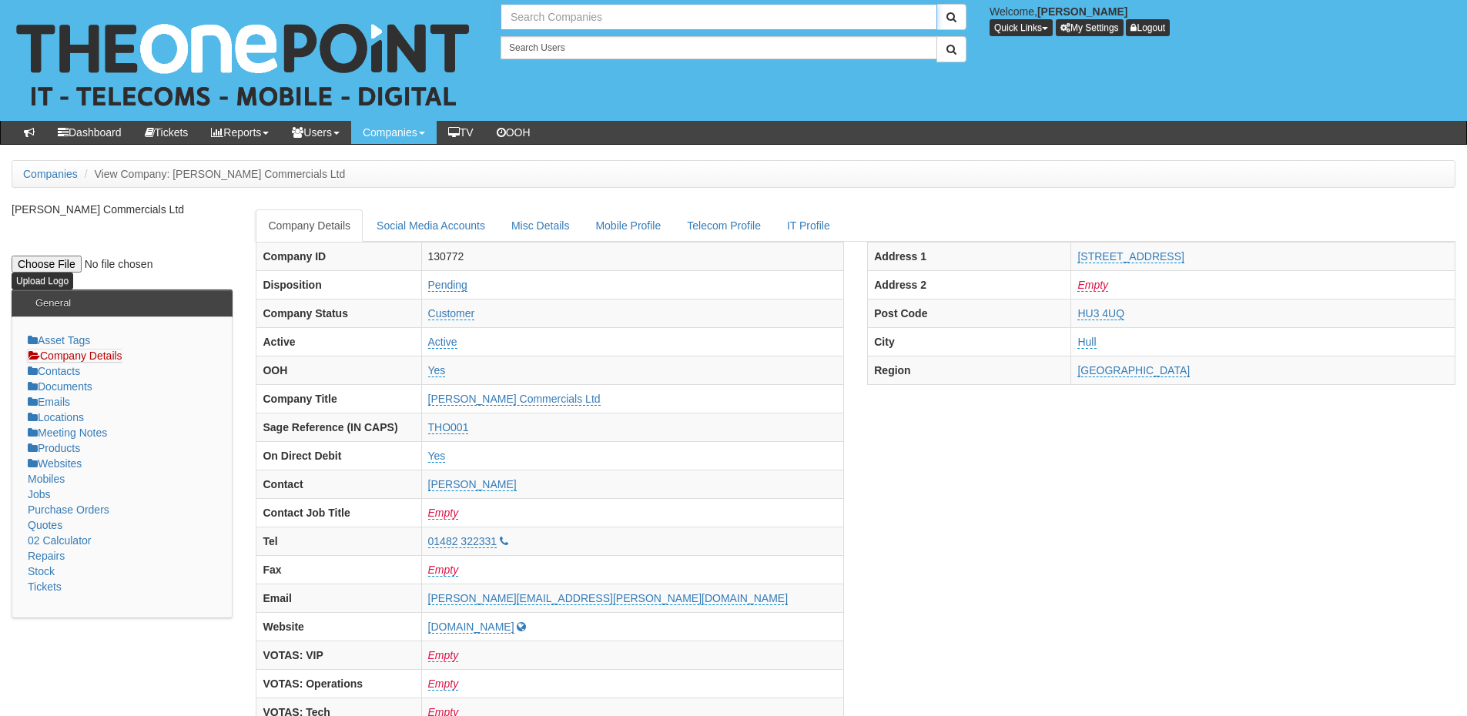
click at [552, 16] on input "text" at bounding box center [719, 17] width 437 height 26
type input "Search Companies"
click at [560, 10] on input "text" at bounding box center [719, 17] width 437 height 26
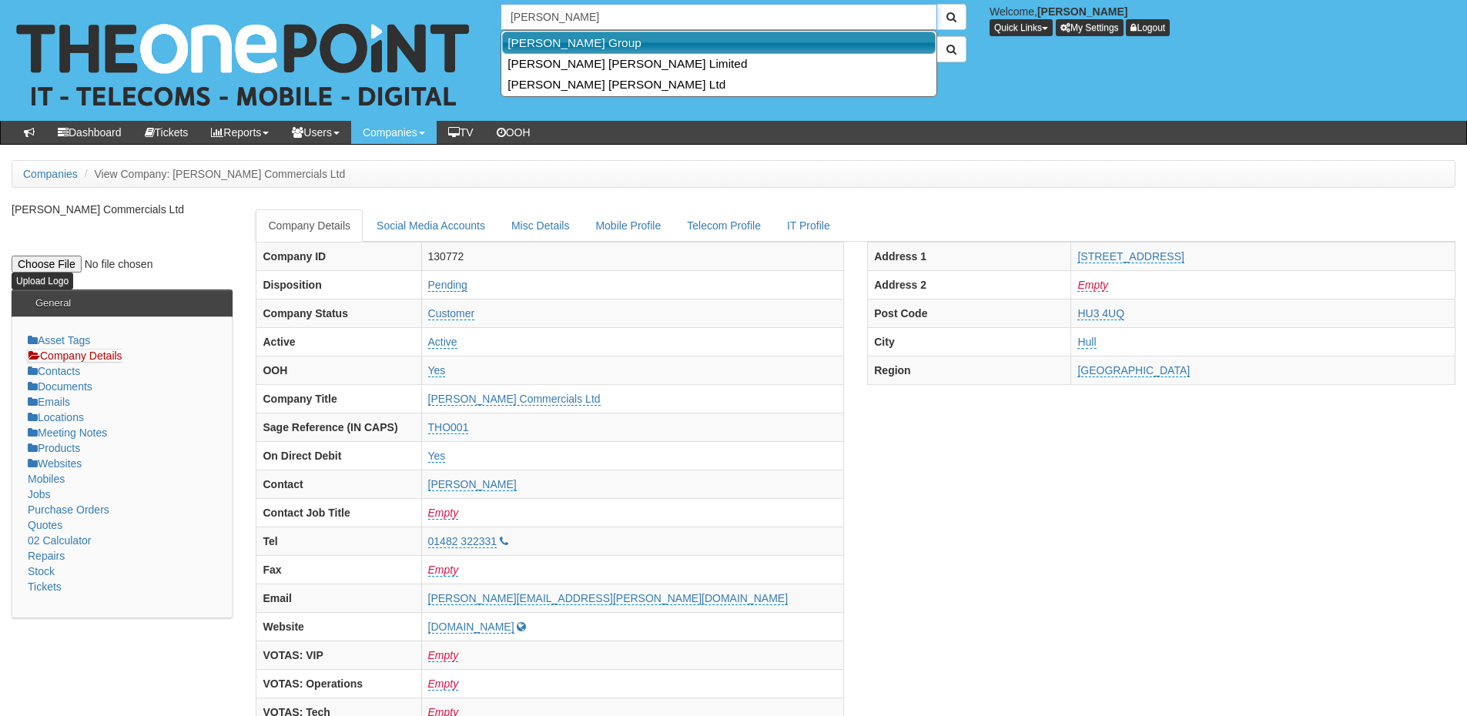
click at [565, 40] on link "[PERSON_NAME] Group" at bounding box center [719, 43] width 434 height 22
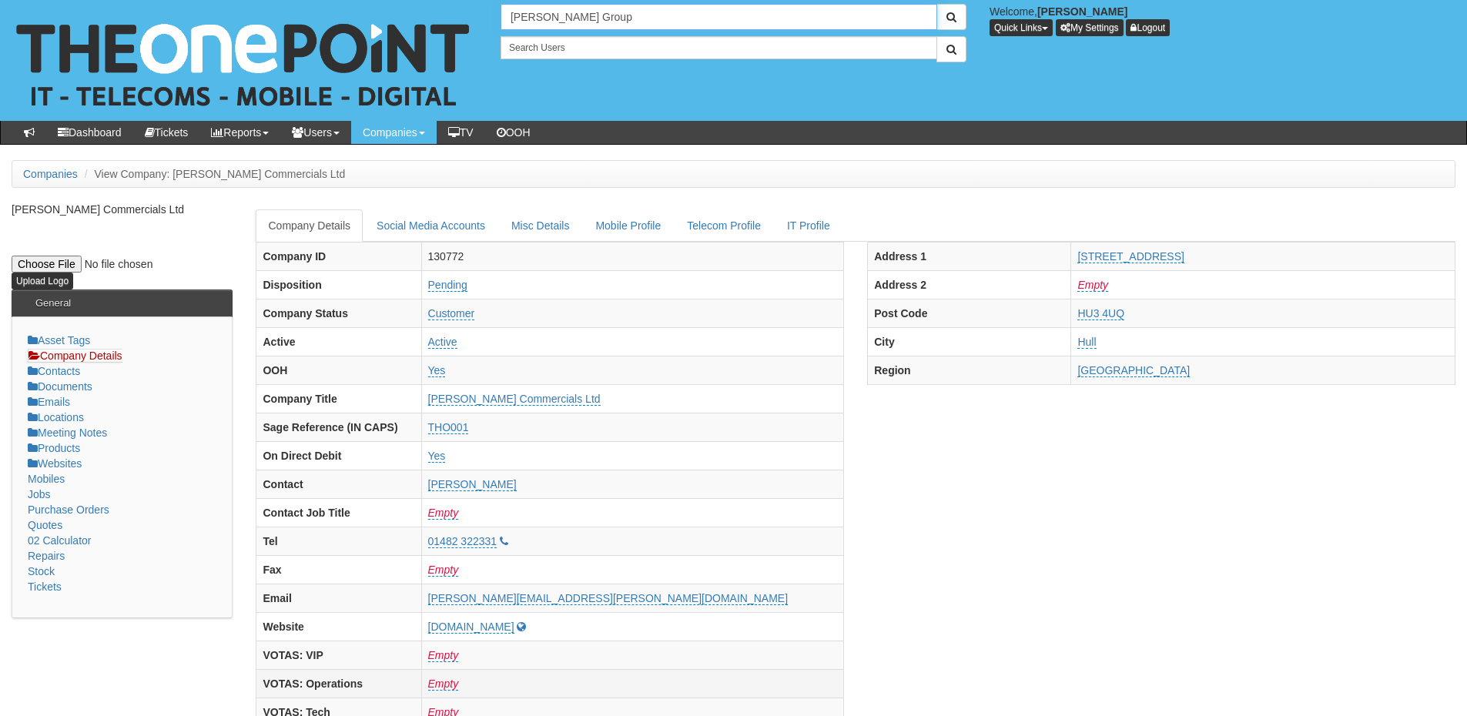
type input "[PERSON_NAME] Group"
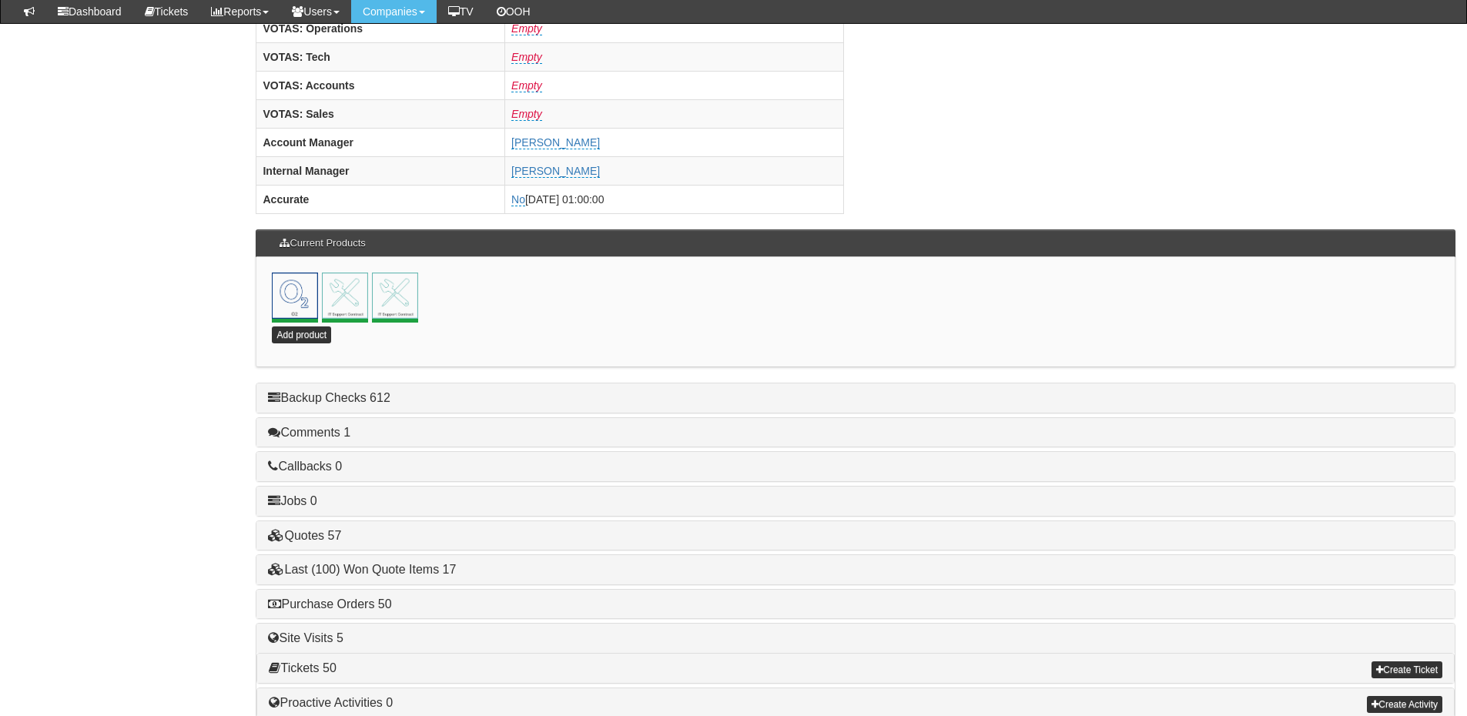
scroll to position [680, 0]
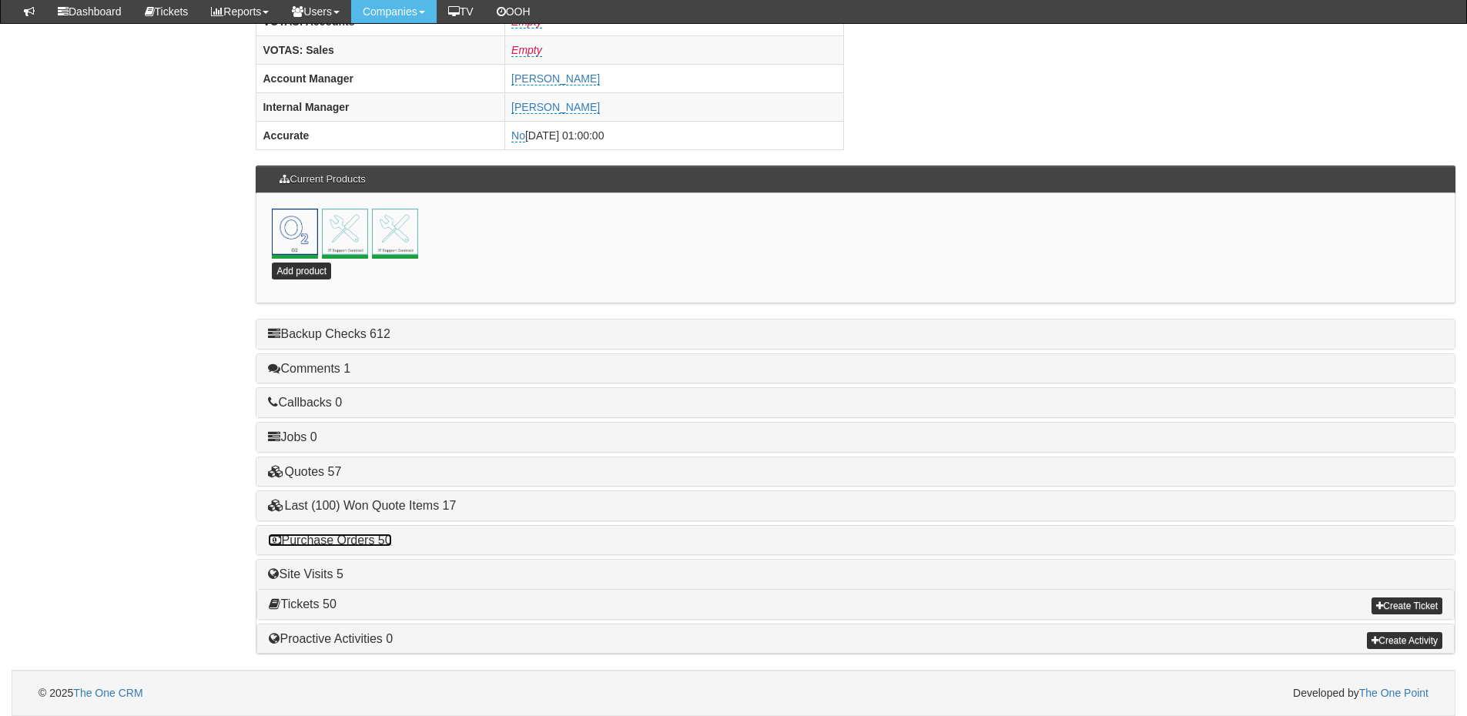
click at [343, 537] on link "Purchase Orders 50" at bounding box center [329, 540] width 123 height 13
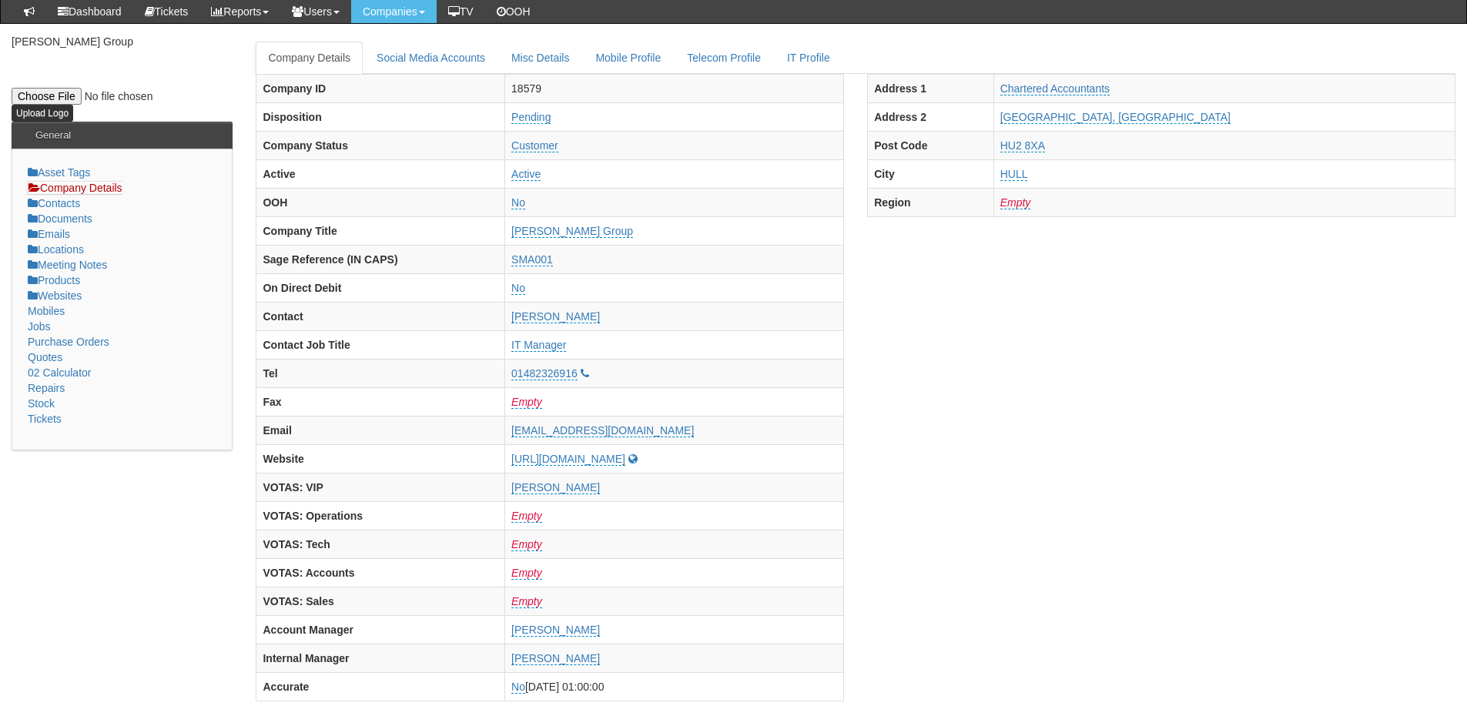
scroll to position [0, 0]
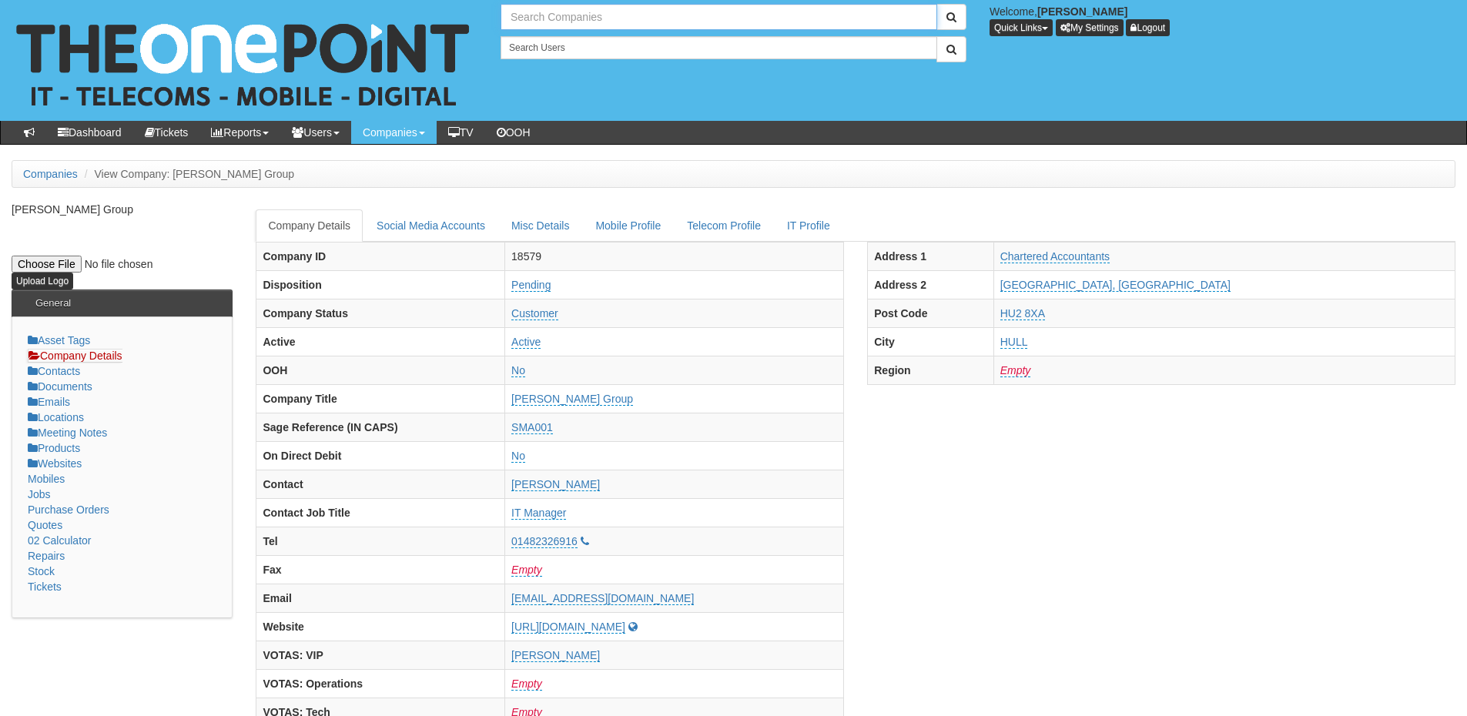
click at [556, 24] on input "text" at bounding box center [719, 17] width 437 height 26
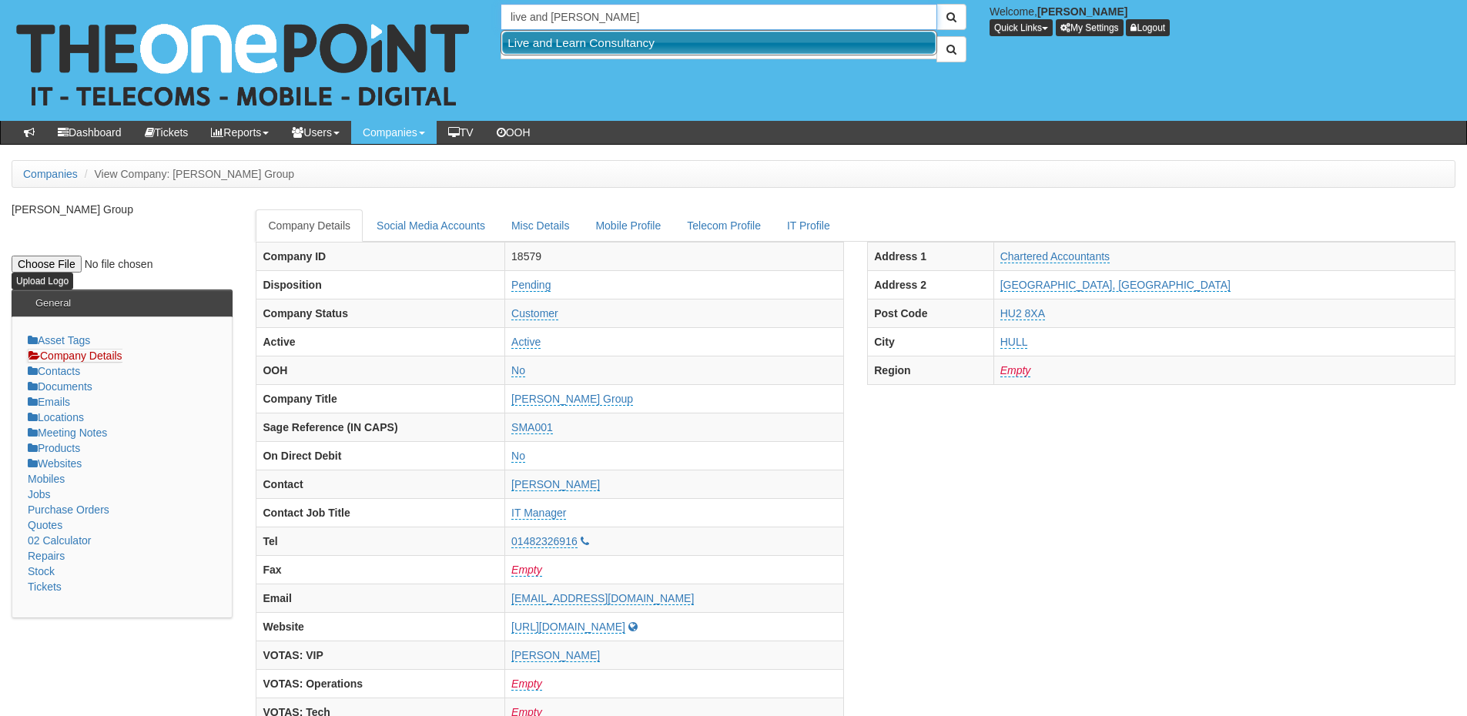
click at [595, 42] on link "Live and Learn Consultancy" at bounding box center [719, 43] width 434 height 22
type input "Live and Learn Consultancy"
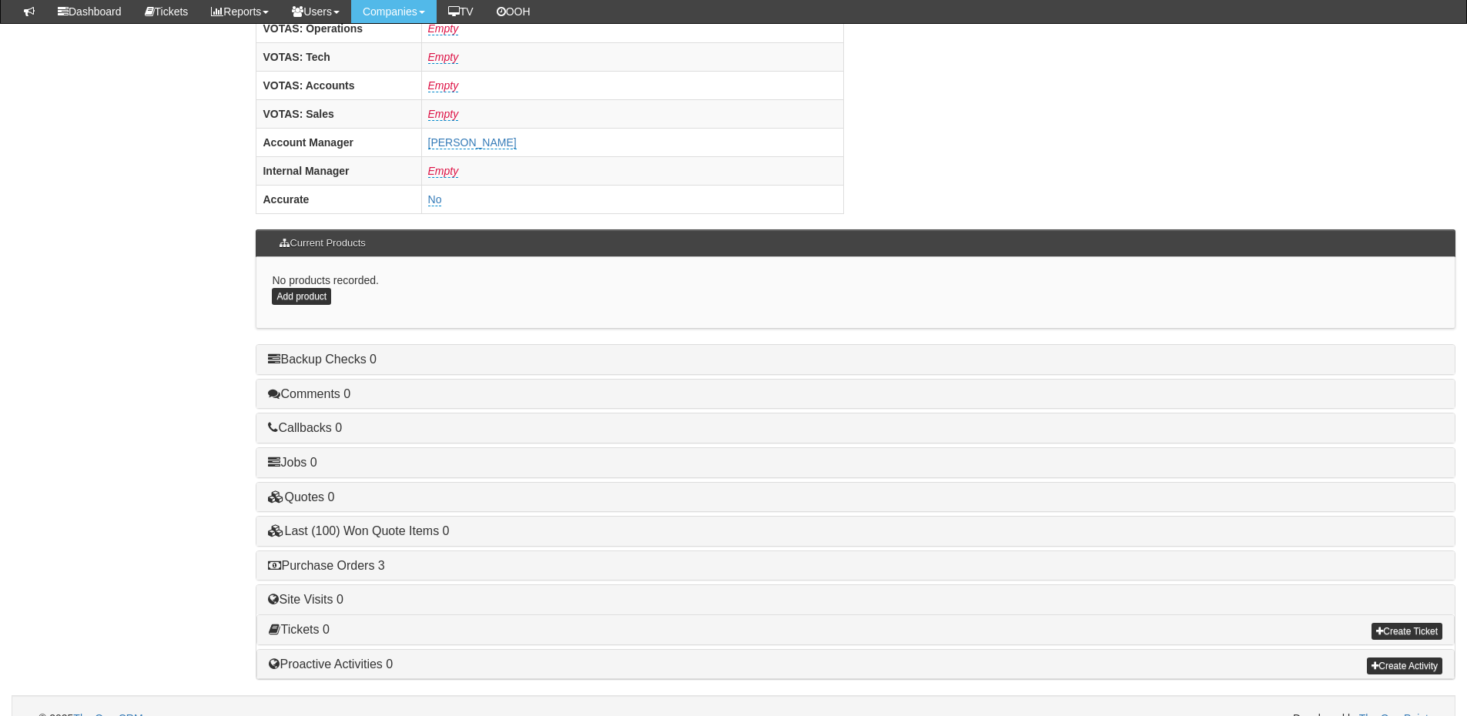
scroll to position [641, 0]
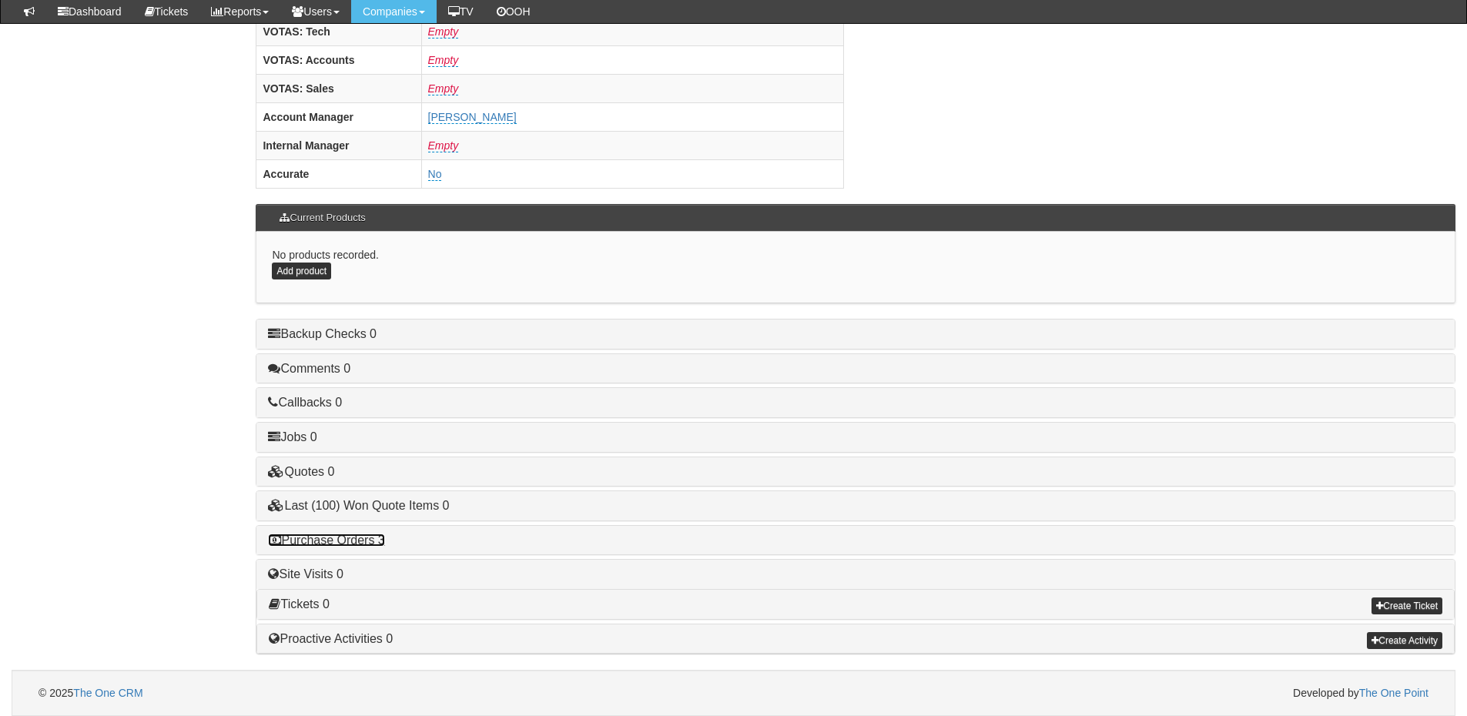
click at [371, 543] on link "Purchase Orders 3" at bounding box center [326, 540] width 116 height 13
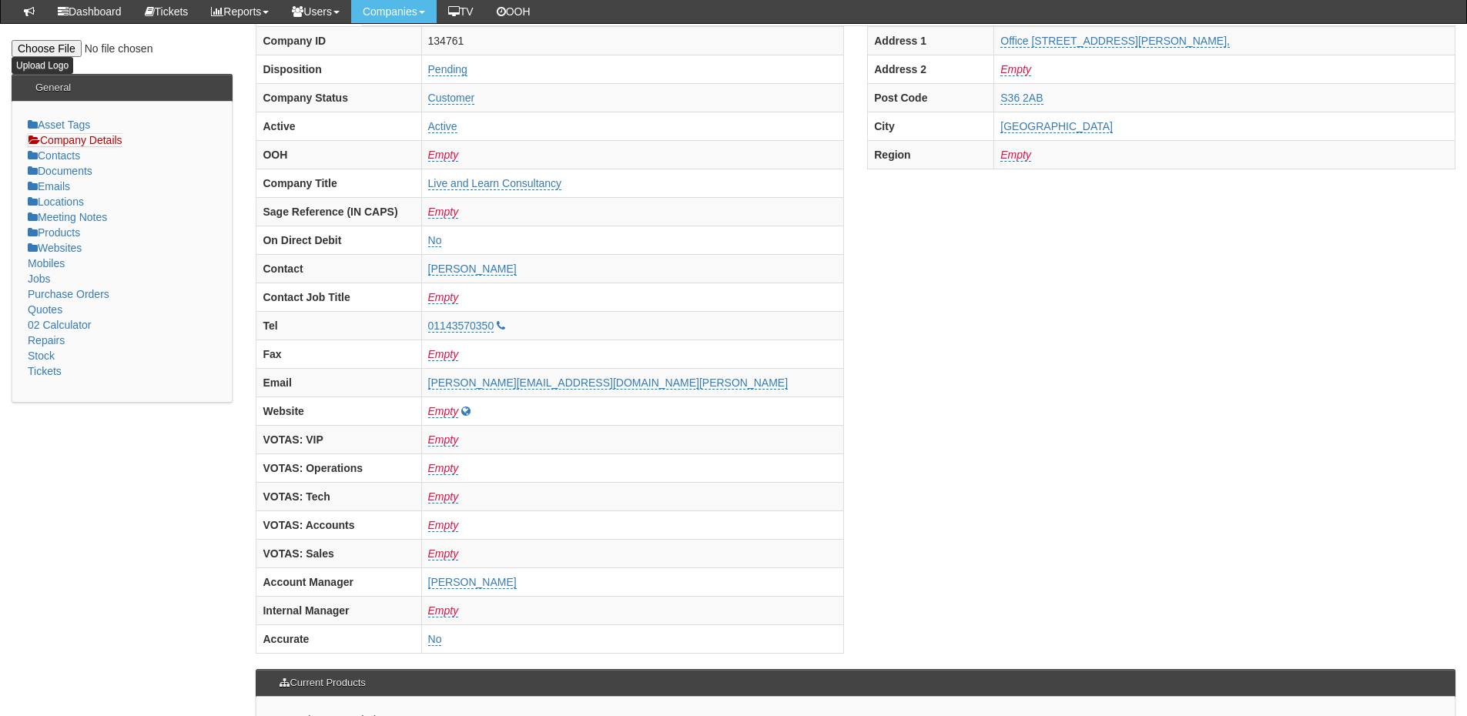
scroll to position [0, 0]
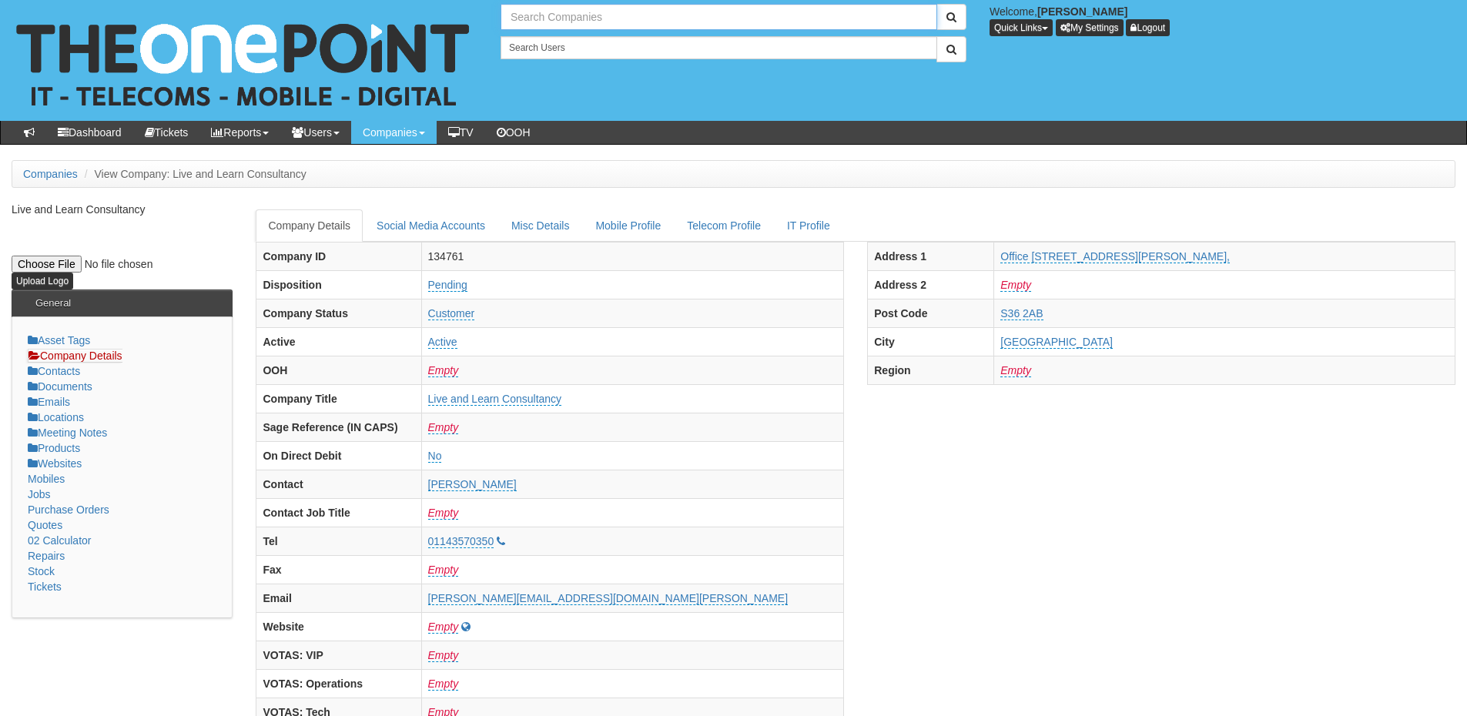
click at [570, 13] on input "text" at bounding box center [719, 17] width 437 height 26
click at [568, 46] on link "Hako Machines Ltd" at bounding box center [719, 43] width 434 height 22
type input "Hako Machines Ltd"
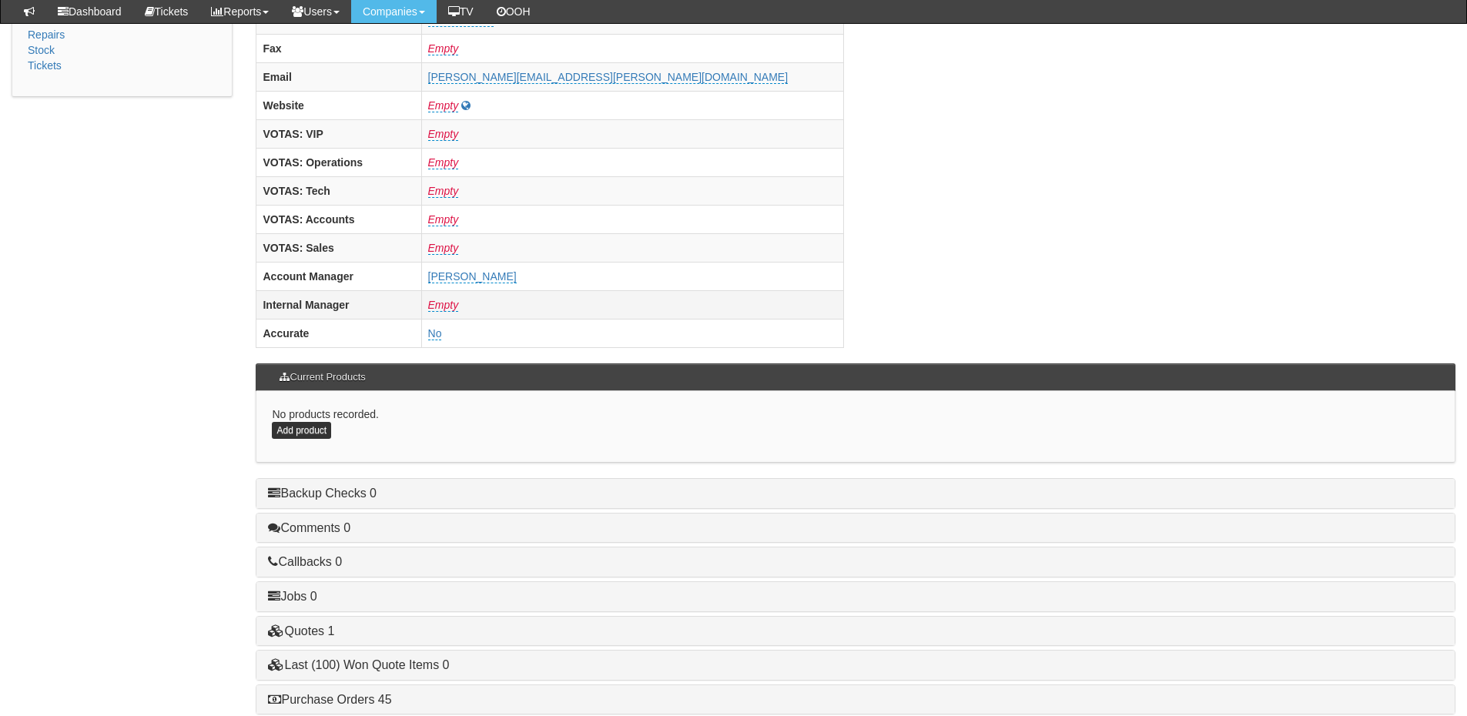
scroll to position [641, 0]
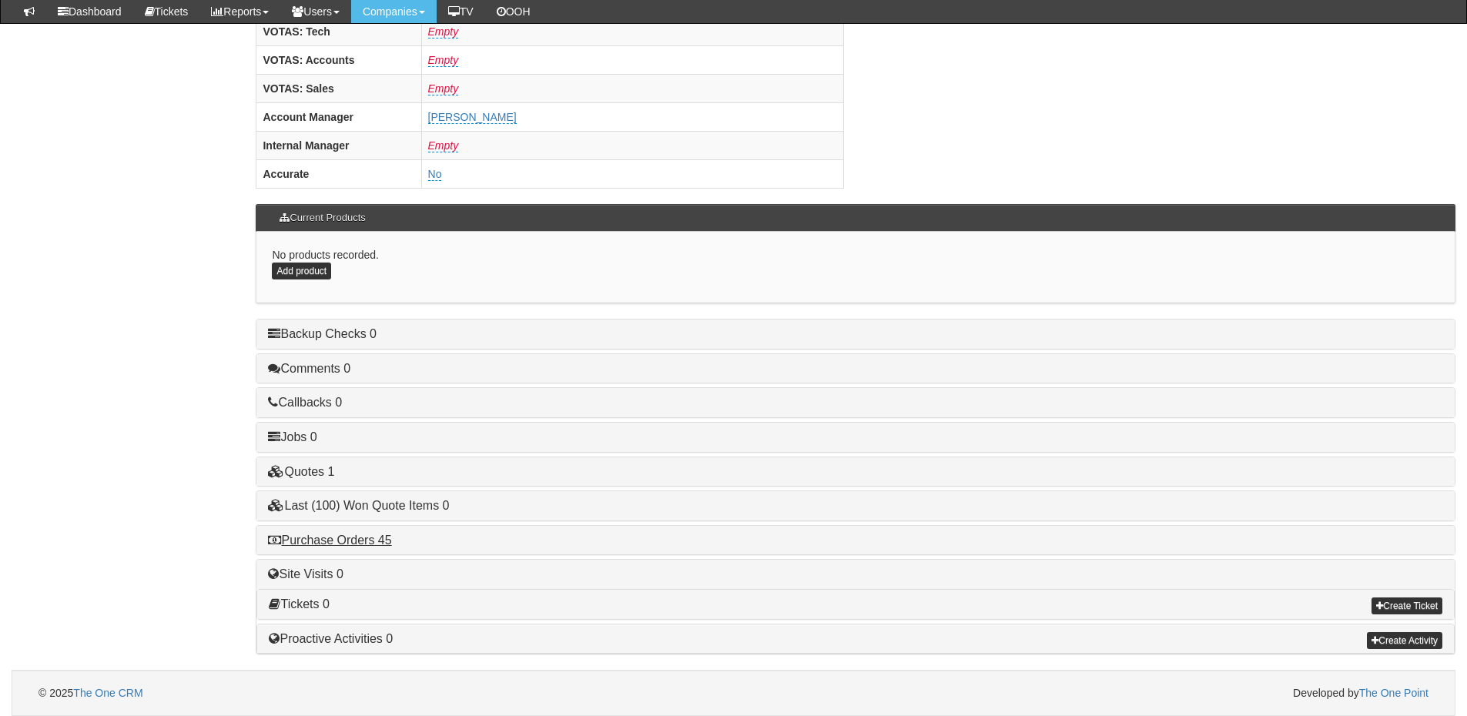
drag, startPoint x: 345, startPoint y: 547, endPoint x: 363, endPoint y: 537, distance: 20.7
click at [345, 547] on div "Purchase Orders 45" at bounding box center [855, 540] width 1198 height 29
click at [366, 537] on link "Purchase Orders 45" at bounding box center [329, 540] width 123 height 13
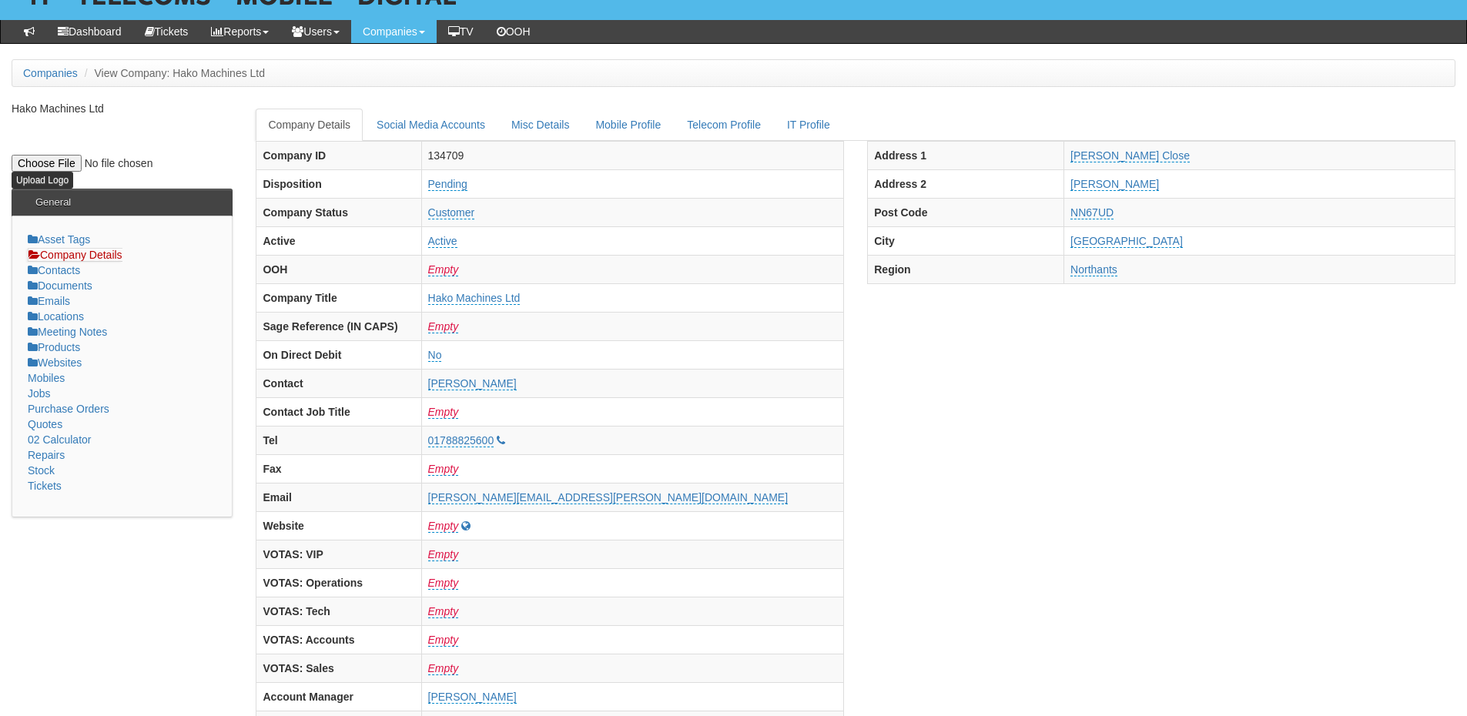
scroll to position [0, 0]
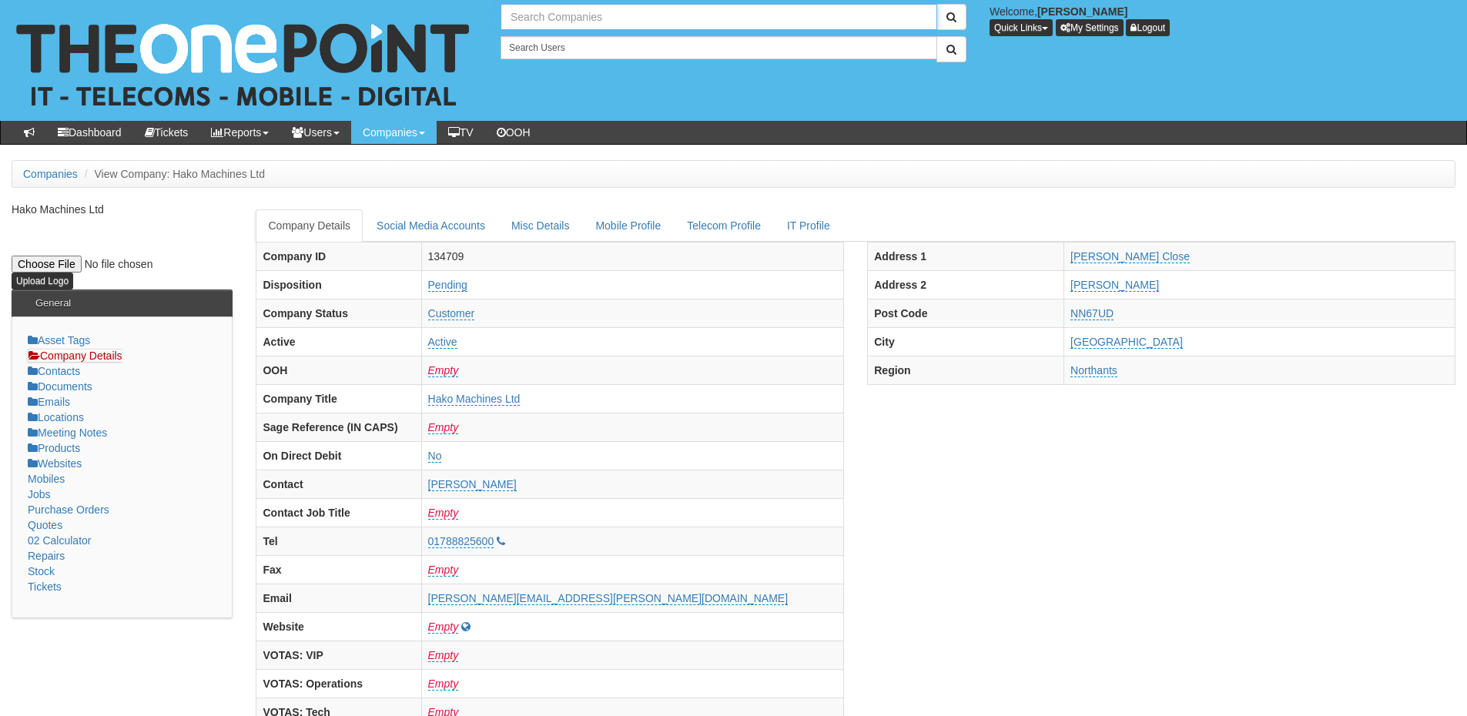
click at [562, 16] on input "text" at bounding box center [719, 17] width 437 height 26
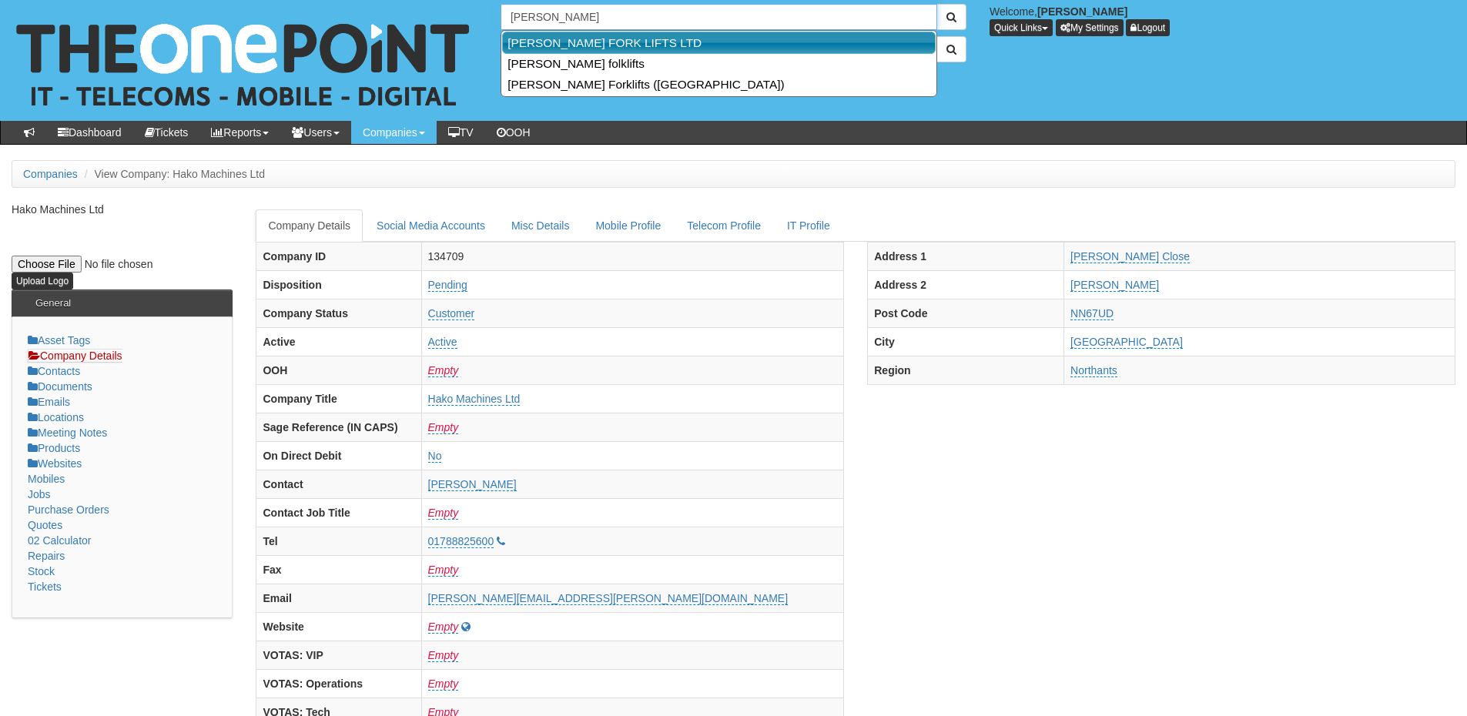
click at [555, 45] on link "[PERSON_NAME] FORK LIFTS LTD" at bounding box center [719, 43] width 434 height 22
type input "[PERSON_NAME] FORK LIFTS LTD"
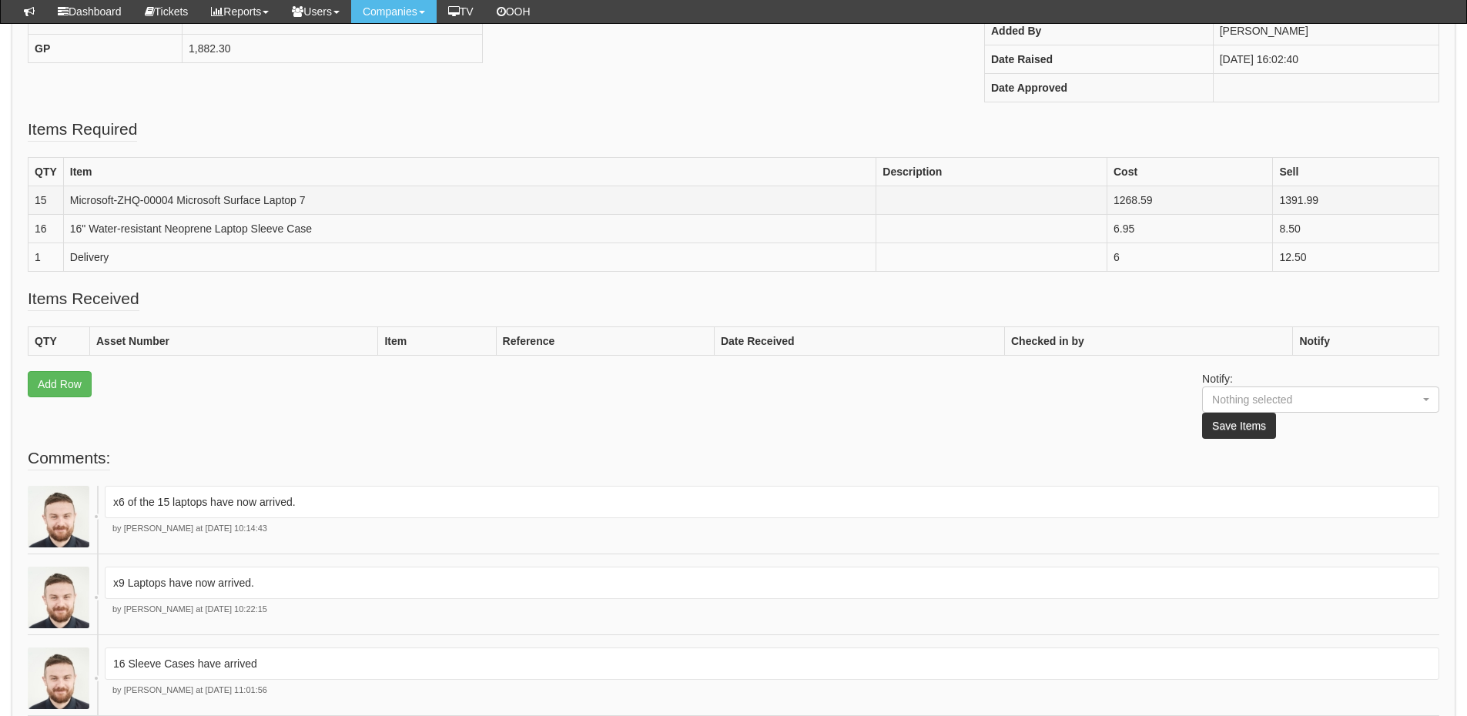
scroll to position [385, 0]
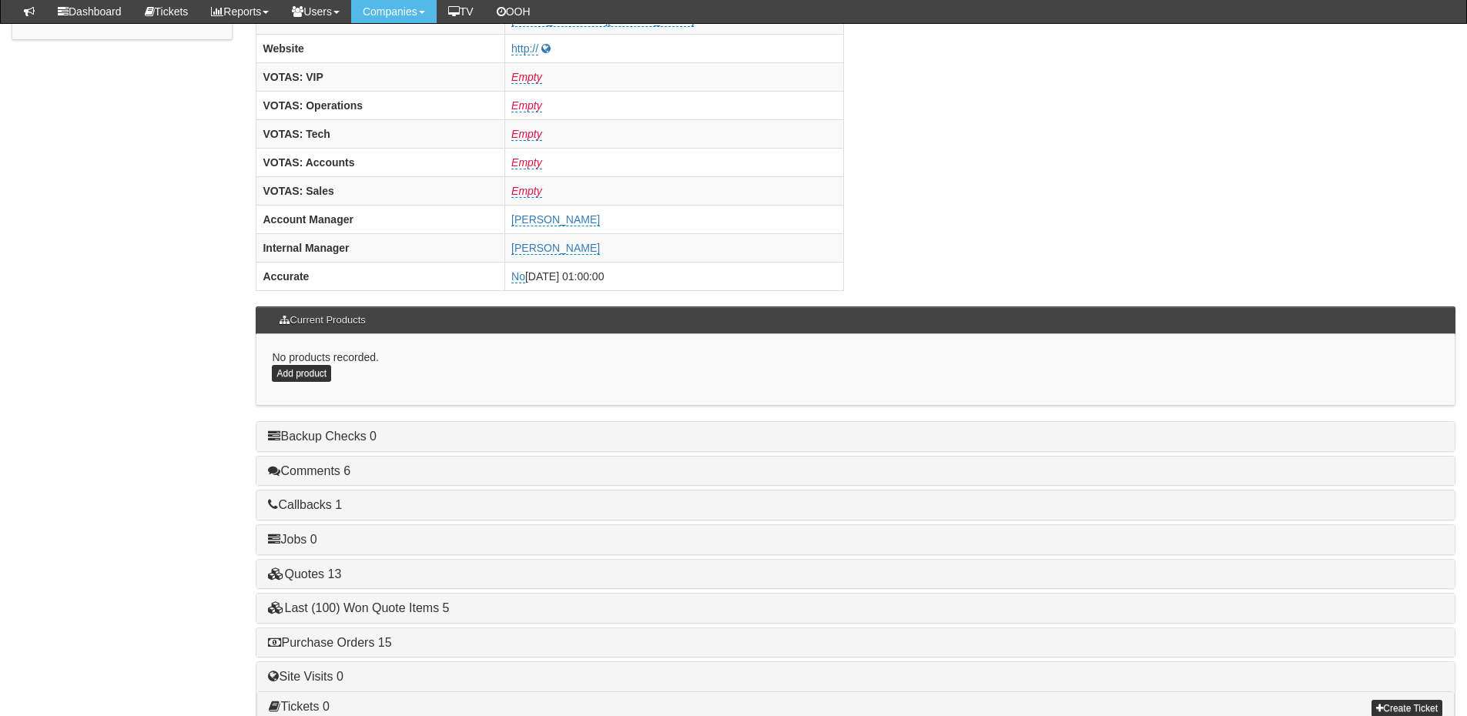
scroll to position [641, 0]
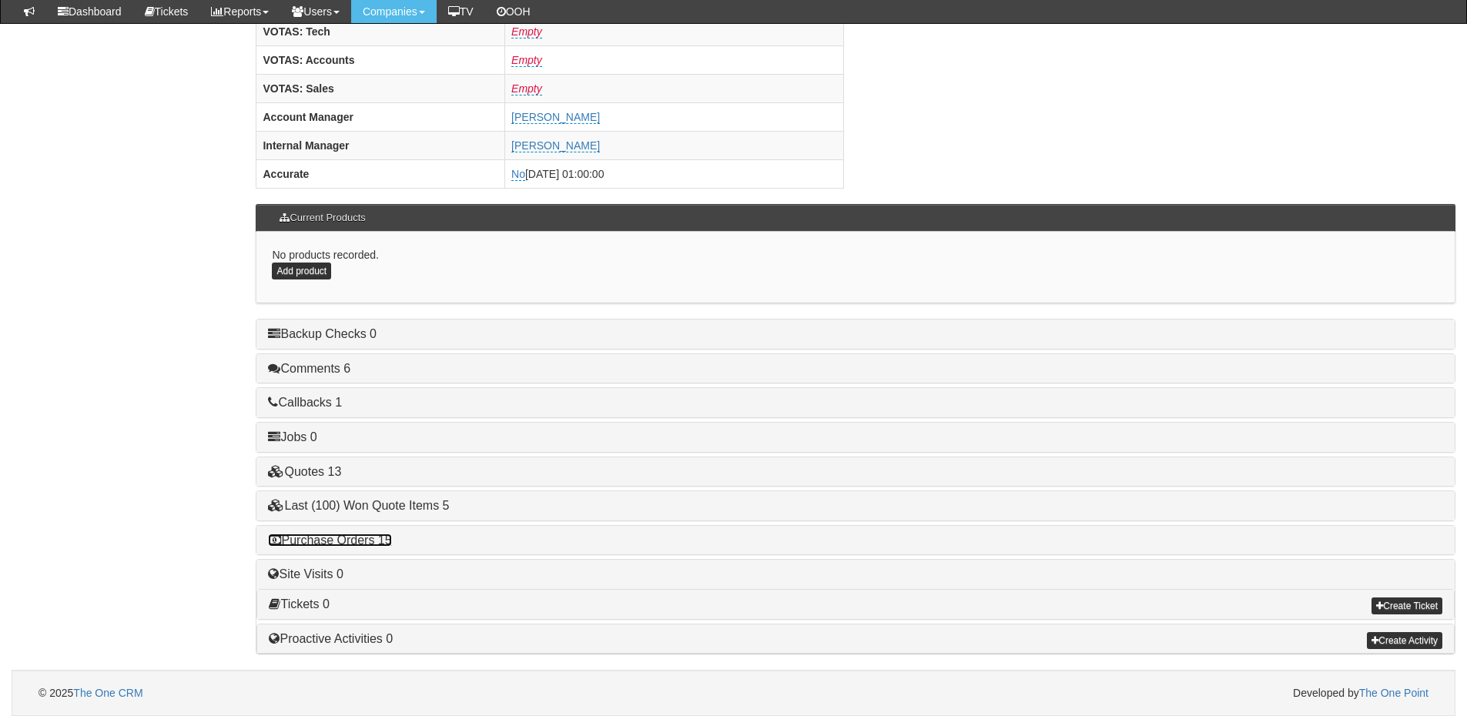
click at [359, 545] on link "Purchase Orders 15" at bounding box center [329, 540] width 123 height 13
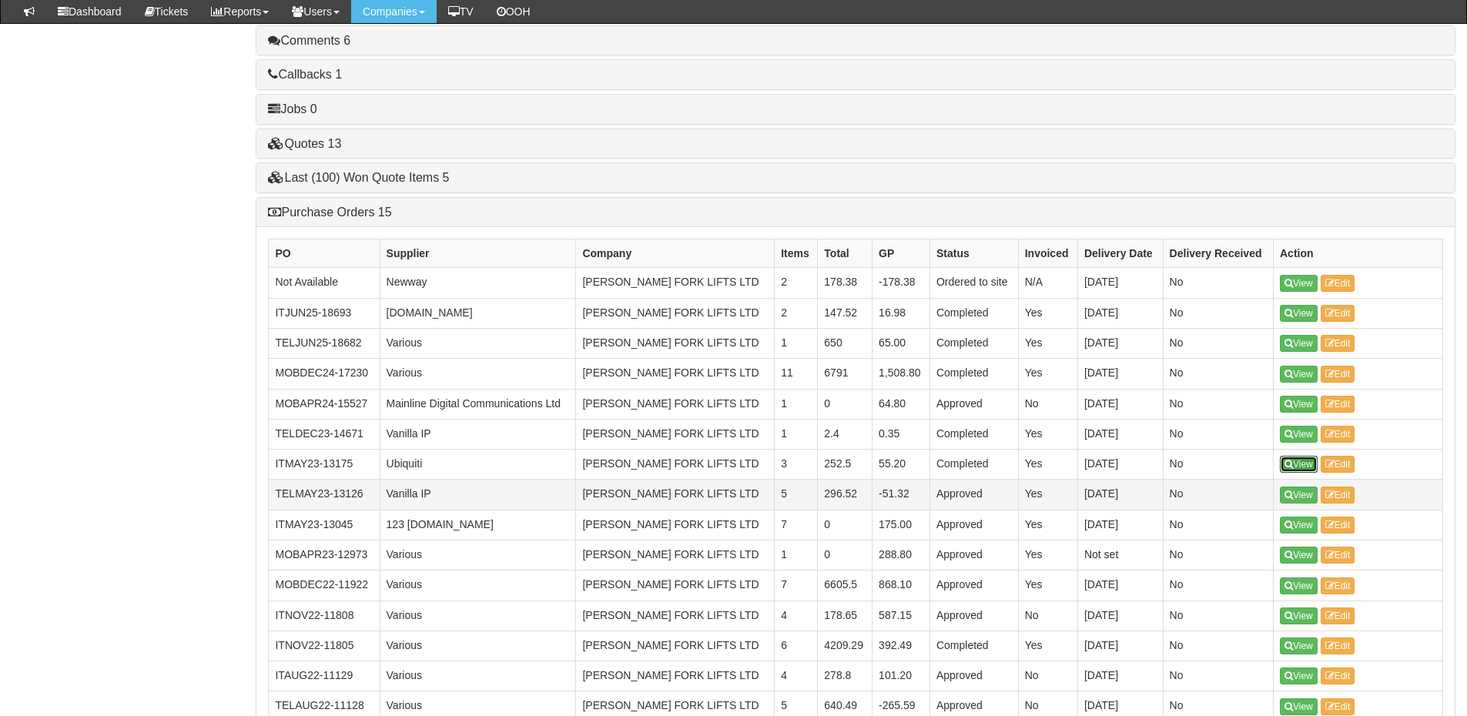
scroll to position [949, 0]
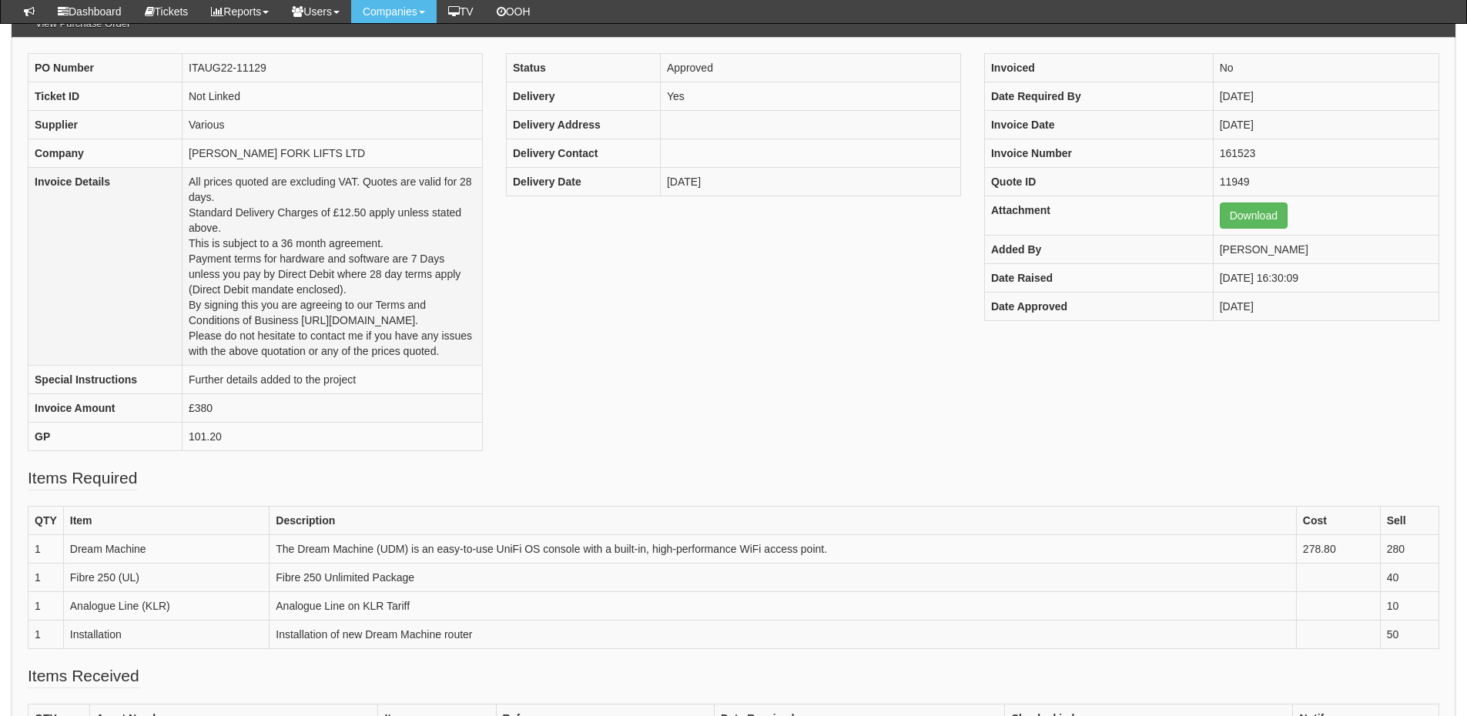
scroll to position [229, 0]
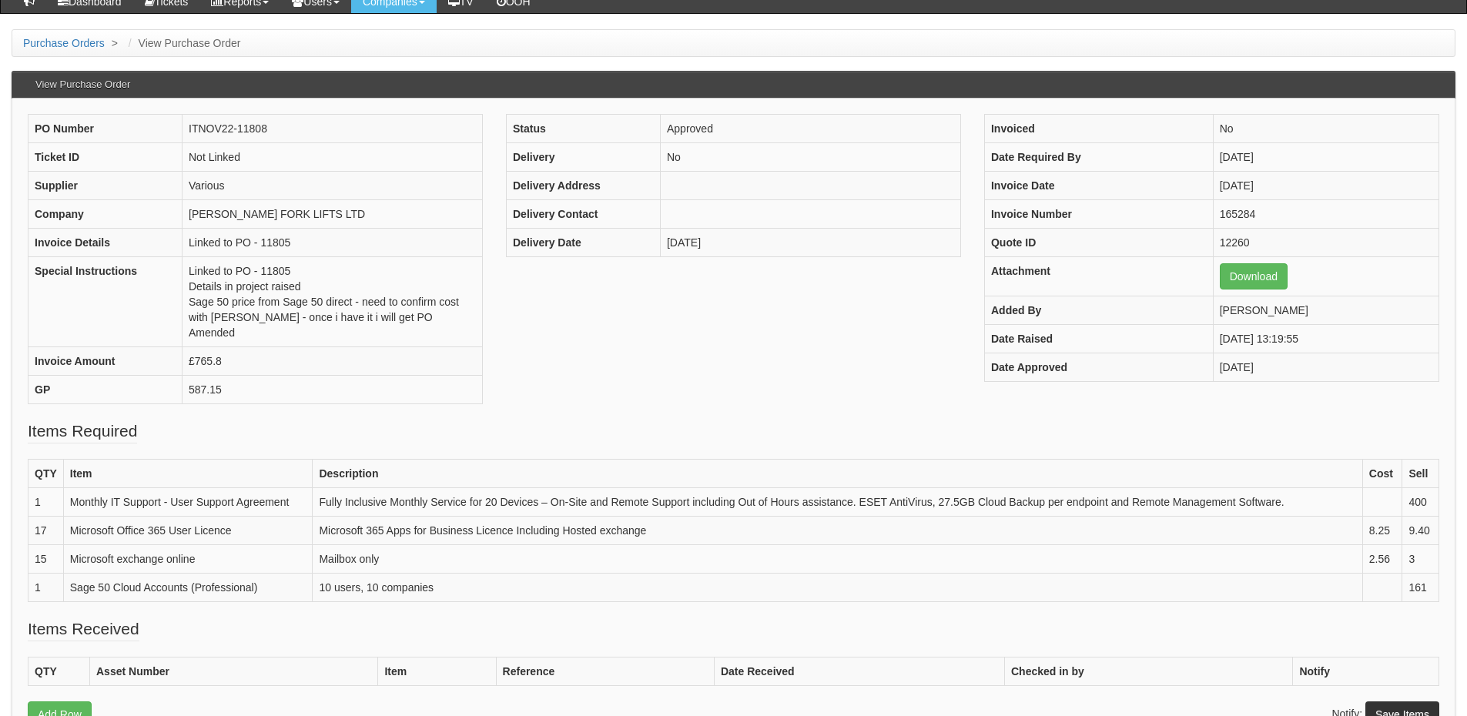
scroll to position [153, 0]
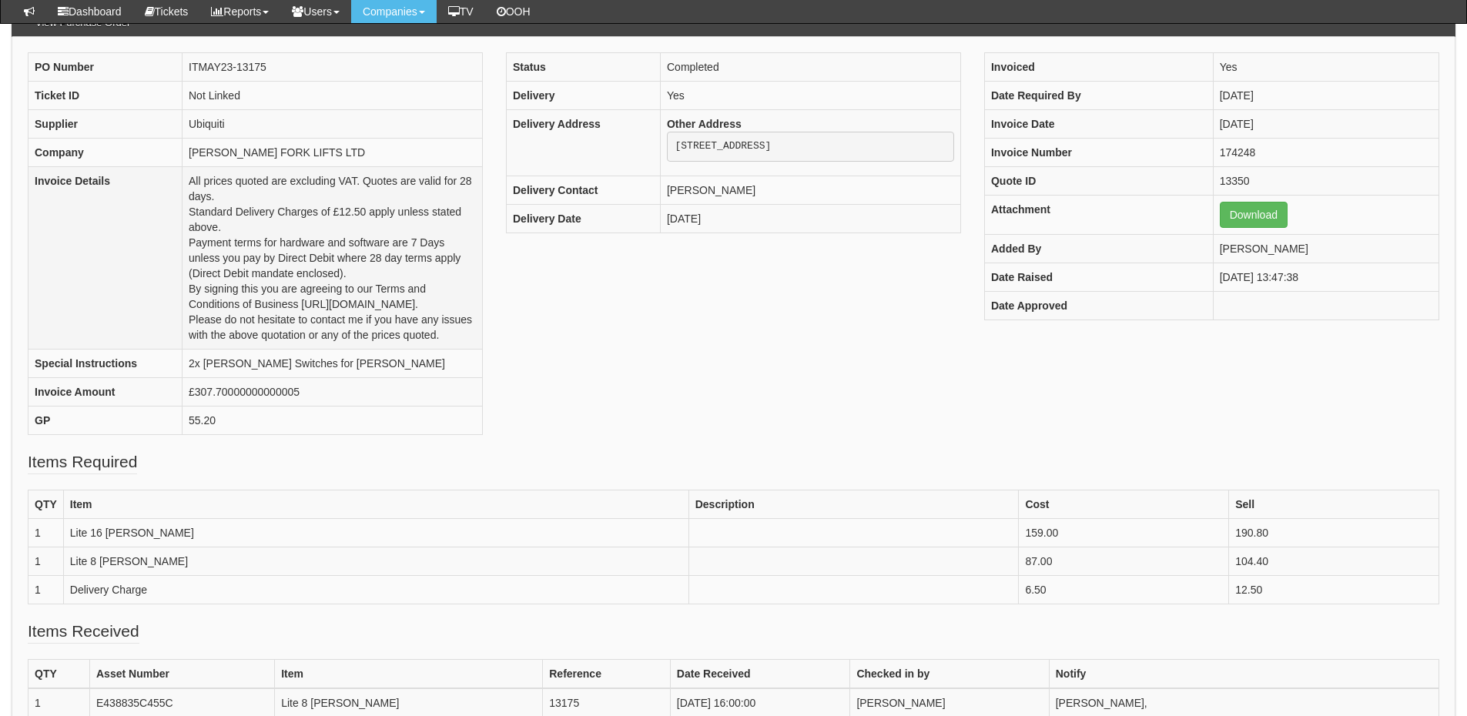
scroll to position [154, 0]
